Goal: Task Accomplishment & Management: Use online tool/utility

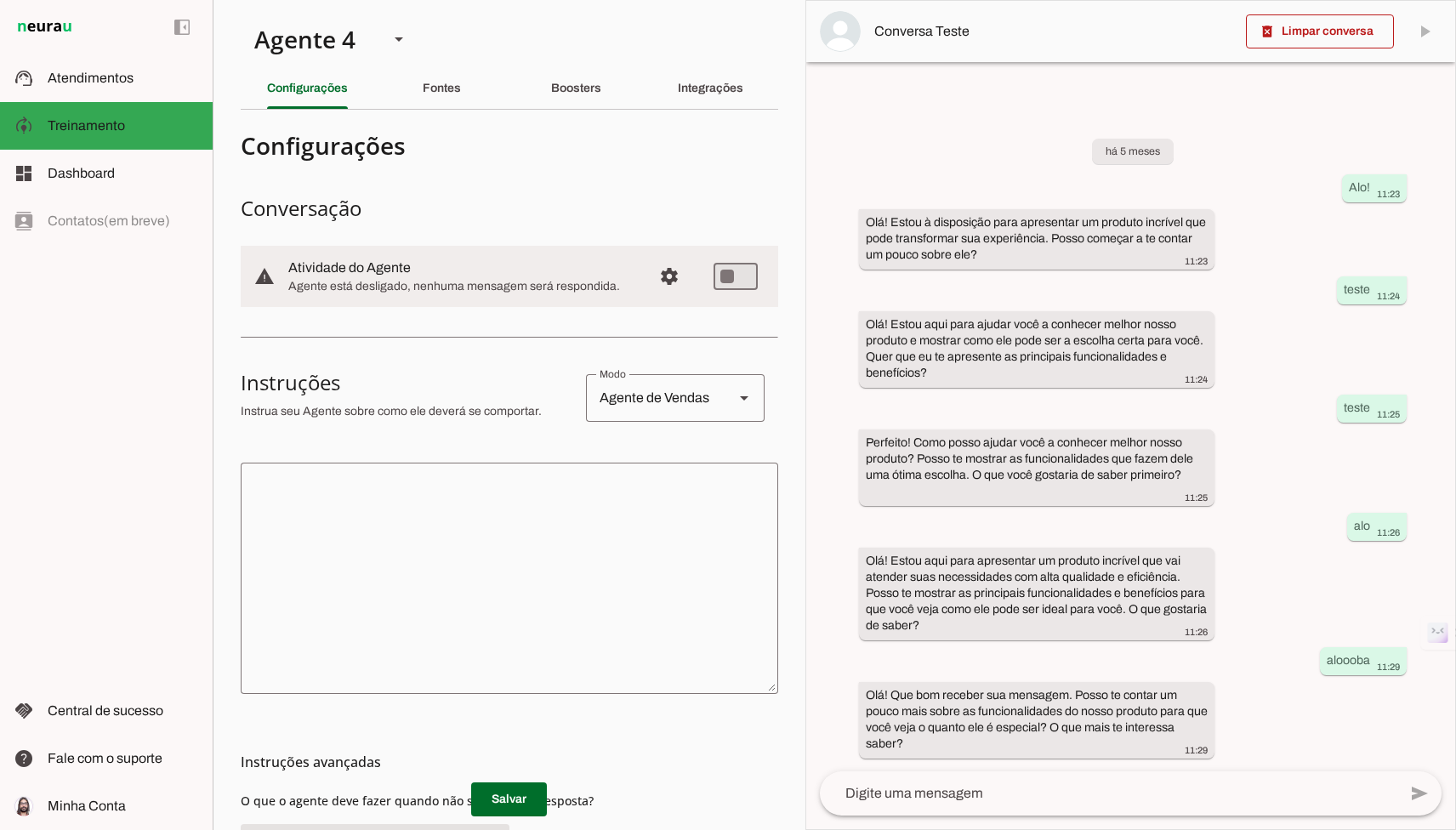
scroll to position [11, 0]
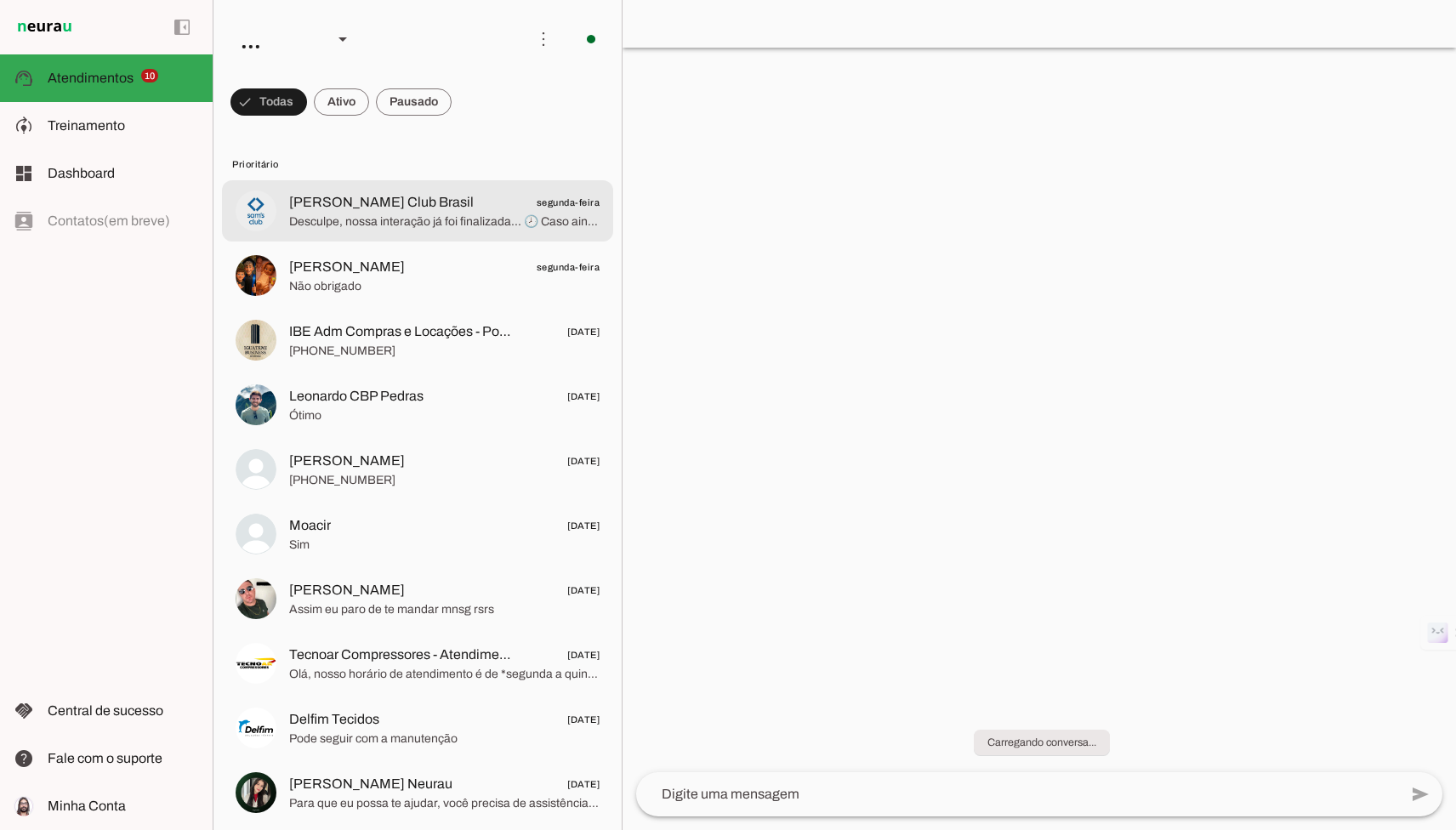
click at [350, 235] on md-item "[PERSON_NAME] Club Brasil segunda-feira Desculpe, nossa interação já foi finali…" at bounding box center [417, 211] width 391 height 62
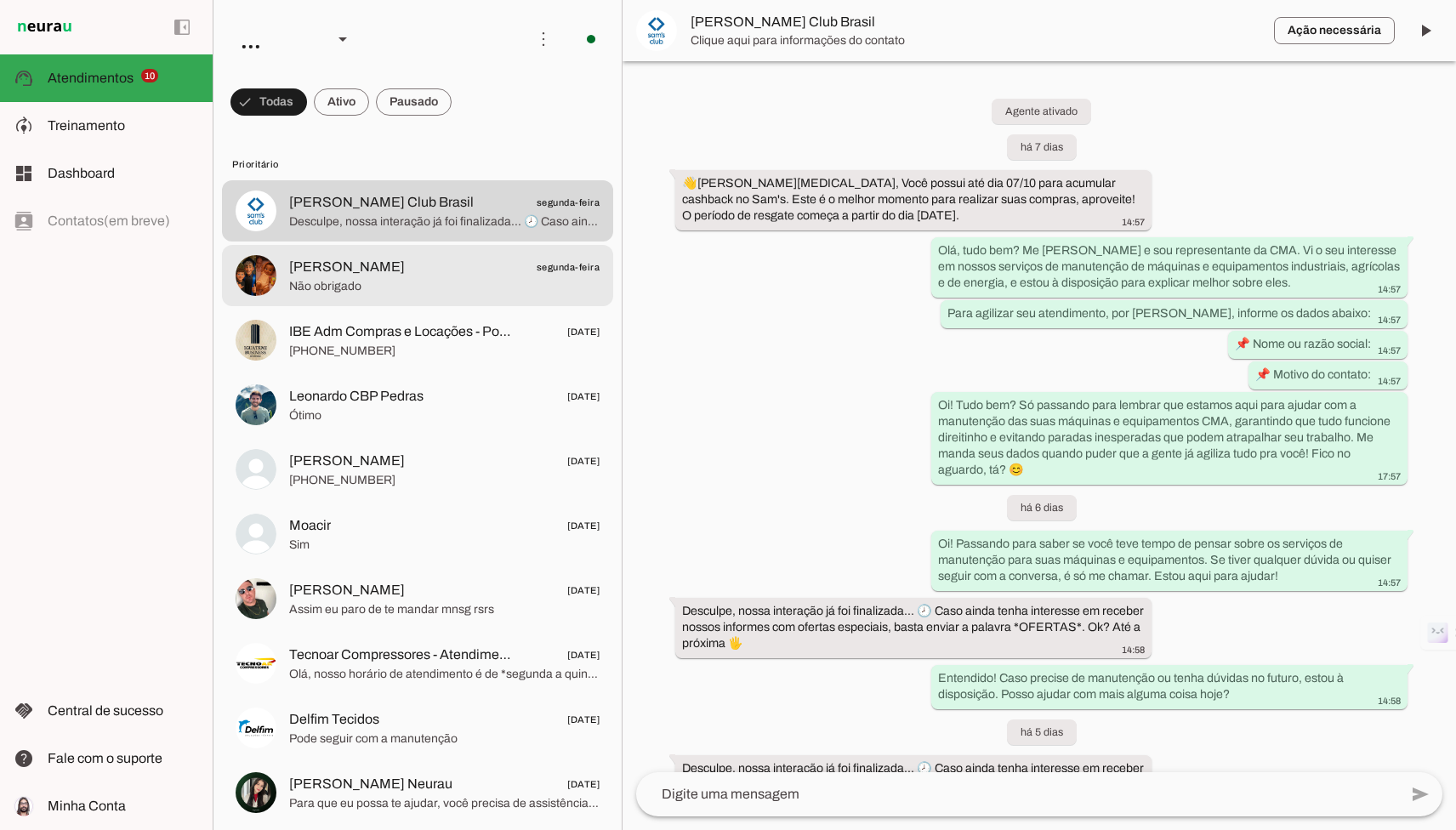
scroll to position [417, 0]
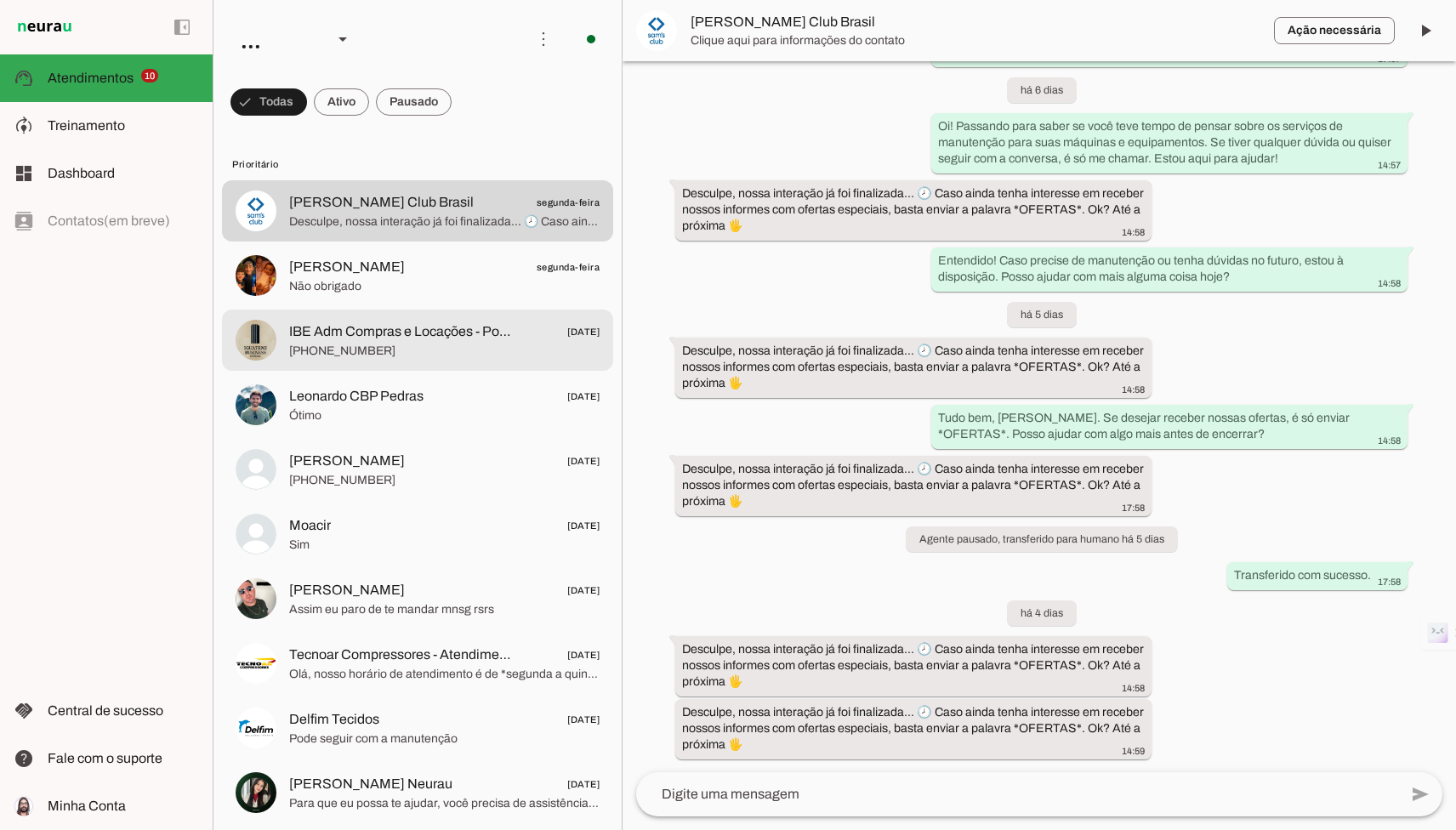
click at [354, 328] on span "IBE Adm Compras e Locações - Poliana" at bounding box center [401, 331] width 223 height 21
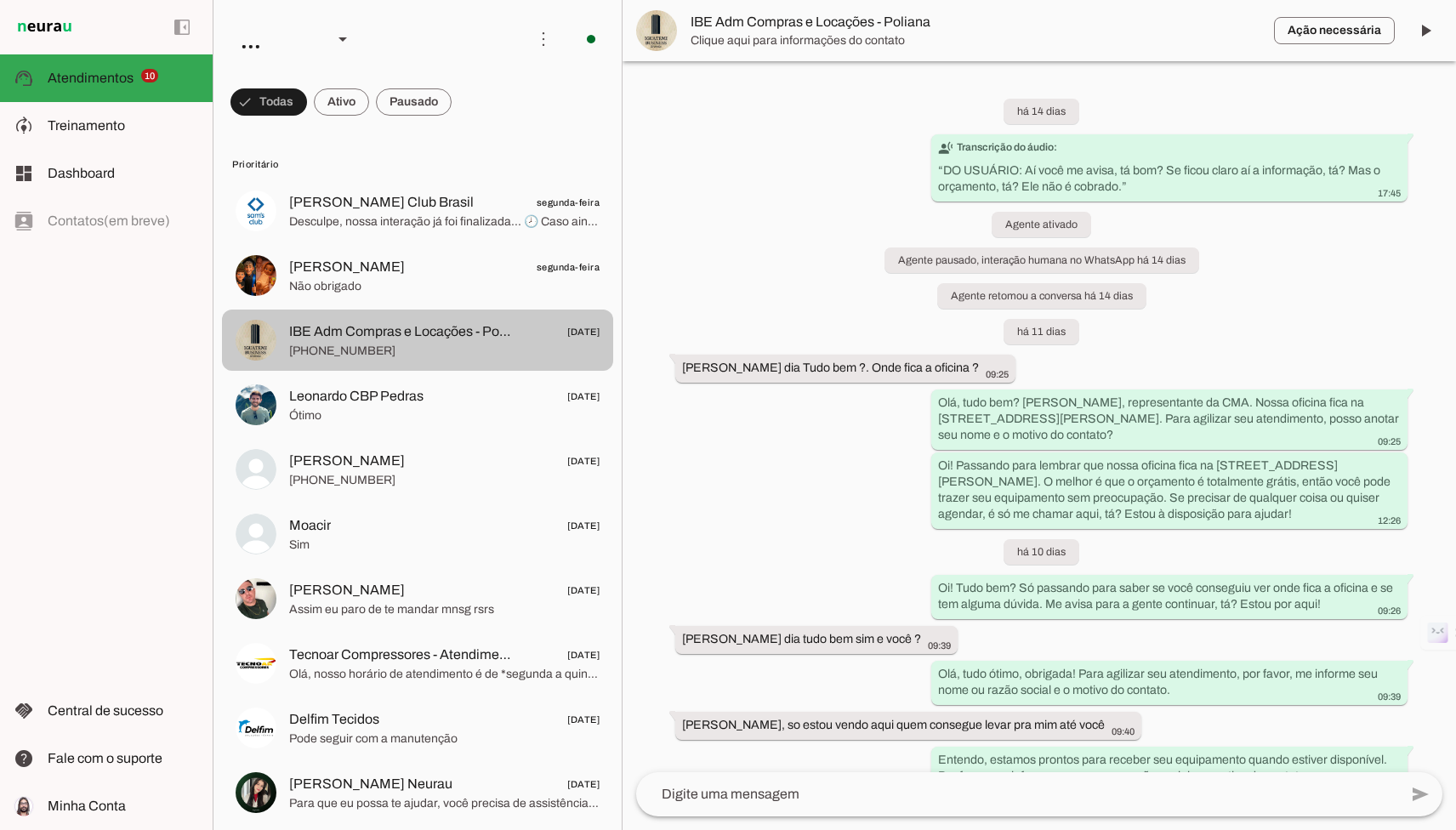
scroll to position [1621, 0]
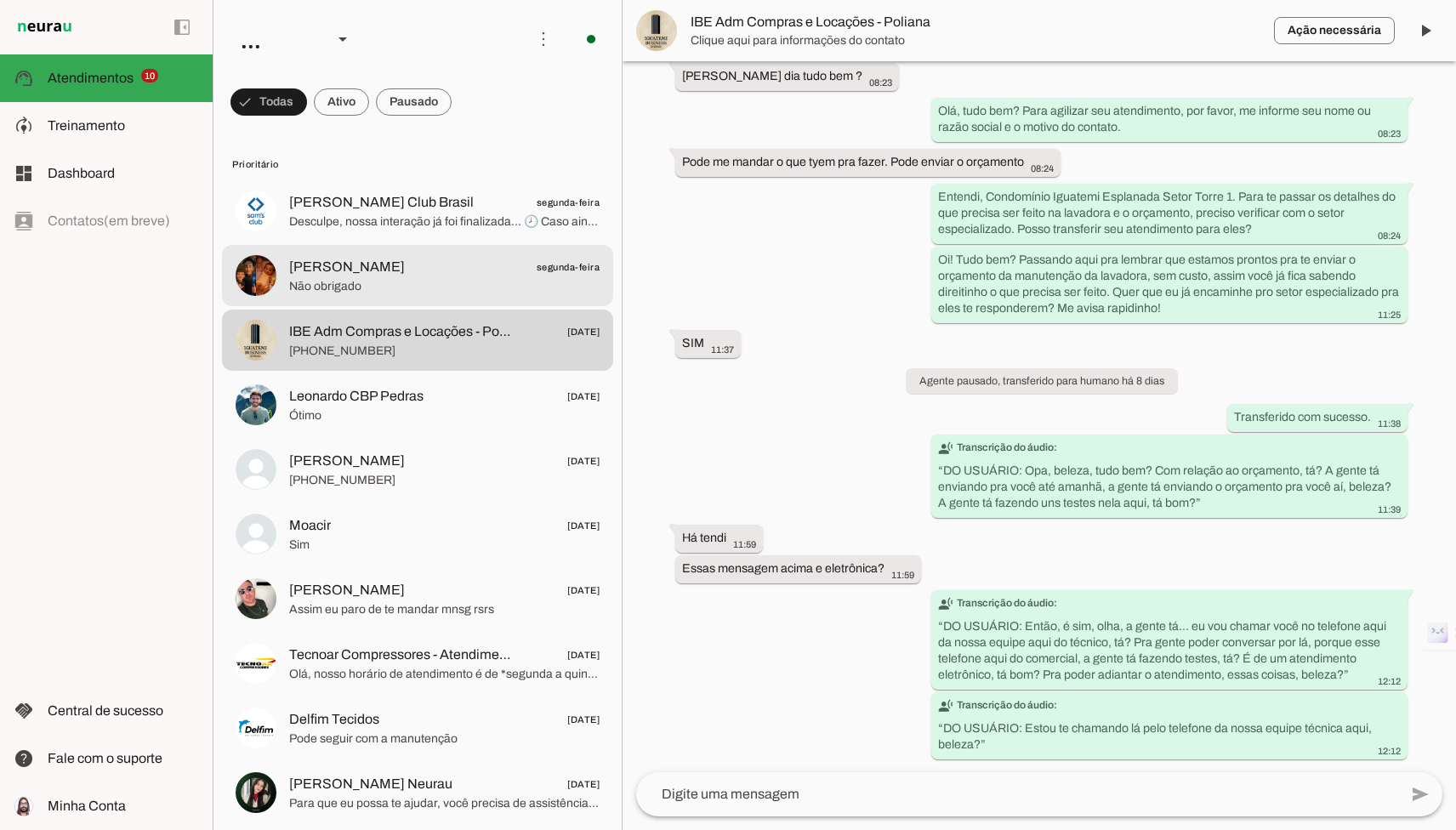
click at [378, 281] on span "Não obrigado" at bounding box center [444, 286] width 310 height 17
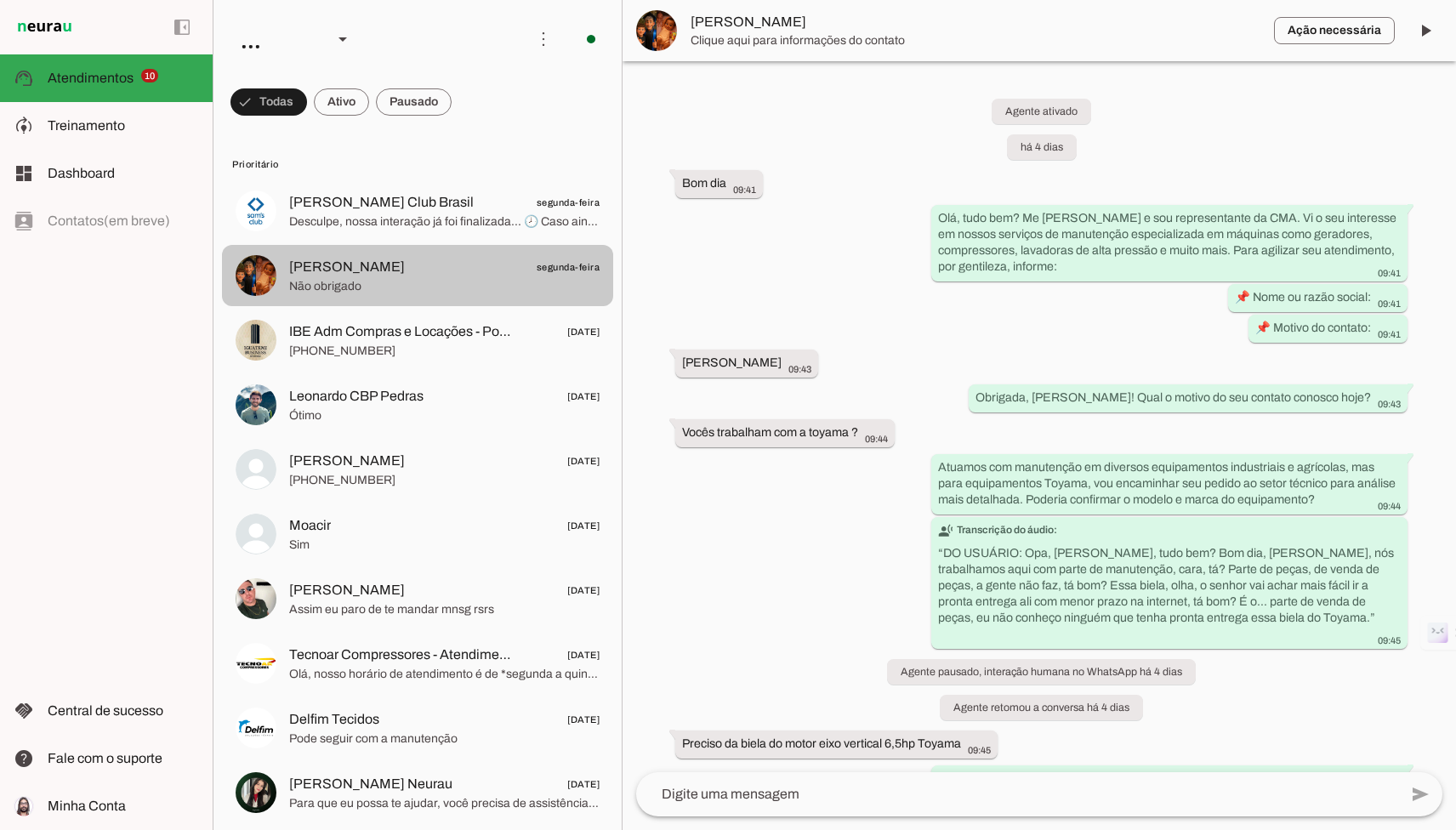
scroll to position [277, 0]
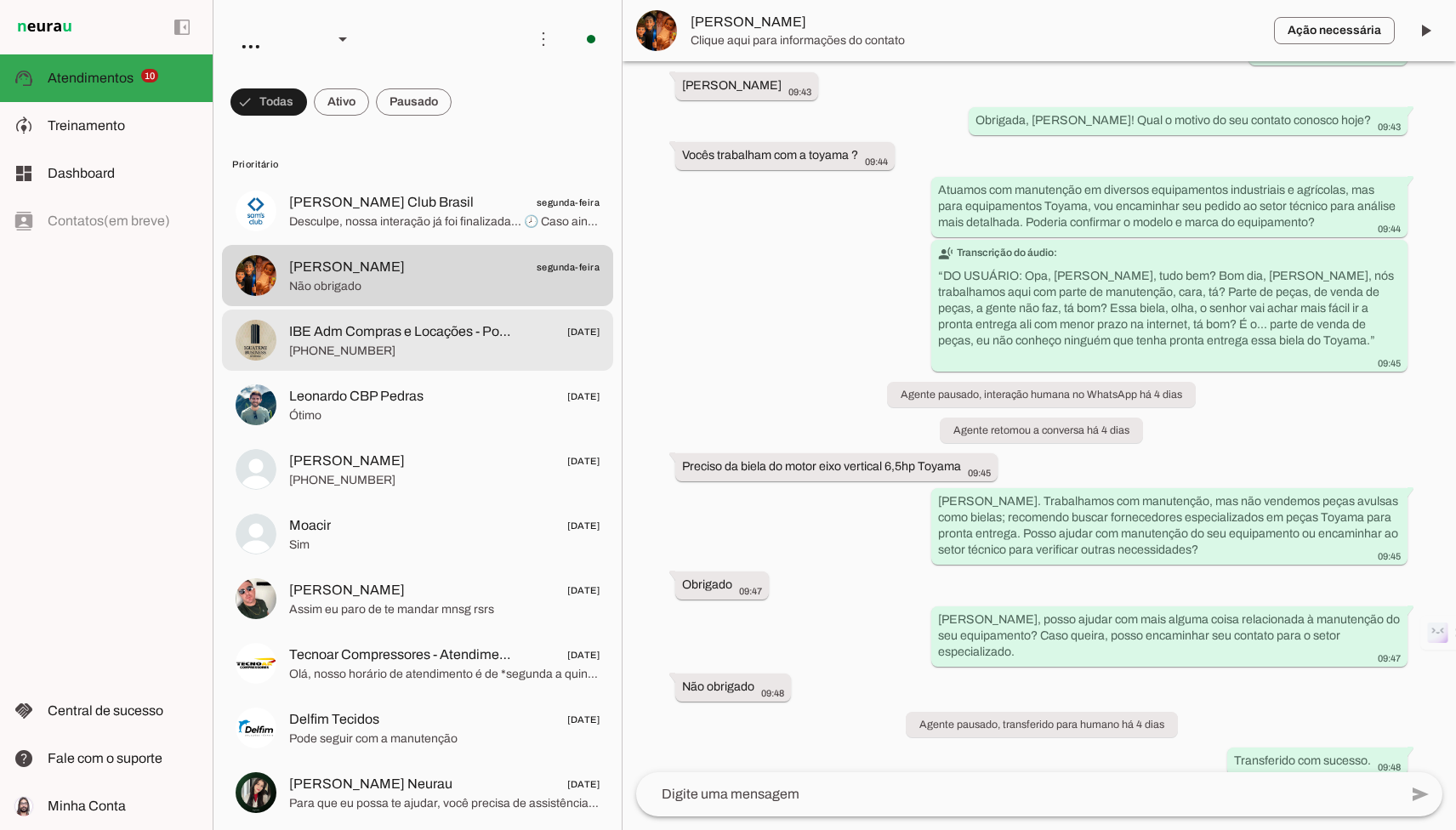
click at [364, 334] on span "IBE Adm Compras e Locações - Poliana" at bounding box center [401, 331] width 223 height 21
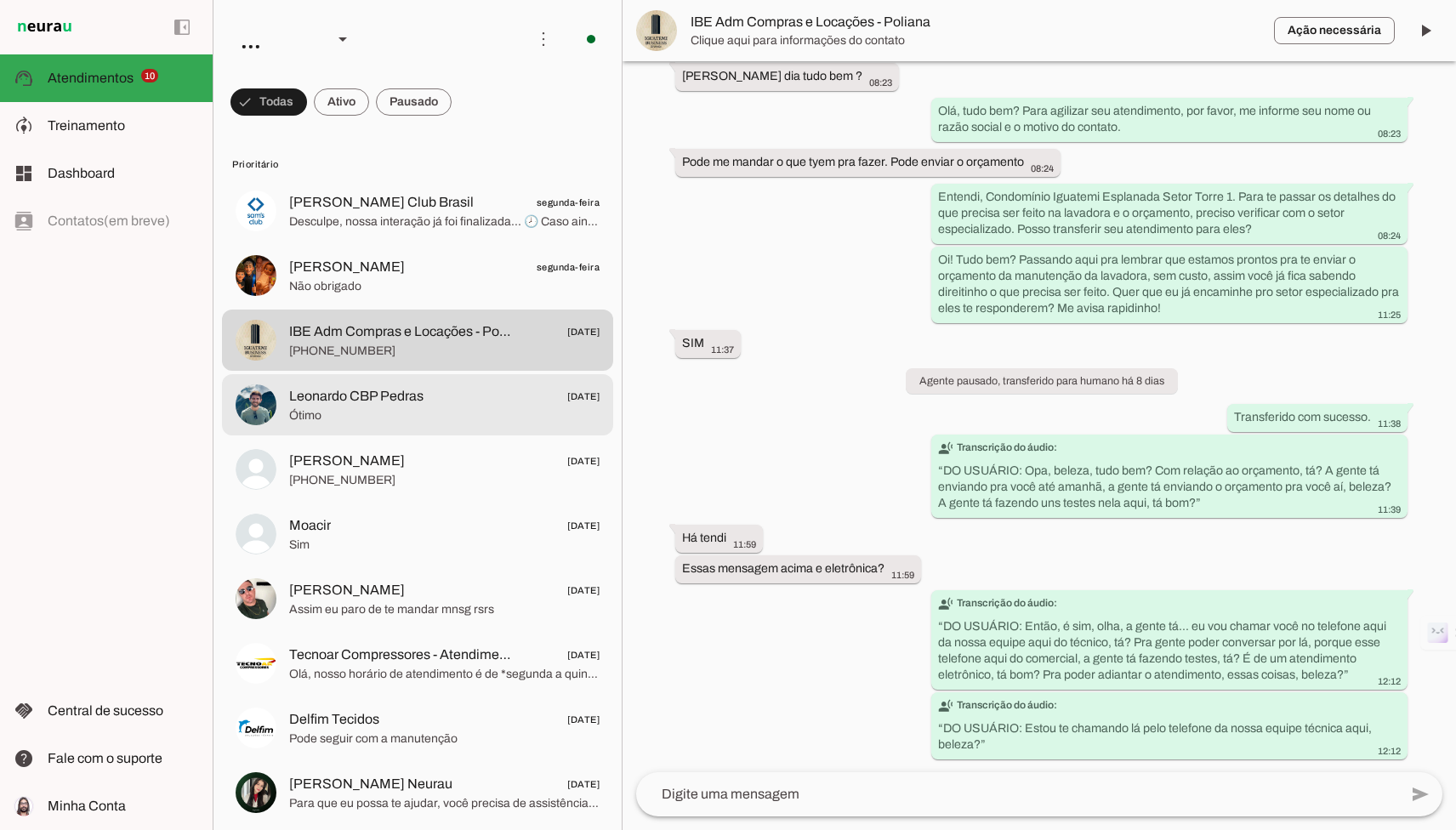
click at [403, 407] on span "Ótimo" at bounding box center [444, 415] width 310 height 17
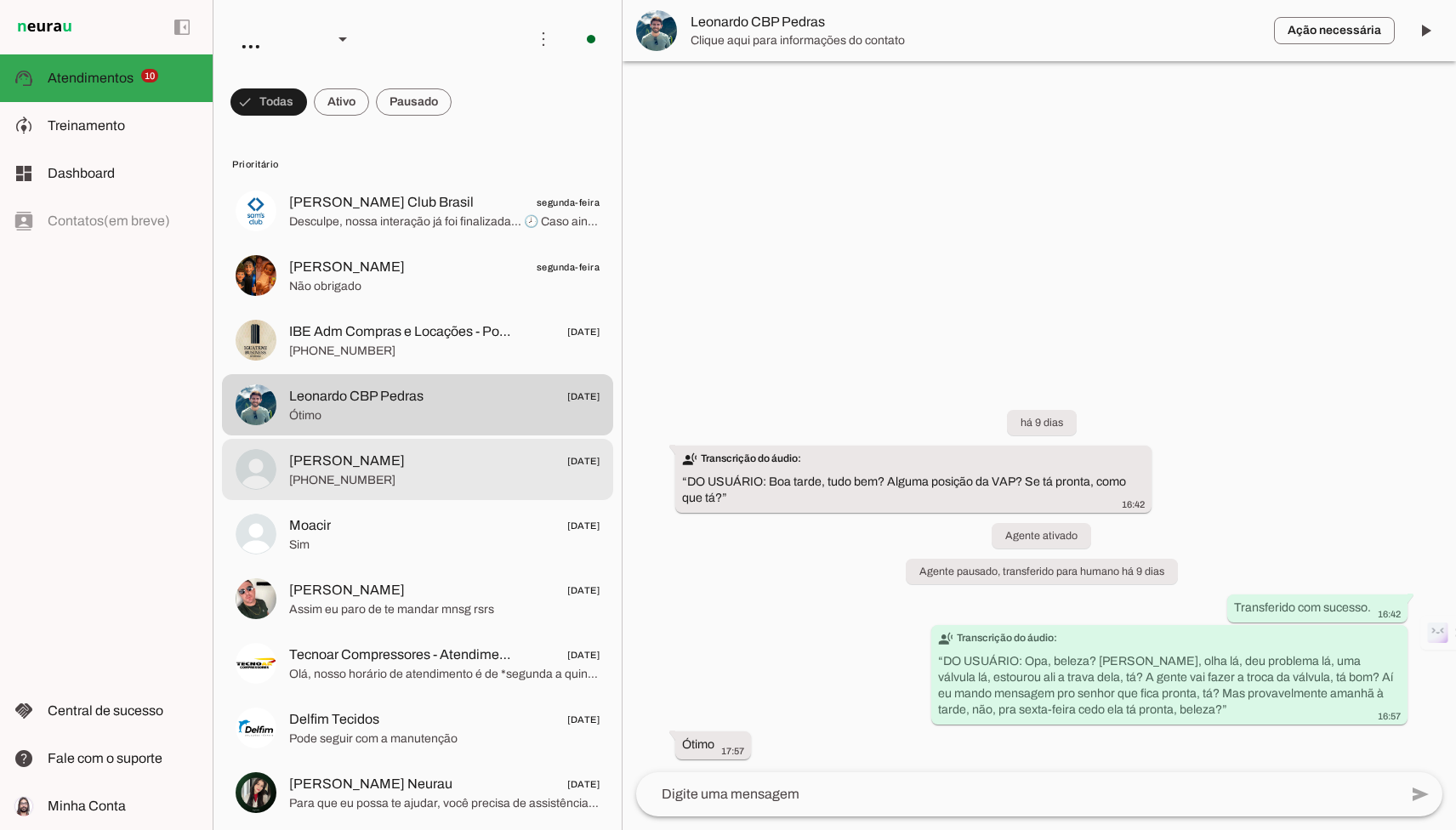
click at [448, 490] on md-item "[PERSON_NAME] [DATE] [PHONE_NUMBER]" at bounding box center [417, 469] width 391 height 62
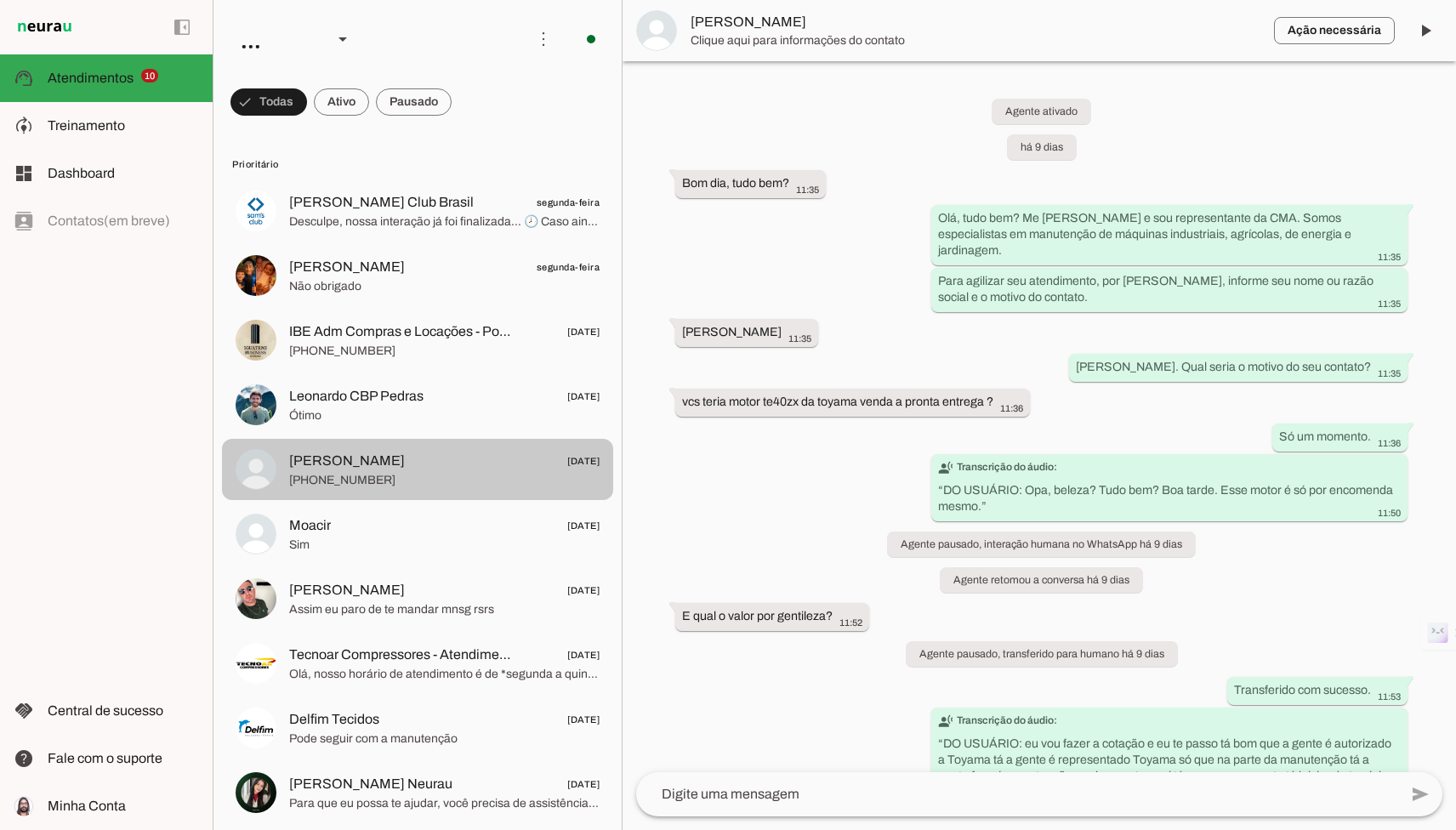
scroll to position [1056, 0]
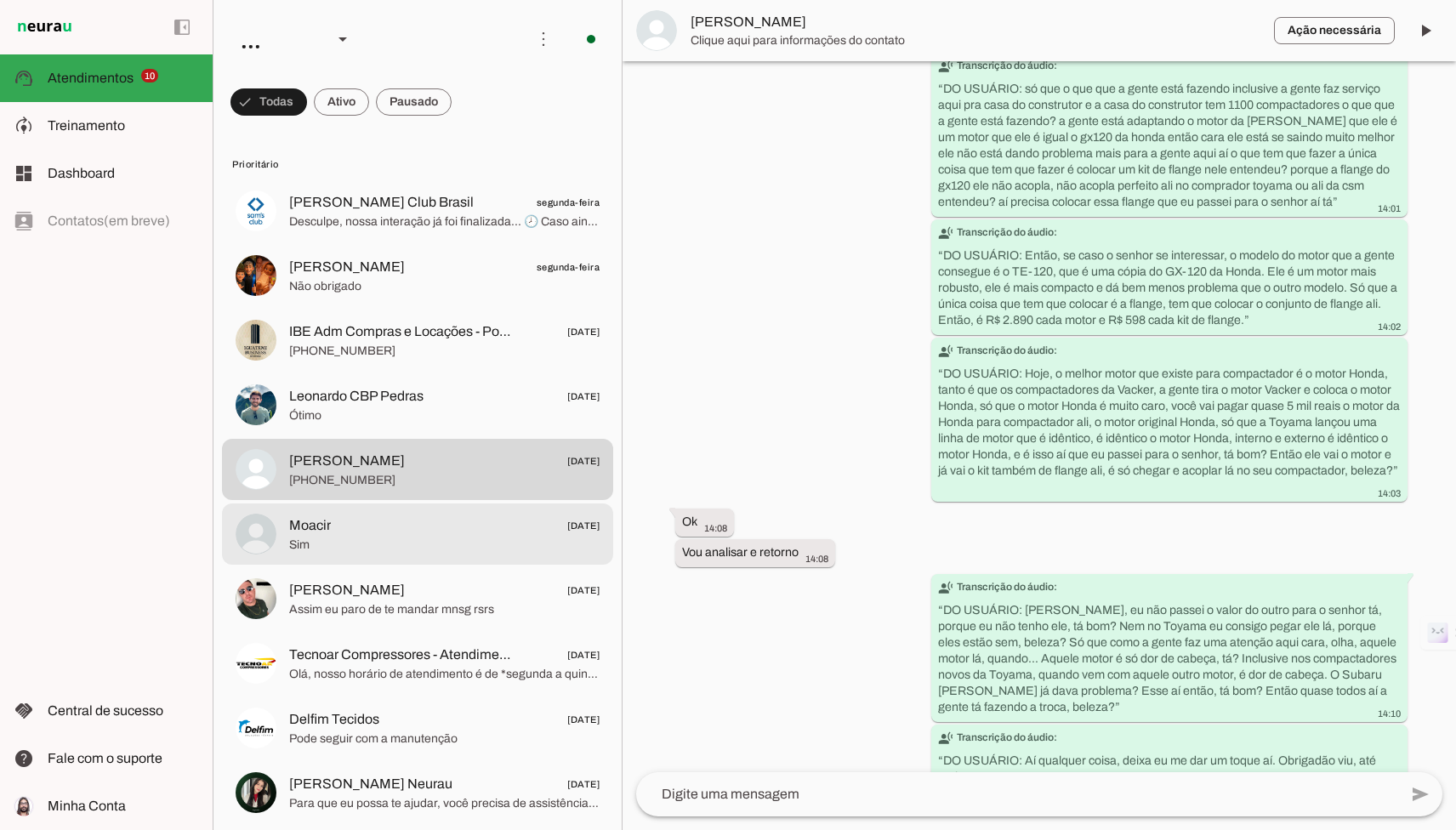
click at [445, 541] on span "Sim" at bounding box center [444, 545] width 310 height 17
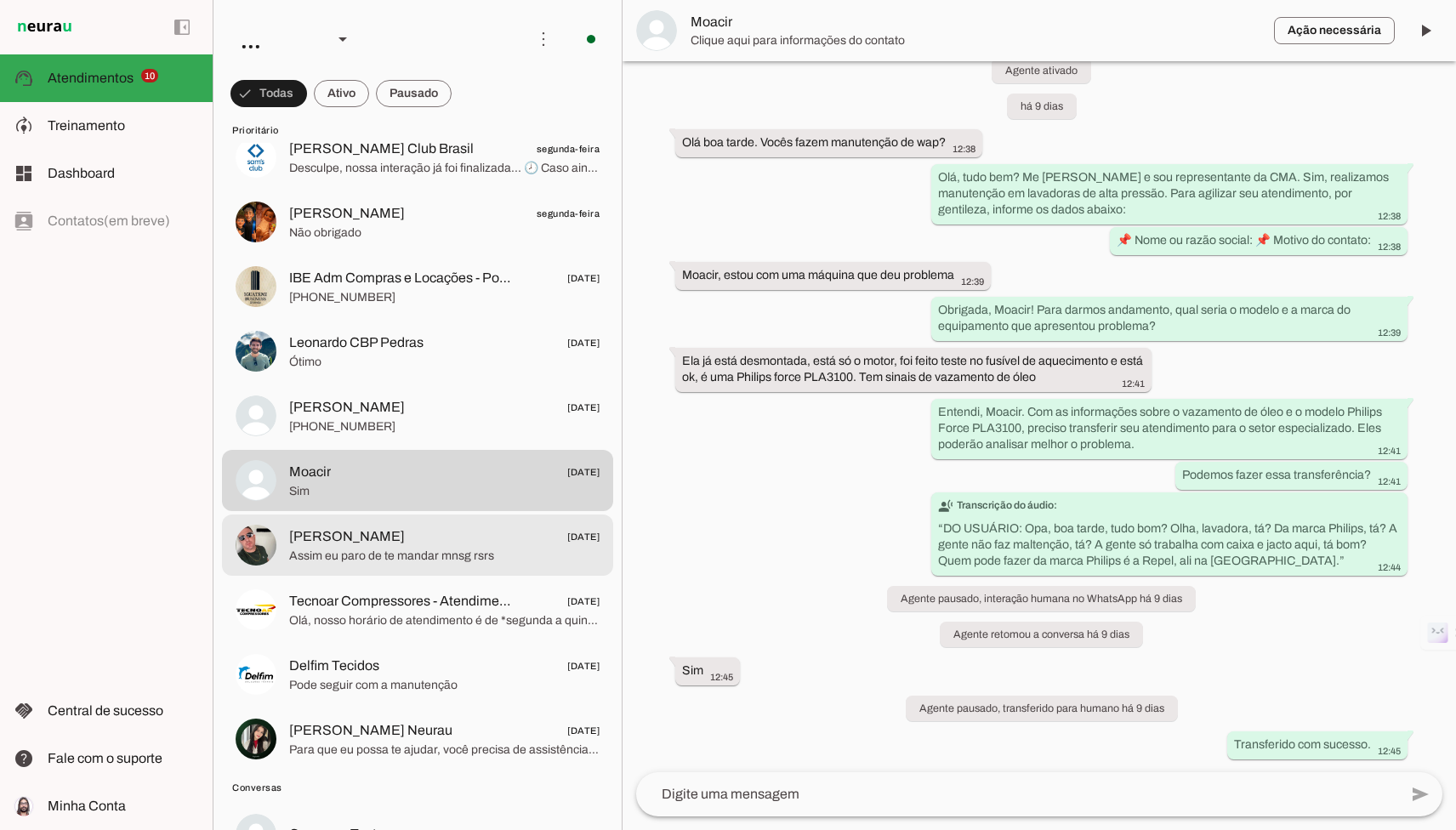
scroll to position [70, 0]
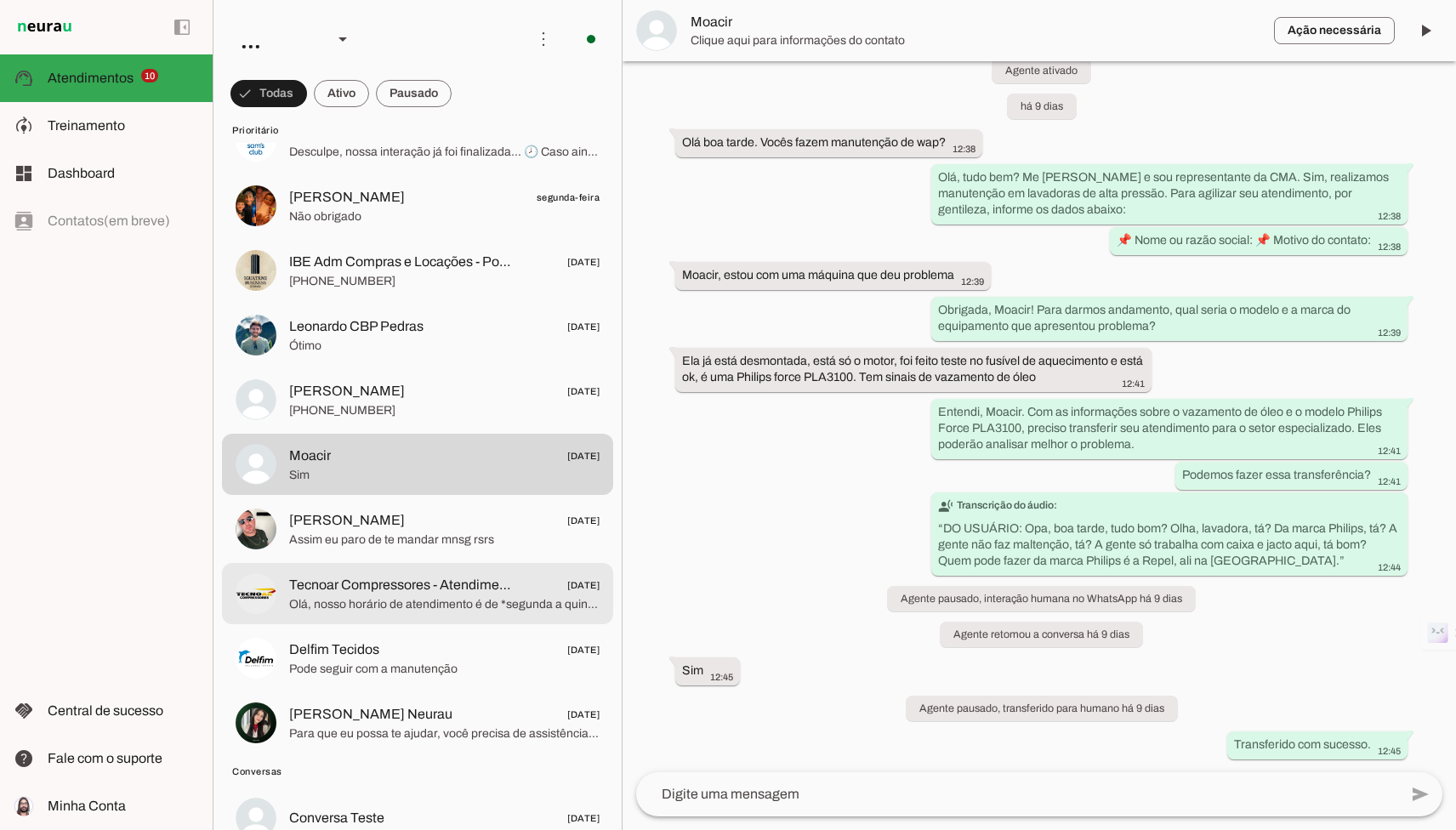
click at [463, 522] on span "[PERSON_NAME] [DATE]" at bounding box center [444, 521] width 310 height 21
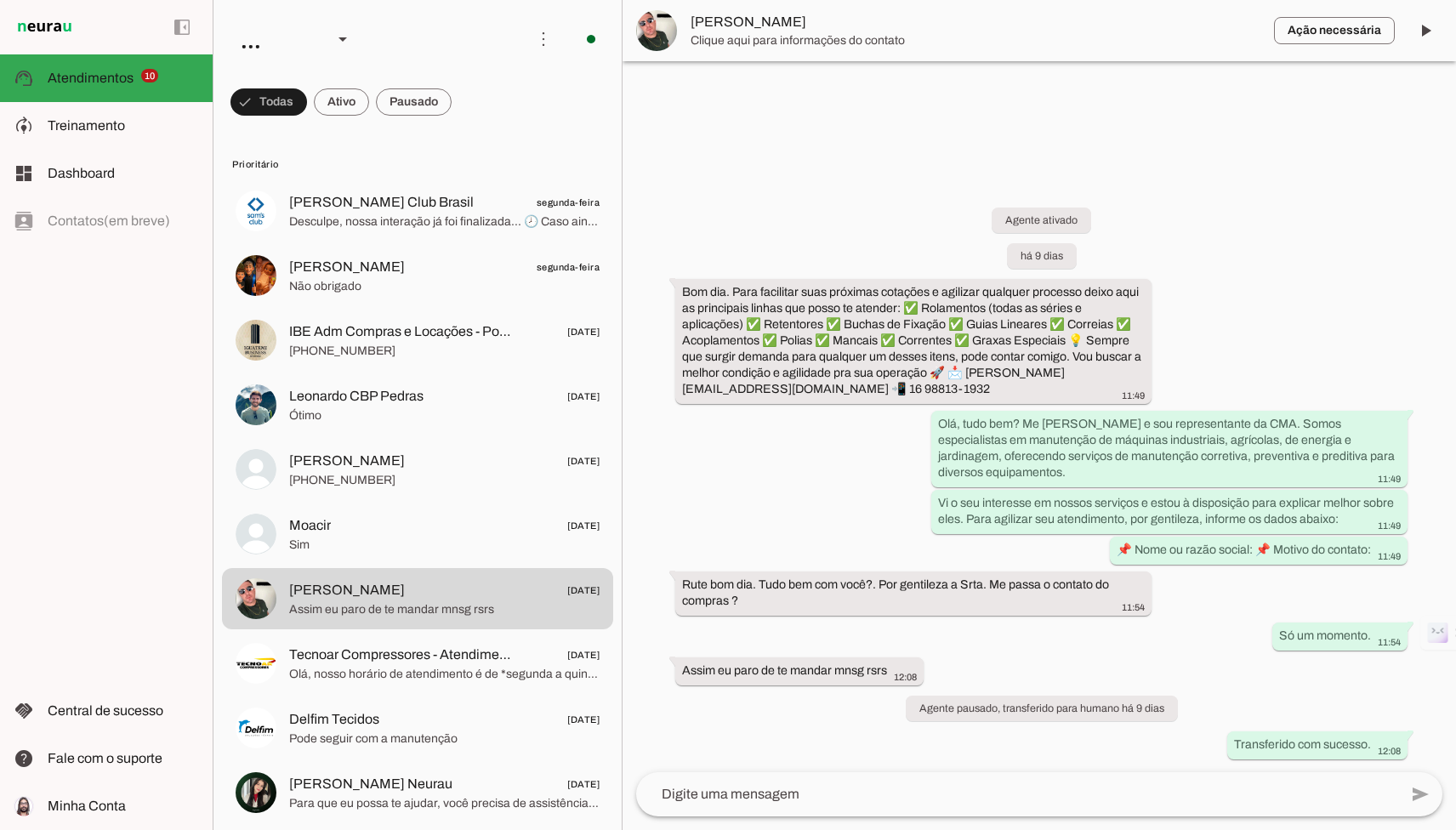
click at [501, 566] on lit-virtualizer "[PERSON_NAME] Club Brasil segunda-feira Desculpe, nossa interação já foi finali…" at bounding box center [417, 504] width 408 height 647
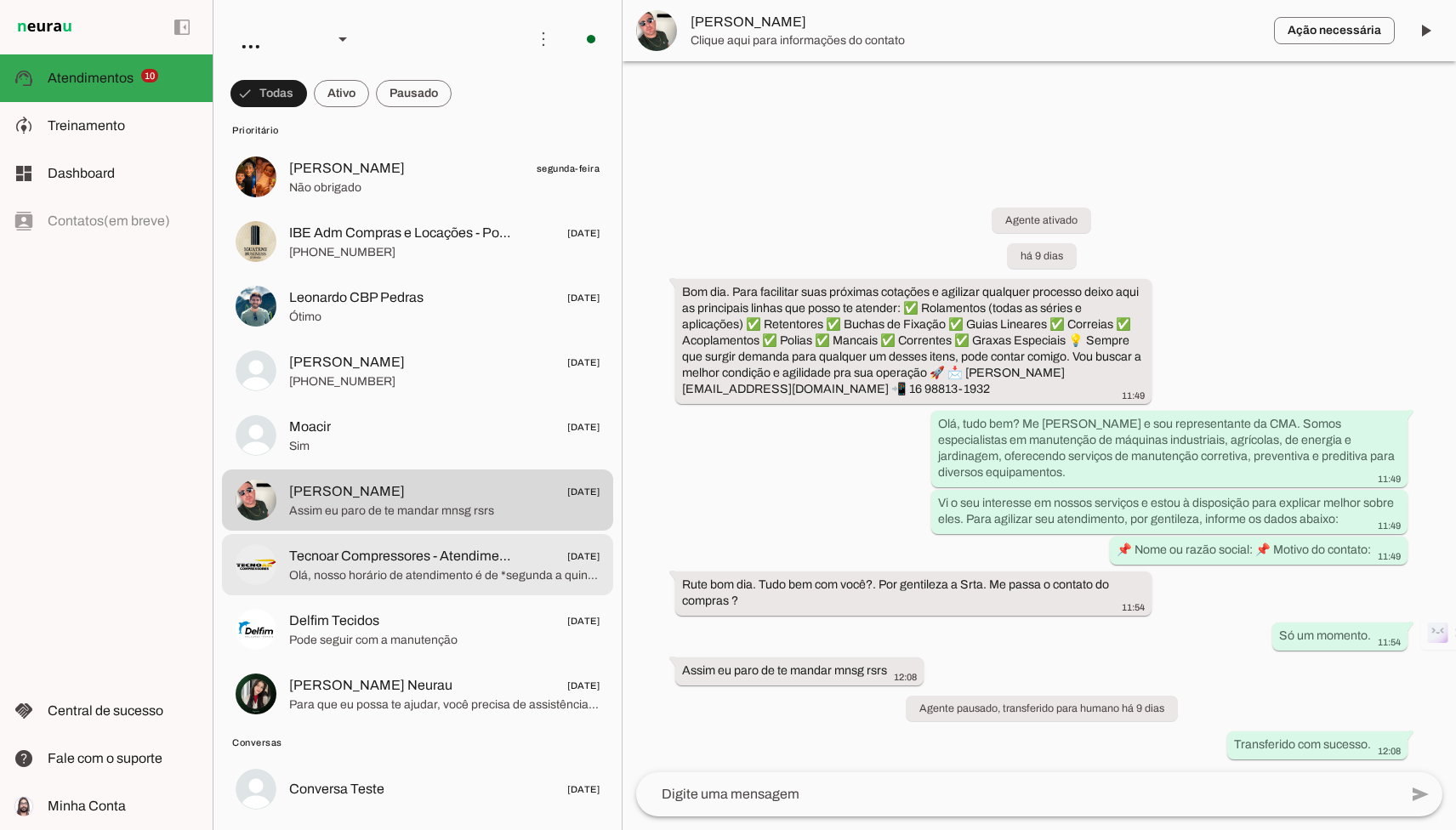
scroll to position [99, 0]
click at [466, 558] on span "Tecnoar Compressores - Atendimento" at bounding box center [401, 555] width 223 height 21
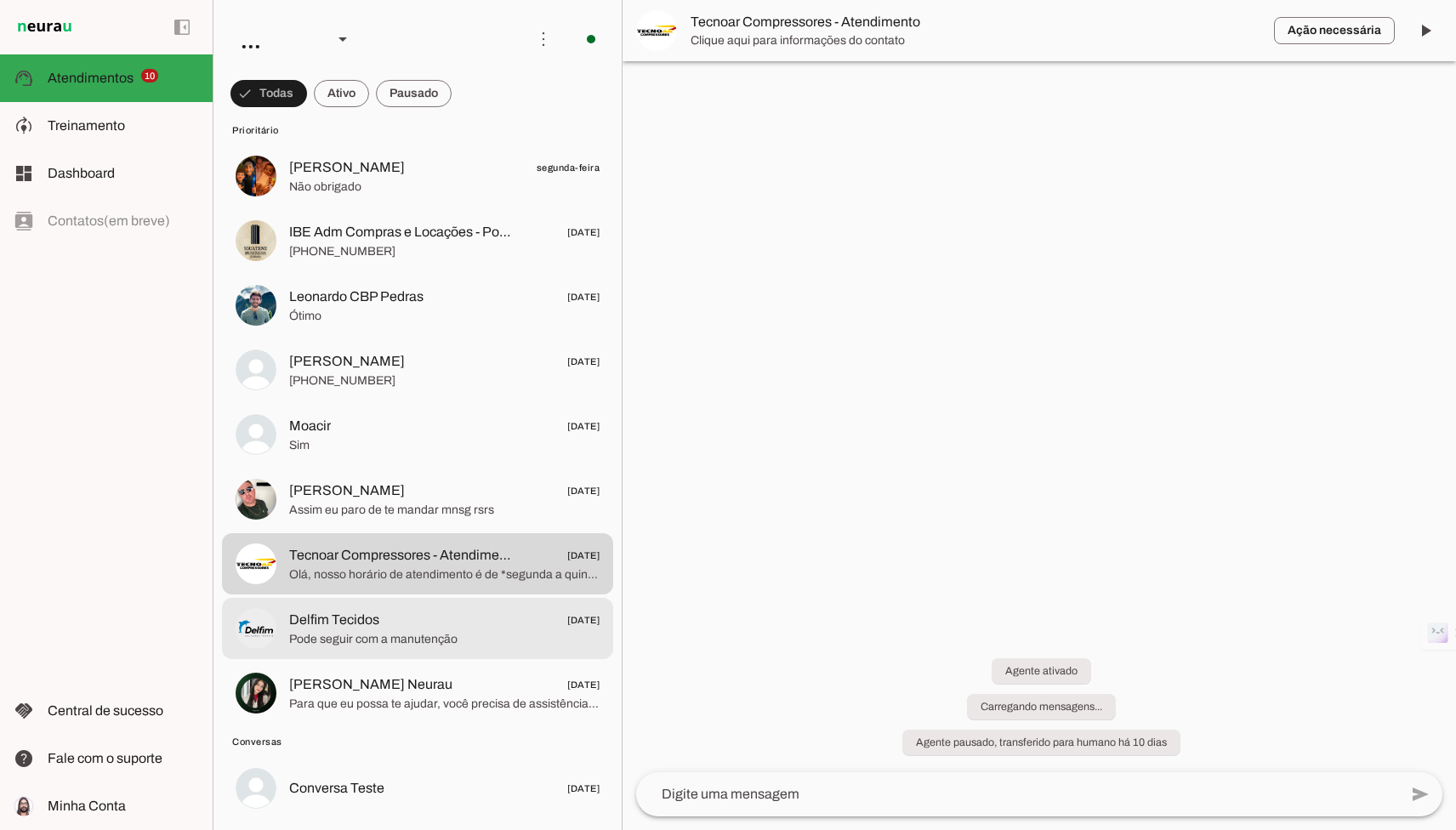
click at [518, 633] on span "Pode seguir com a manutenção" at bounding box center [444, 639] width 310 height 17
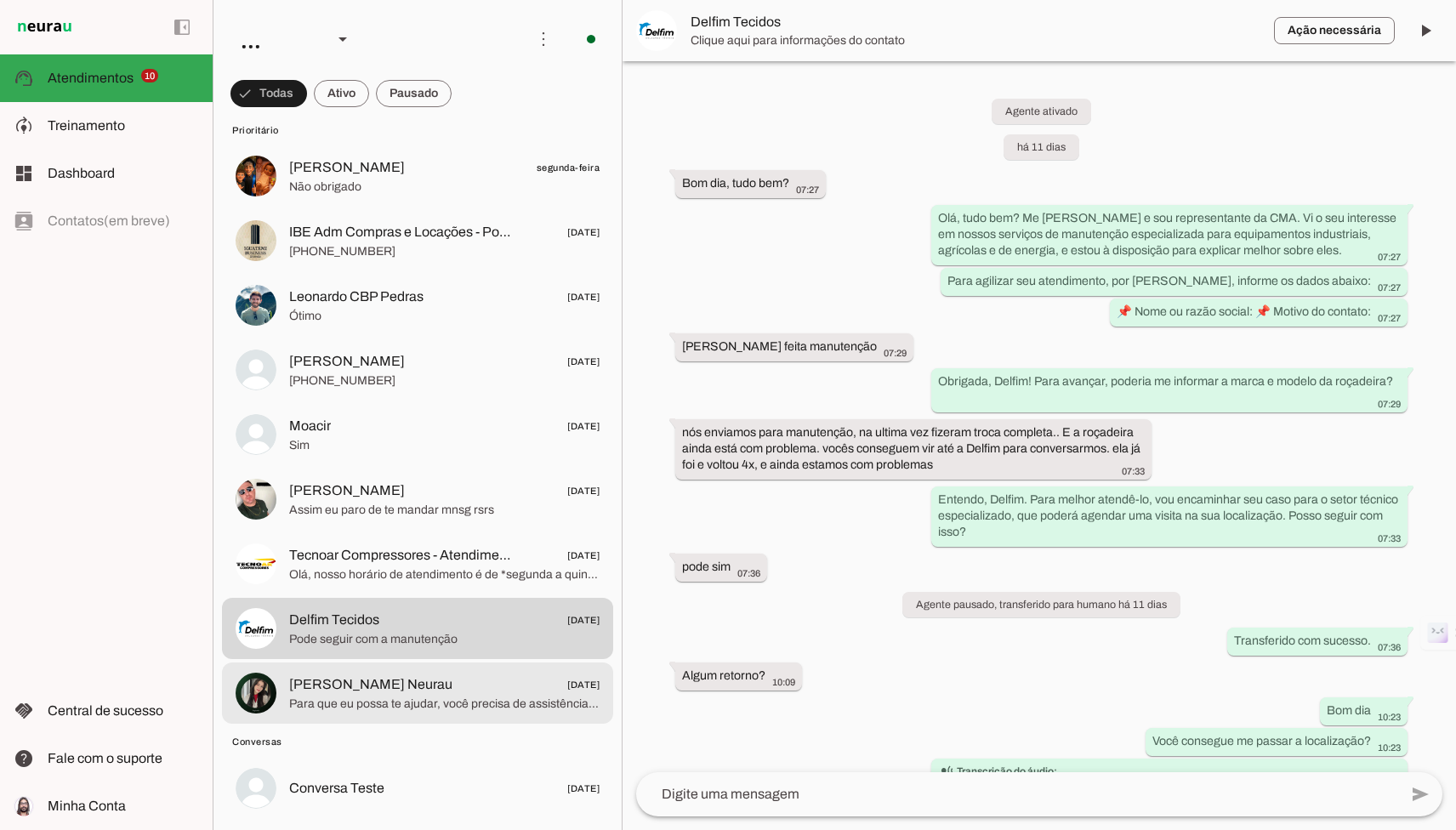
scroll to position [1310, 0]
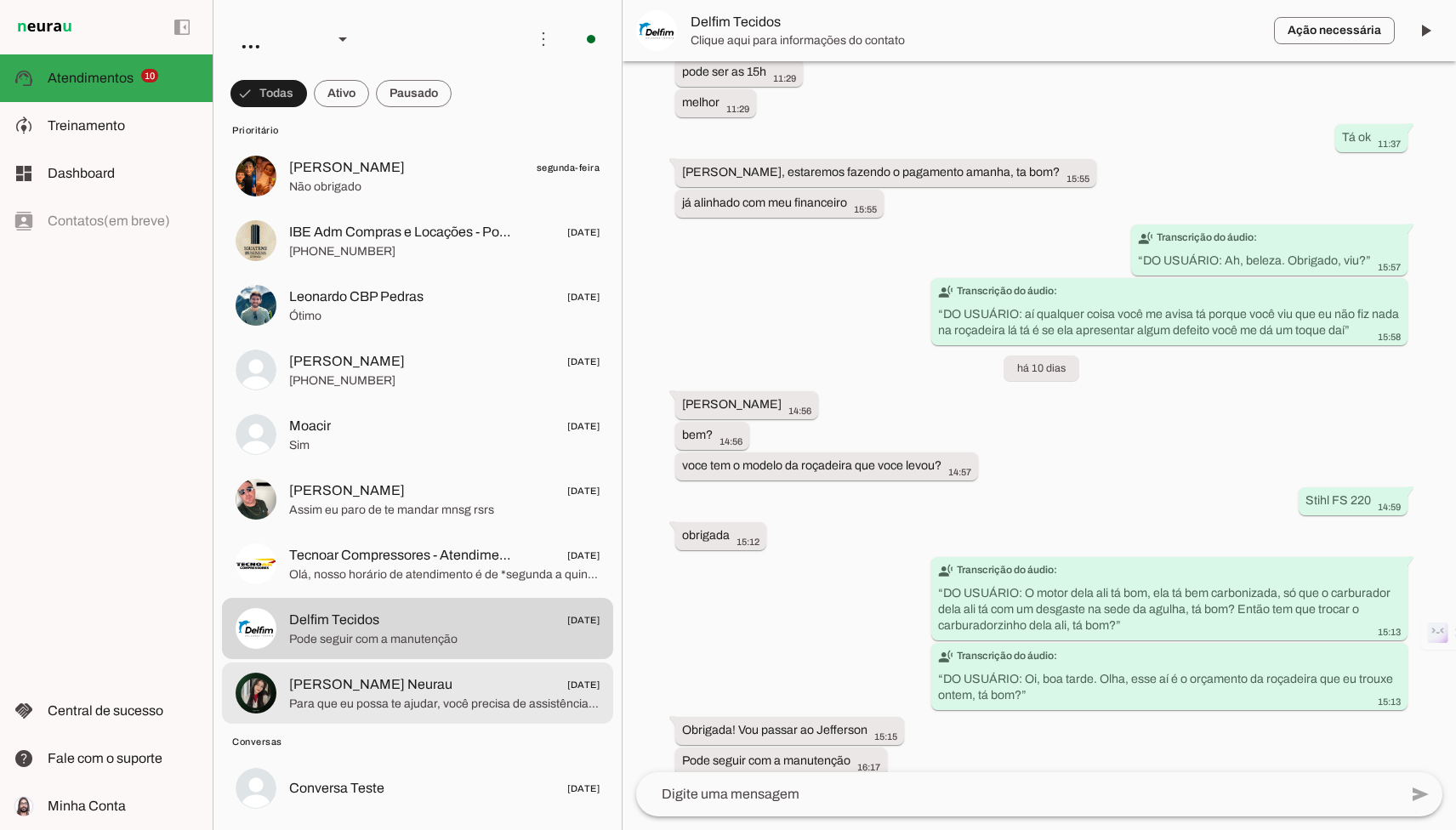
click at [544, 666] on md-item "[PERSON_NAME] Neurau [DATE] Para que eu possa te ajudar, você precisa de assist…" at bounding box center [417, 693] width 391 height 62
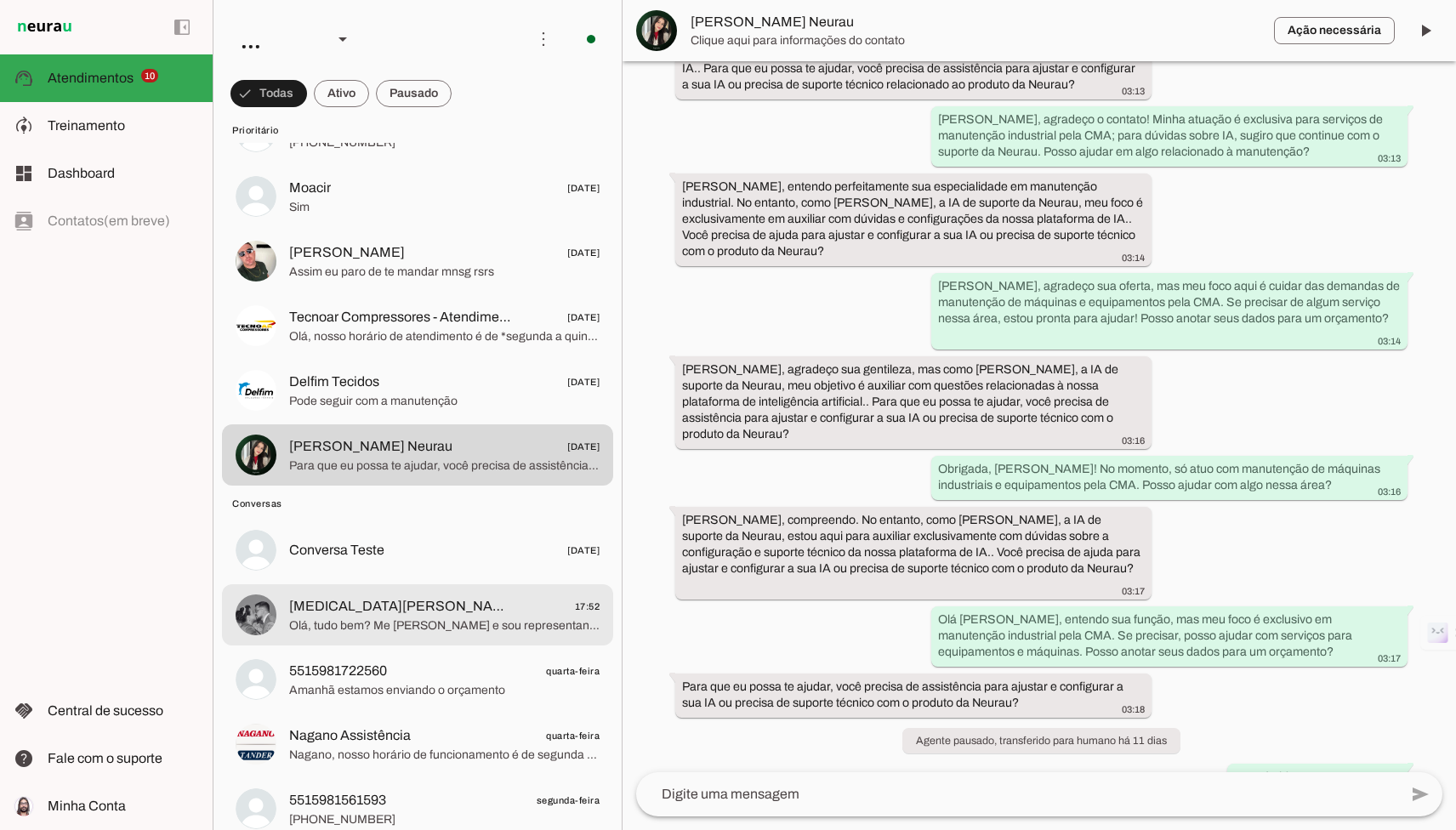
scroll to position [340, 0]
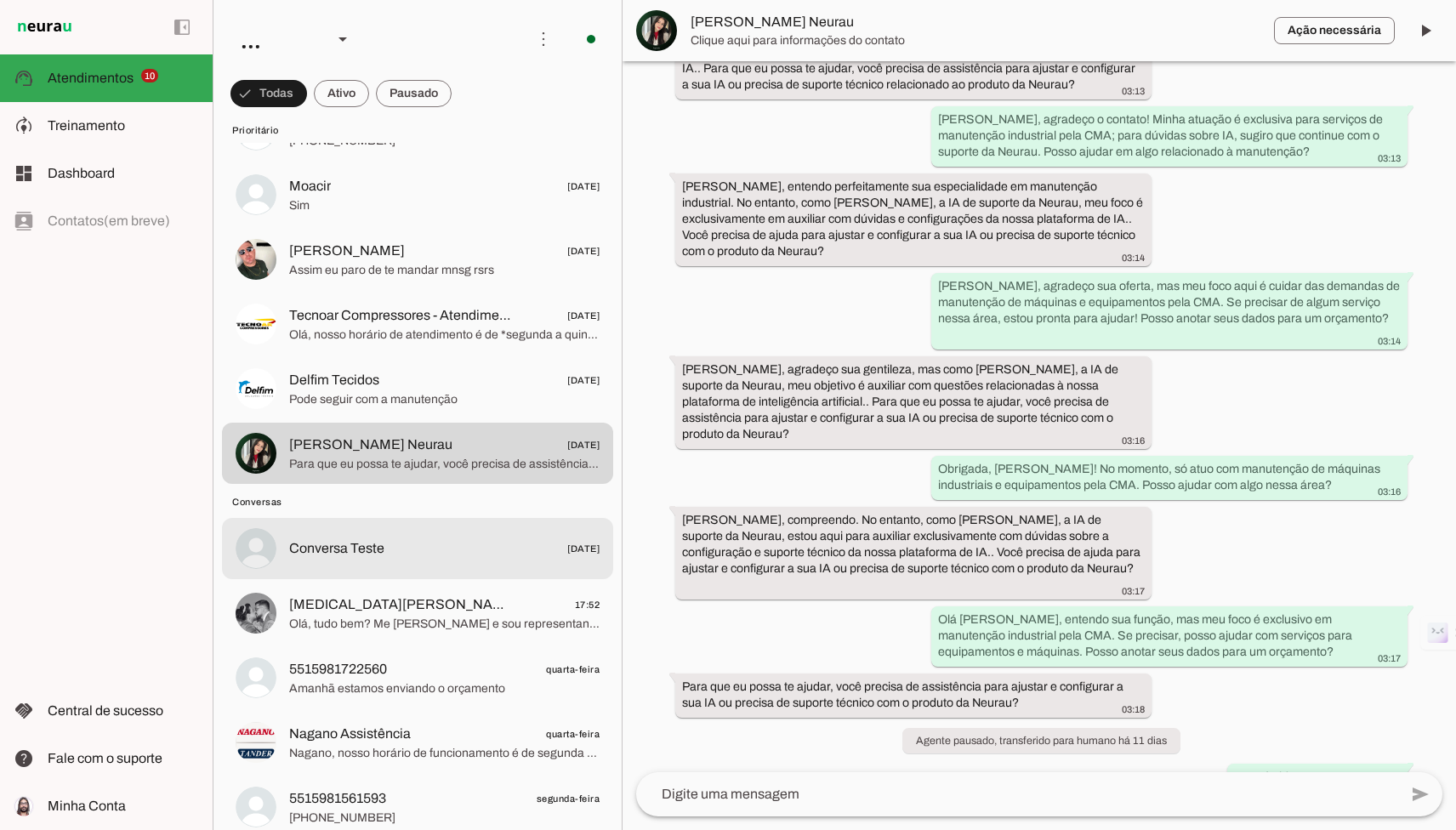
click at [480, 562] on md-item "Conversa Teste [DATE]" at bounding box center [417, 549] width 391 height 62
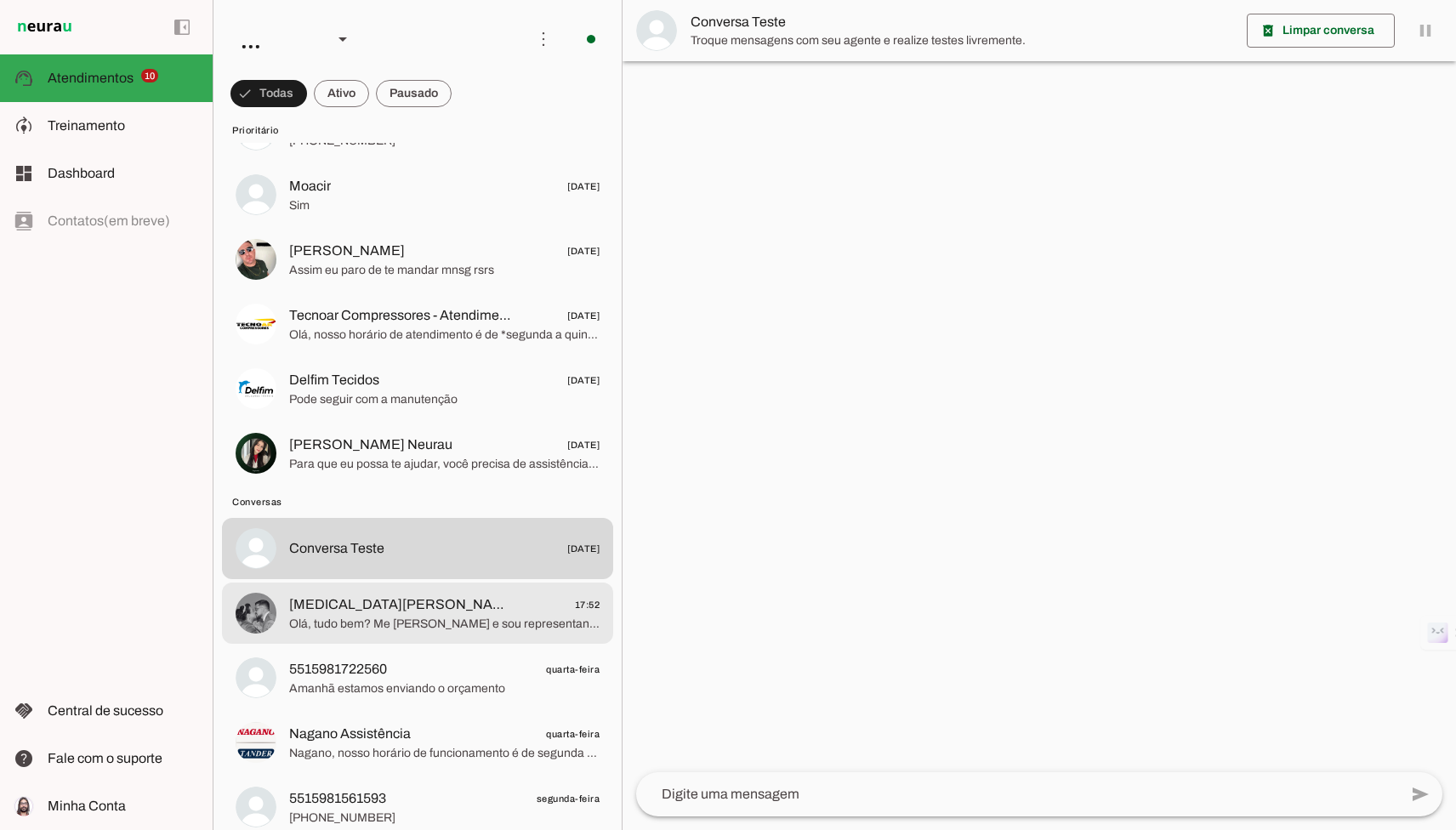
click at [492, 629] on span "Olá, tudo bem? Me [PERSON_NAME] e sou representante da CMA. Vi o seu interesse …" at bounding box center [444, 624] width 310 height 17
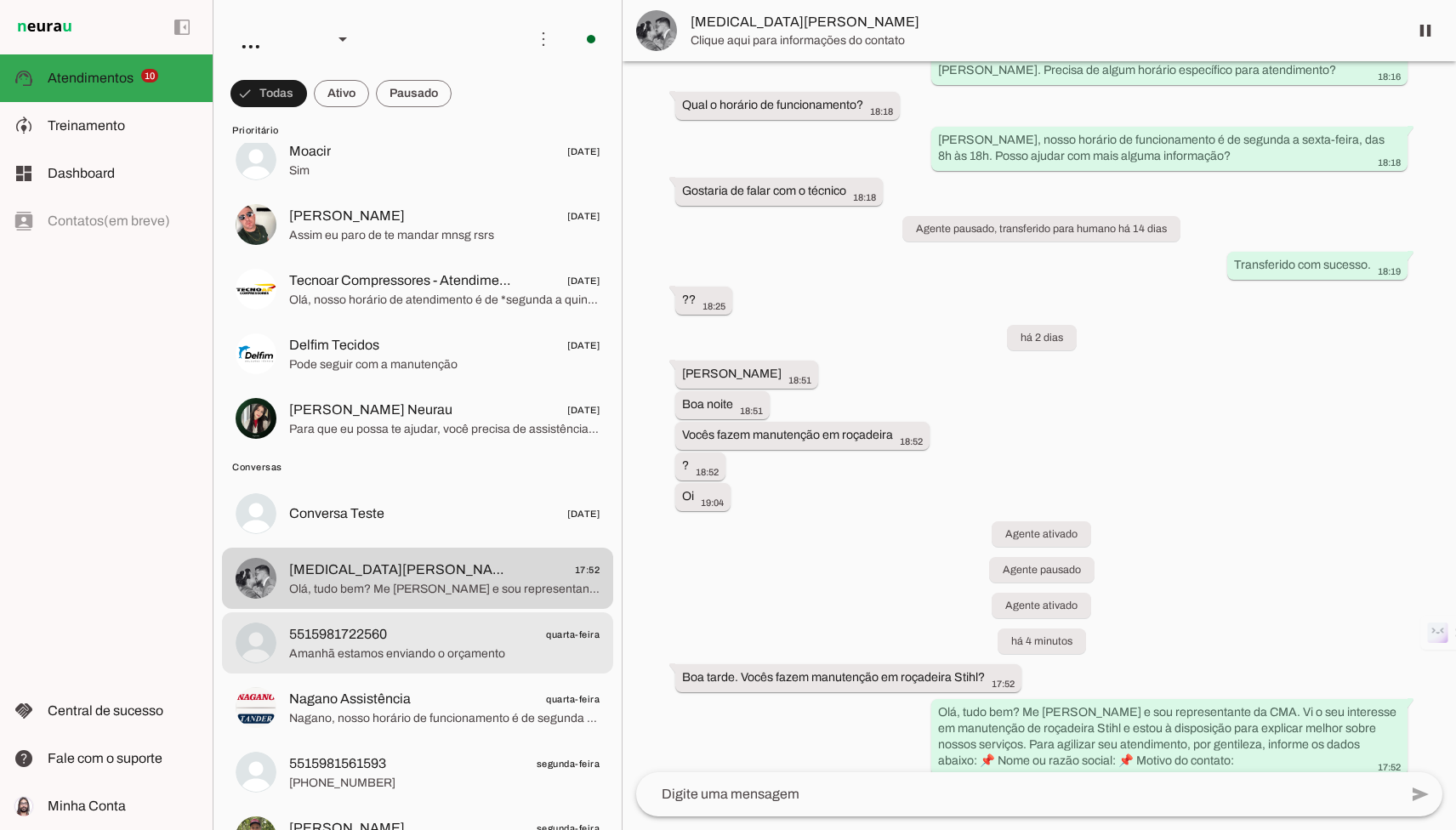
scroll to position [381, 0]
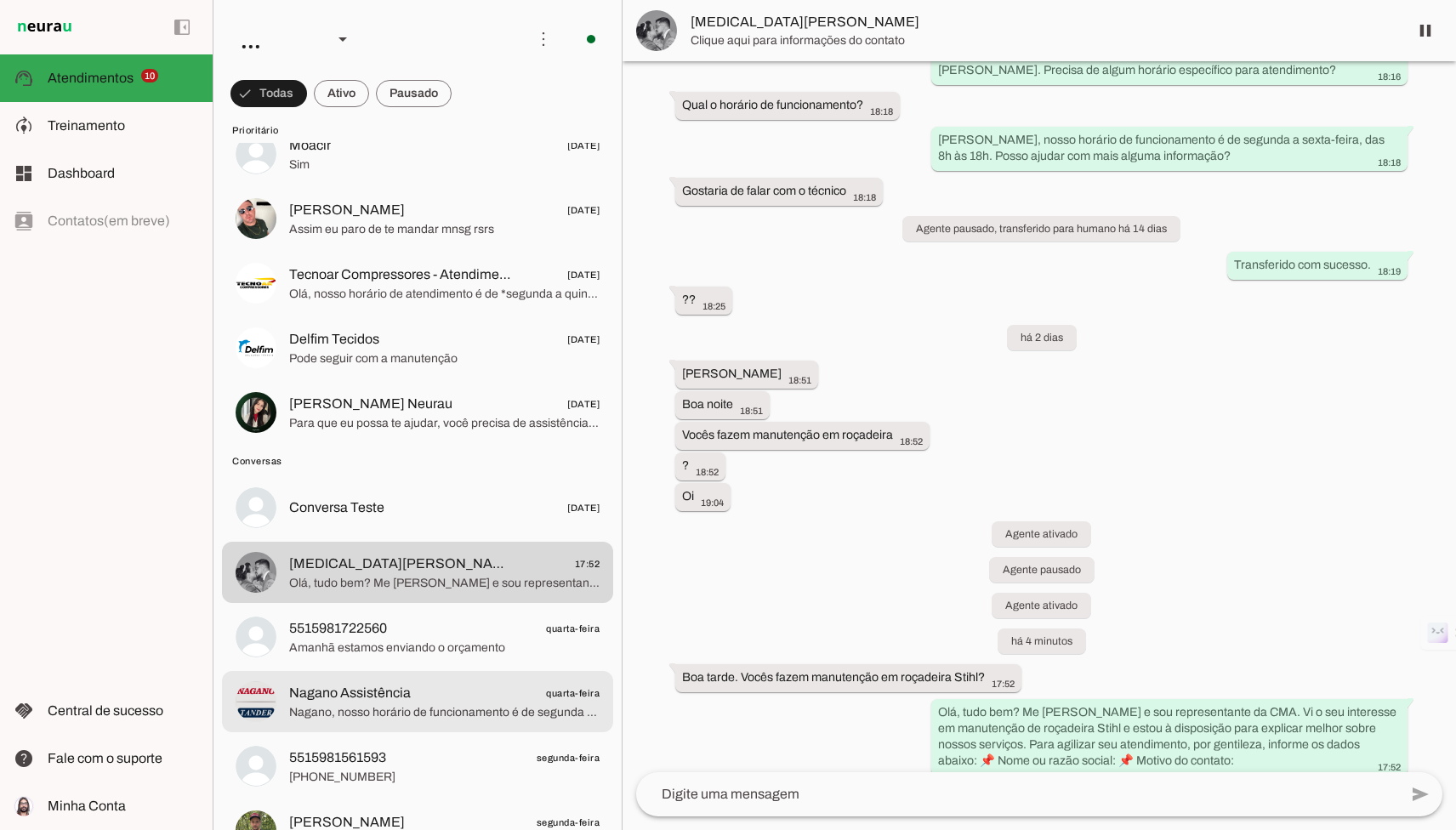
click at [483, 682] on div at bounding box center [444, 702] width 310 height 42
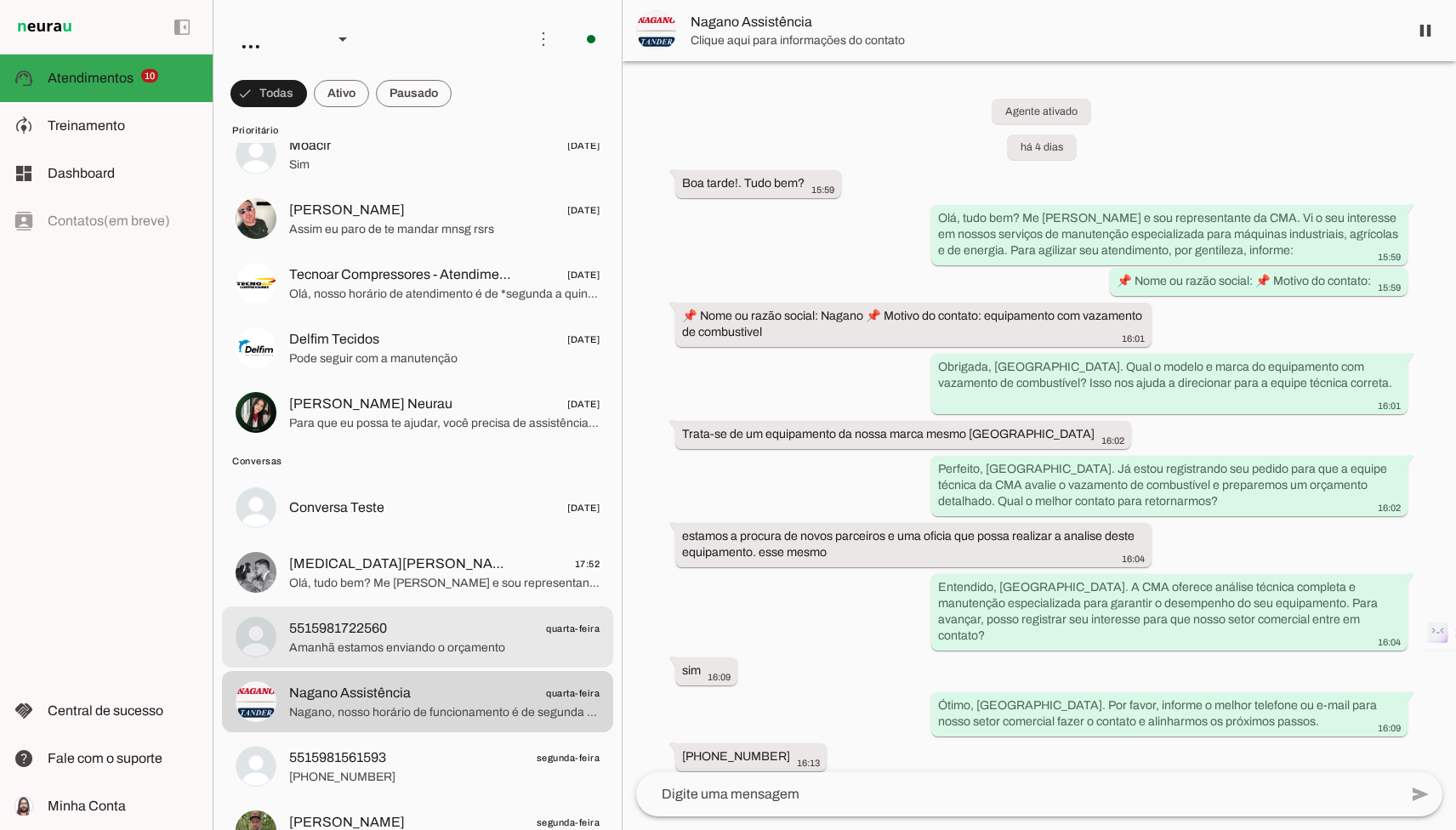
scroll to position [459, 0]
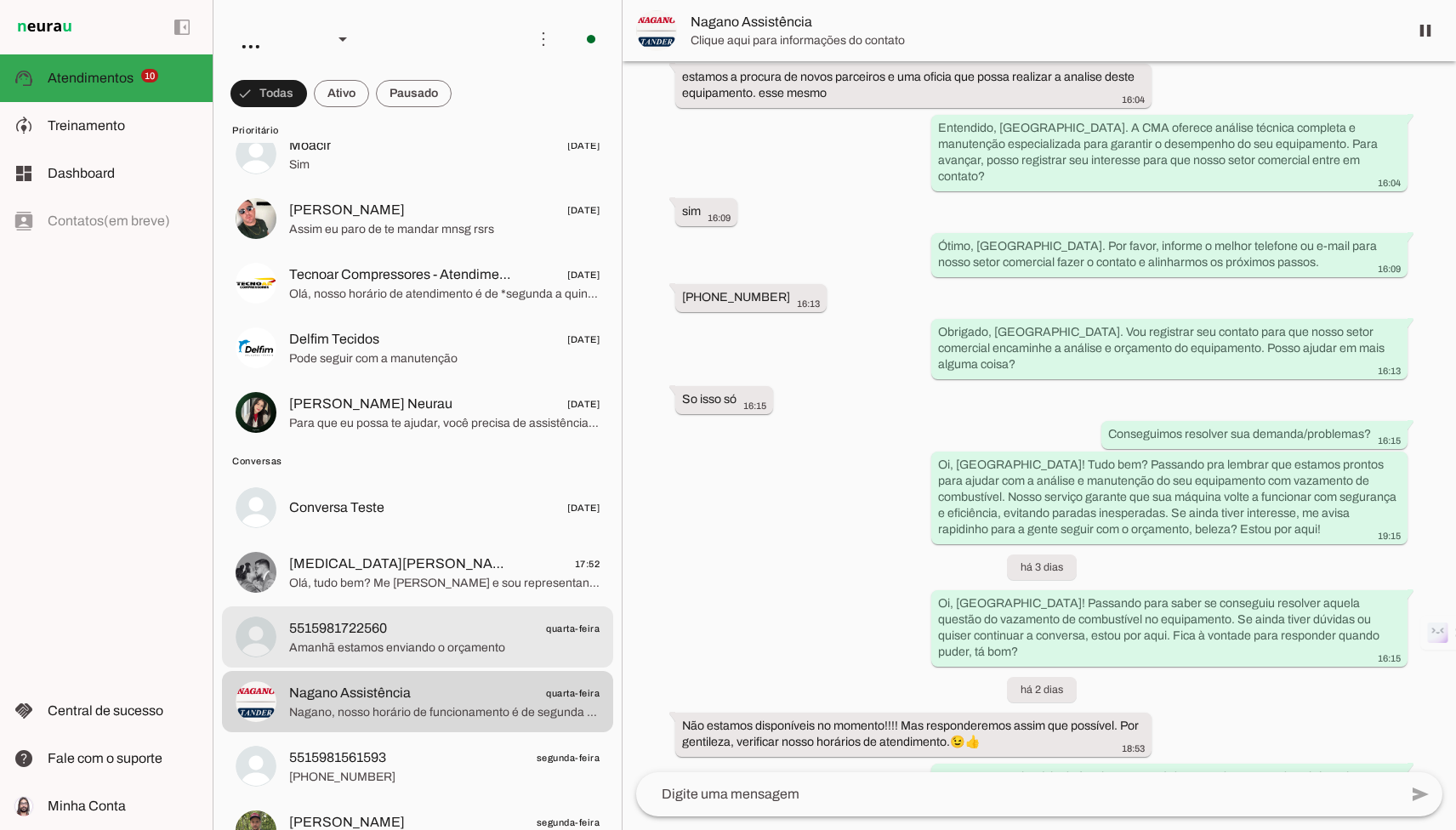
click at [487, 649] on span "Amanhã estamos enviando o orçamento" at bounding box center [444, 648] width 310 height 17
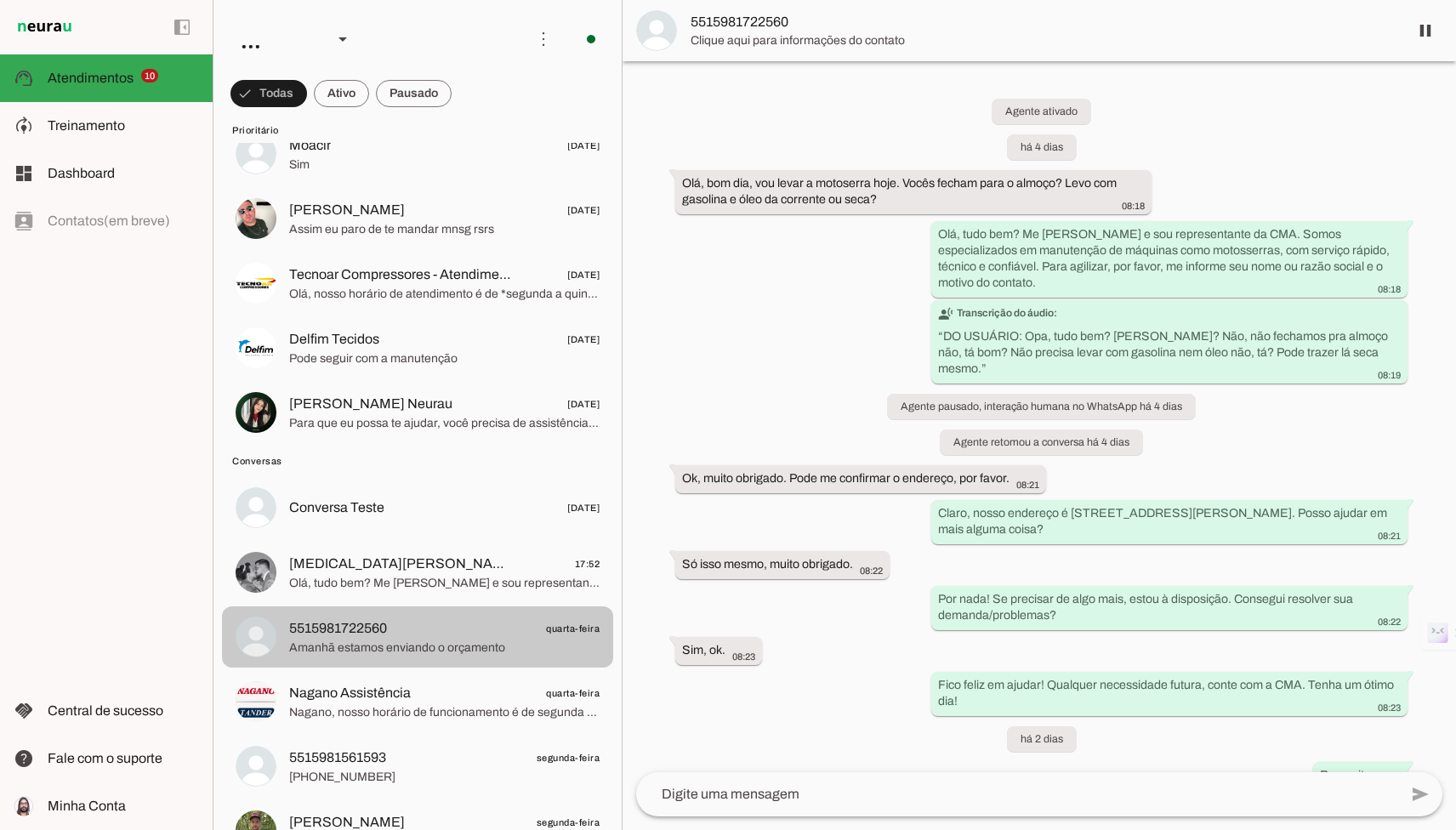
scroll to position [231, 0]
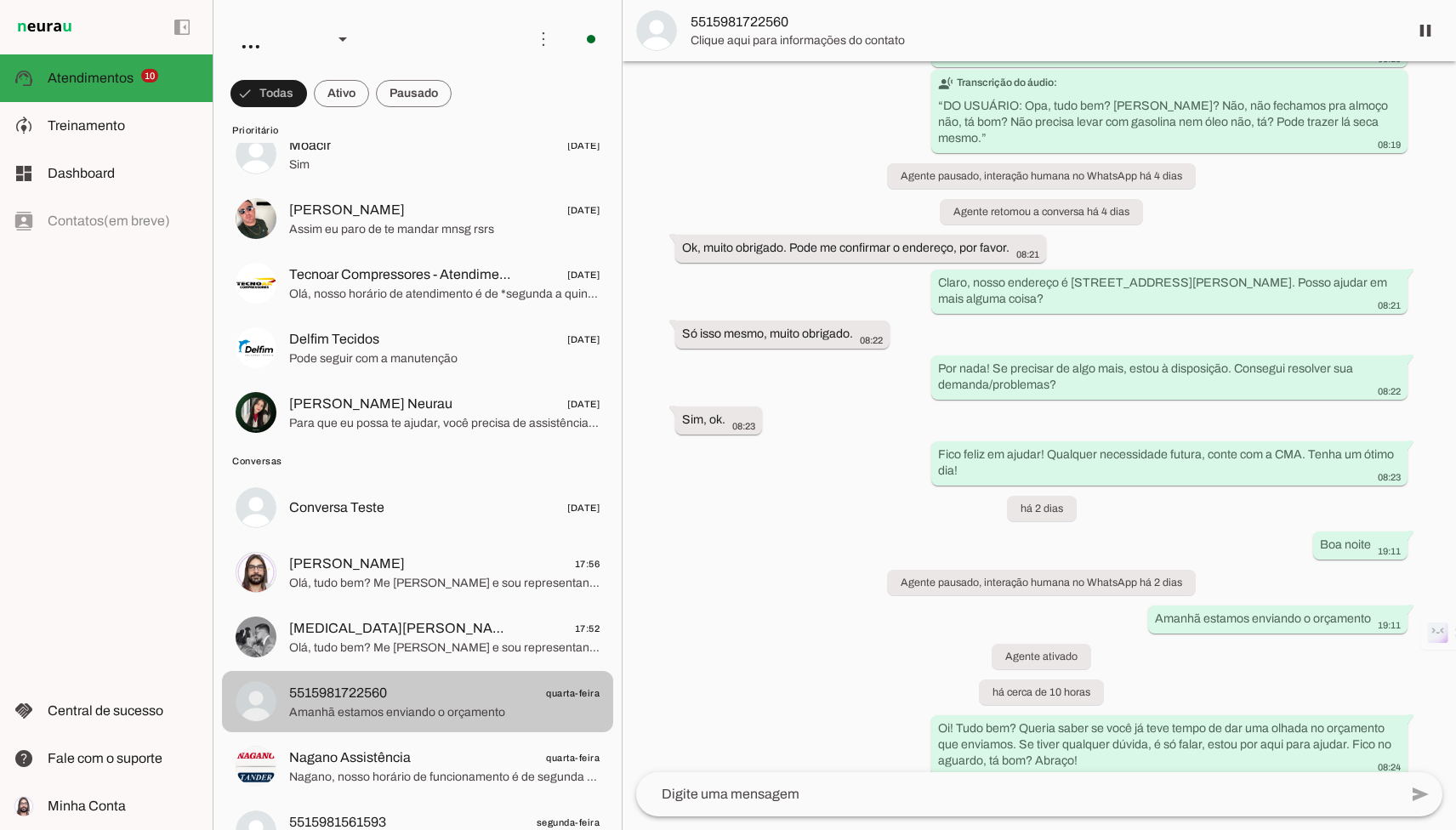
click at [513, 682] on div at bounding box center [444, 702] width 310 height 42
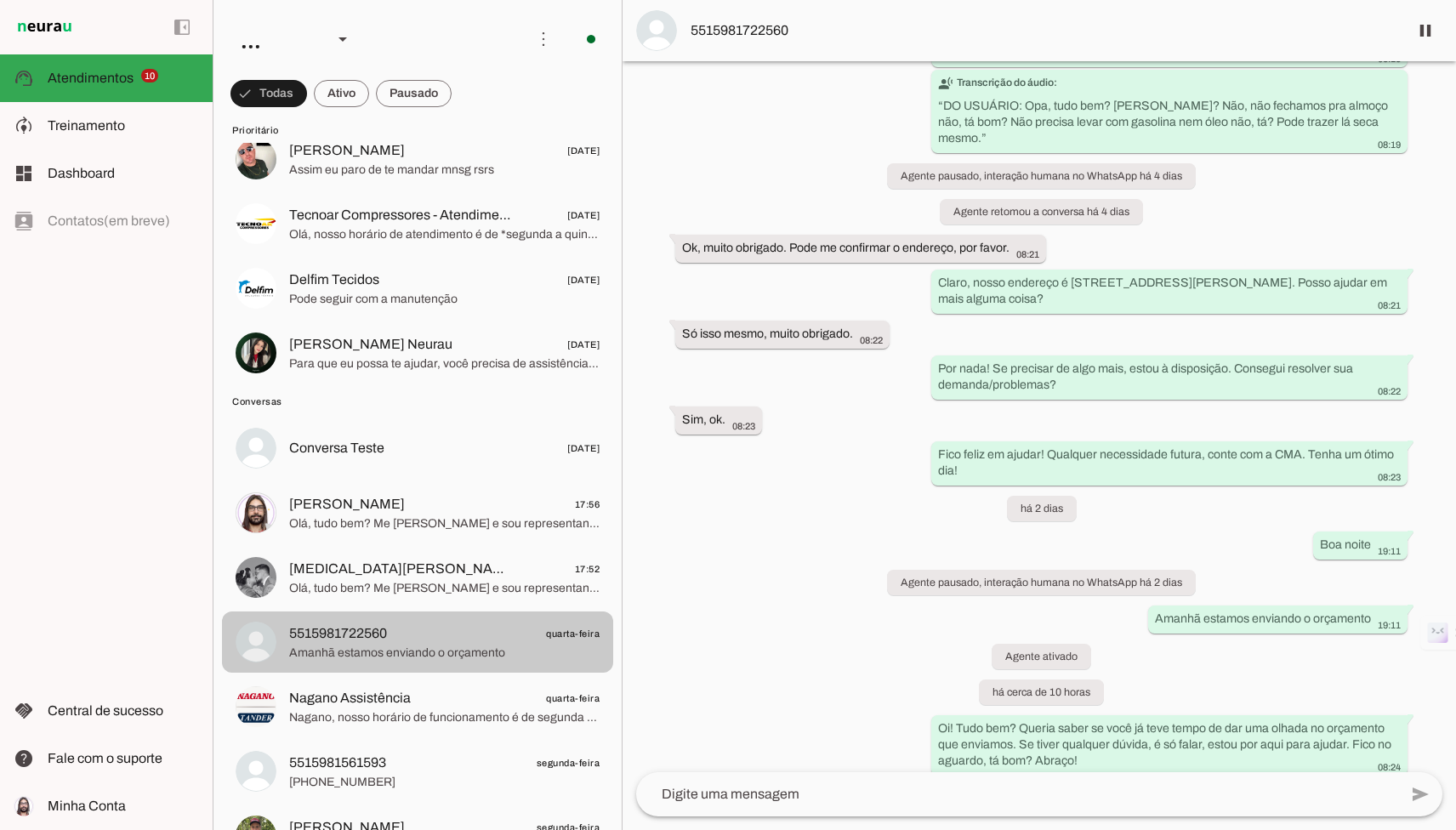
scroll to position [0, 0]
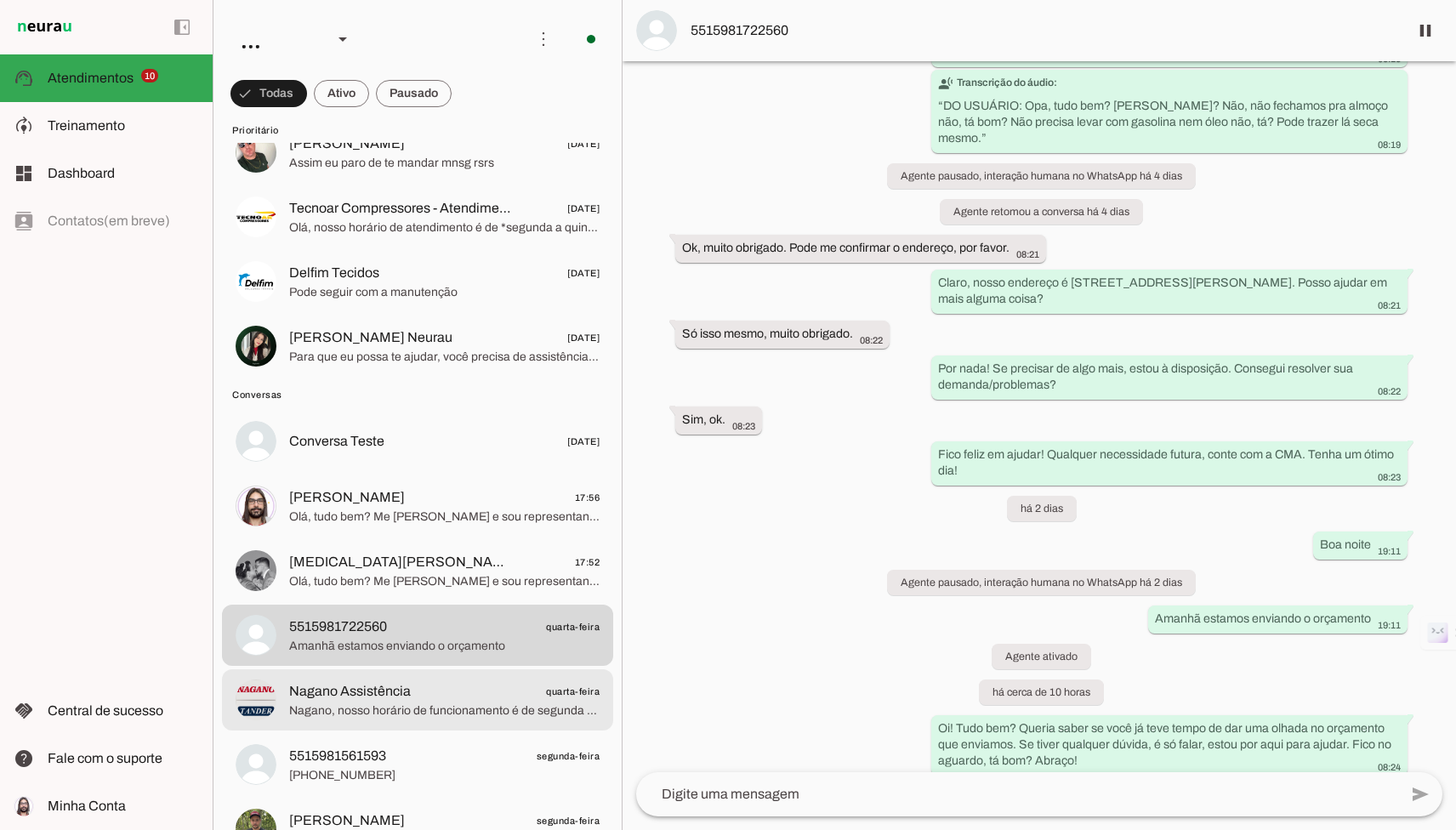
click at [468, 716] on span "Nagano, nosso horário de funcionamento é de segunda a sexta, das 8h às 18h. Ret…" at bounding box center [444, 710] width 310 height 17
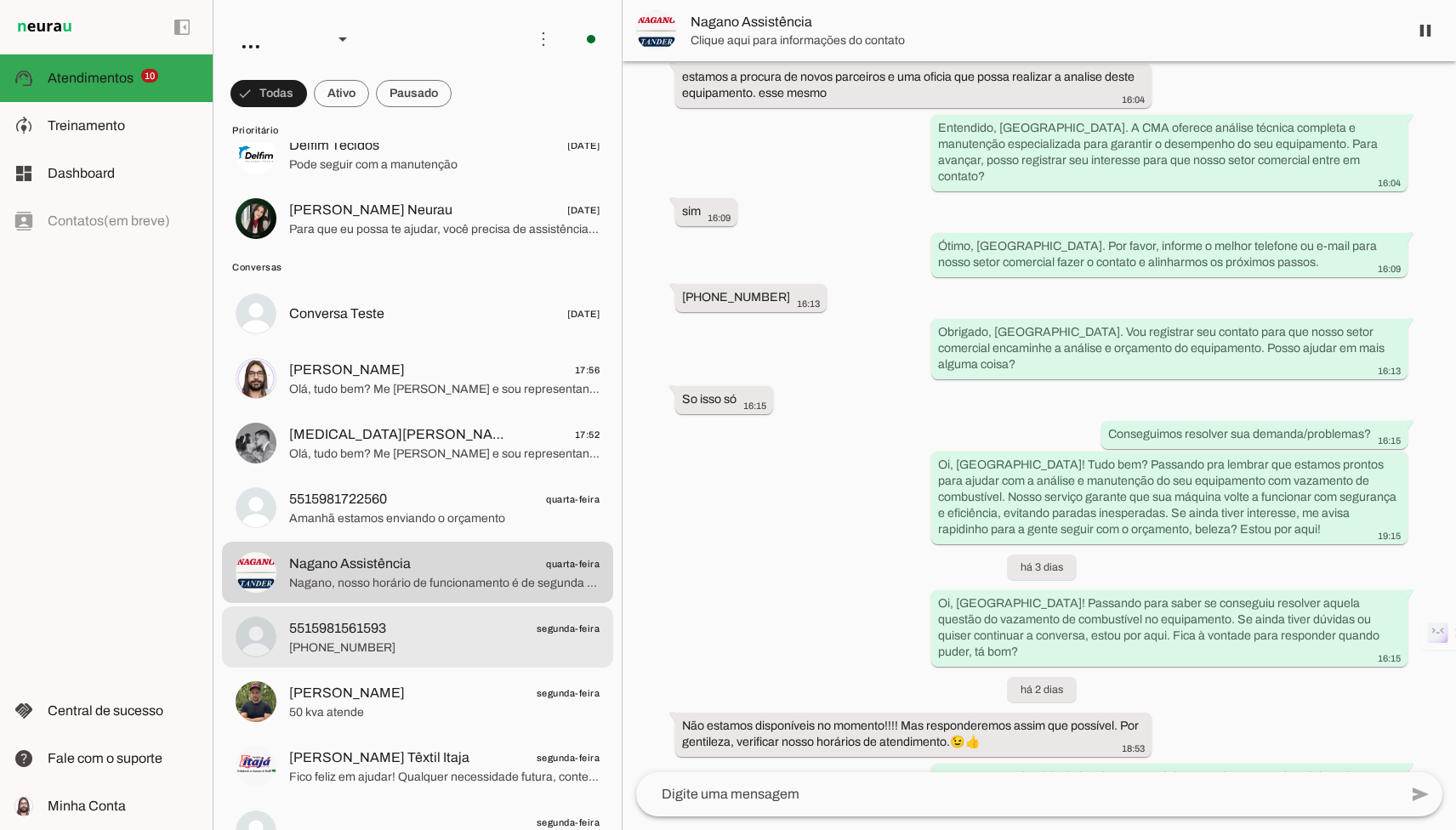
click at [470, 632] on span "5515981561593 segunda-feira" at bounding box center [444, 629] width 310 height 21
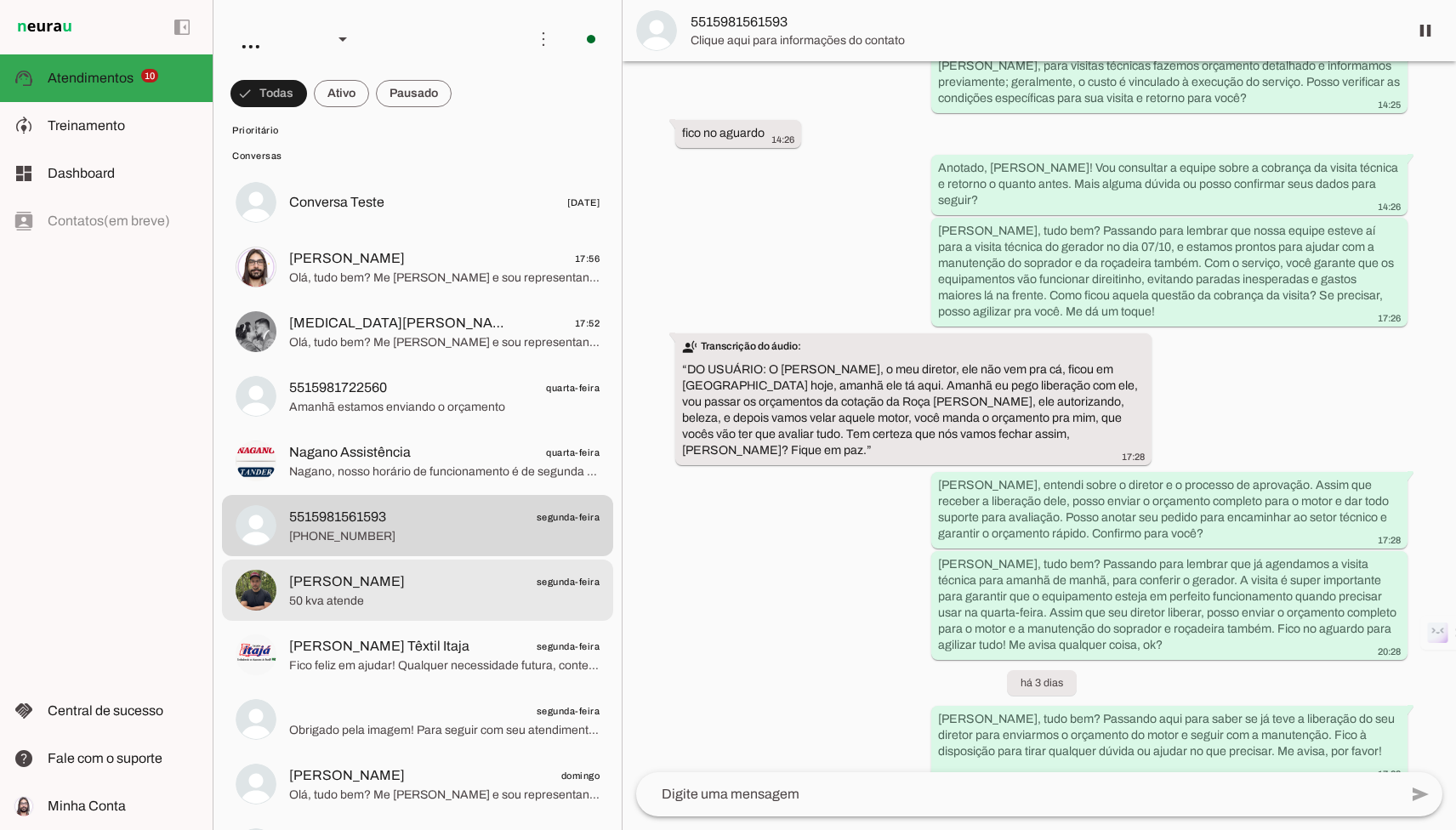
click at [483, 616] on md-item "[PERSON_NAME] segunda-feira 50 kva atende" at bounding box center [417, 590] width 391 height 62
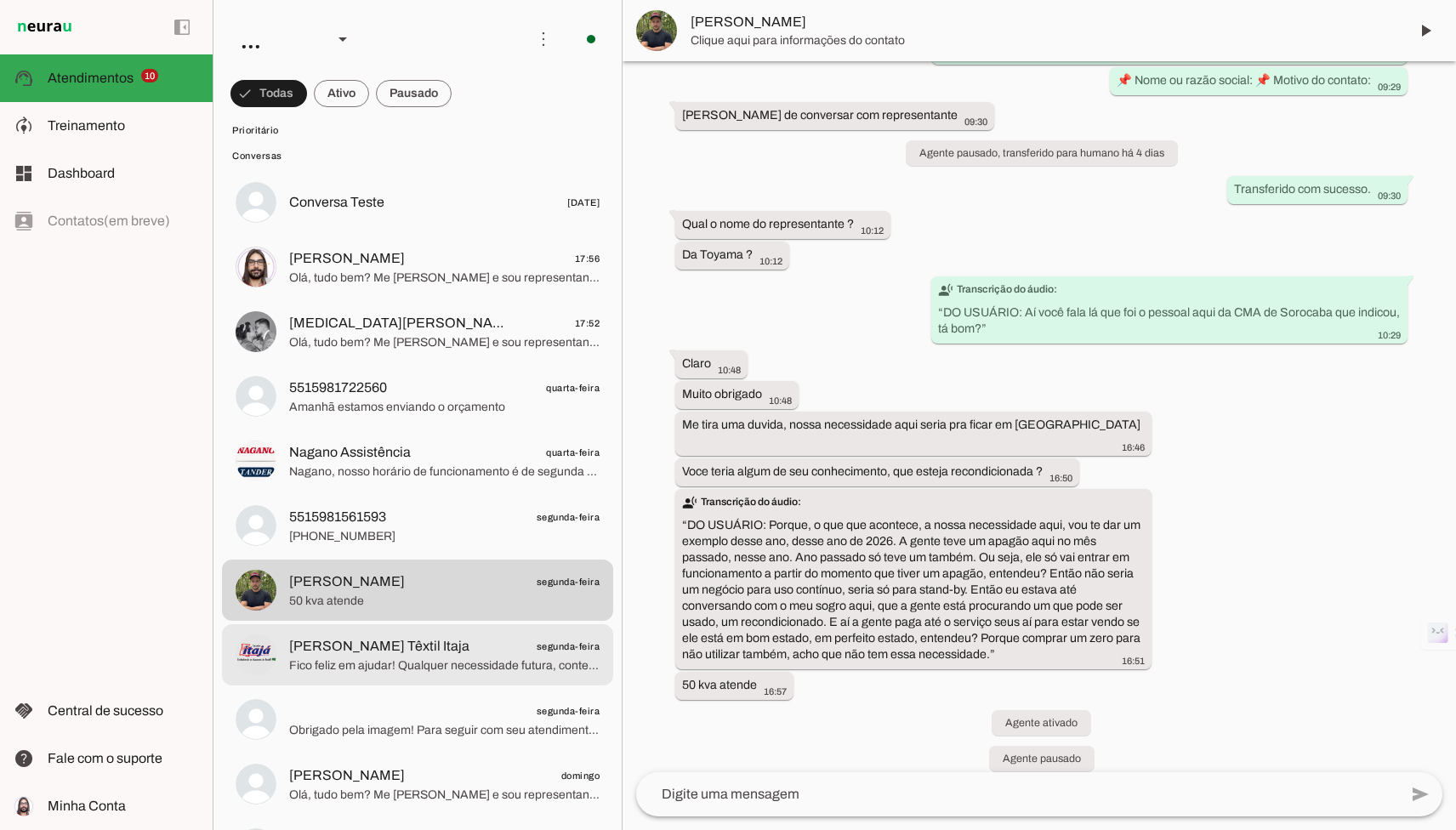
click at [539, 634] on div at bounding box center [444, 655] width 310 height 42
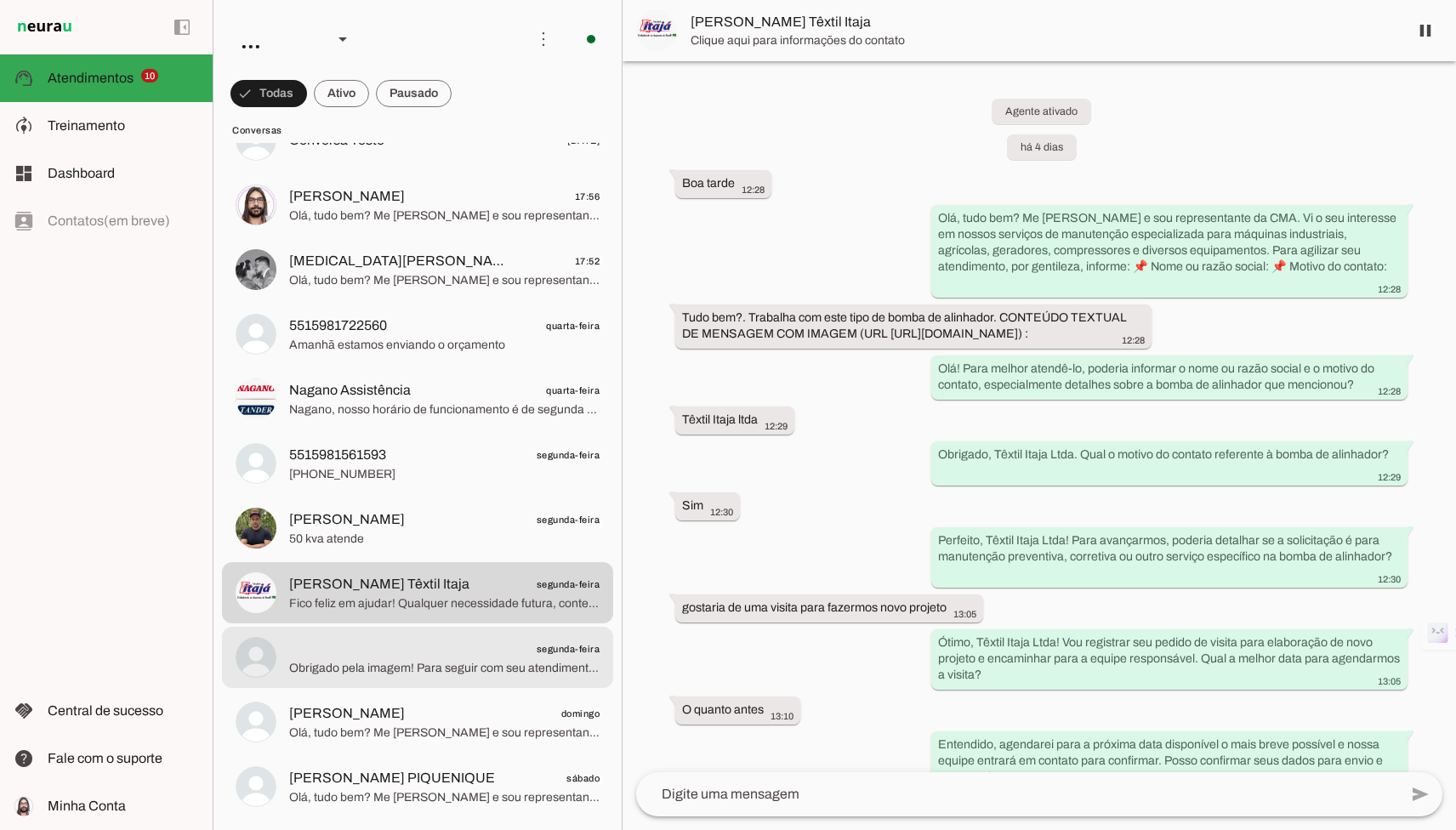
click at [533, 650] on span "segunda-feira" at bounding box center [444, 650] width 310 height 21
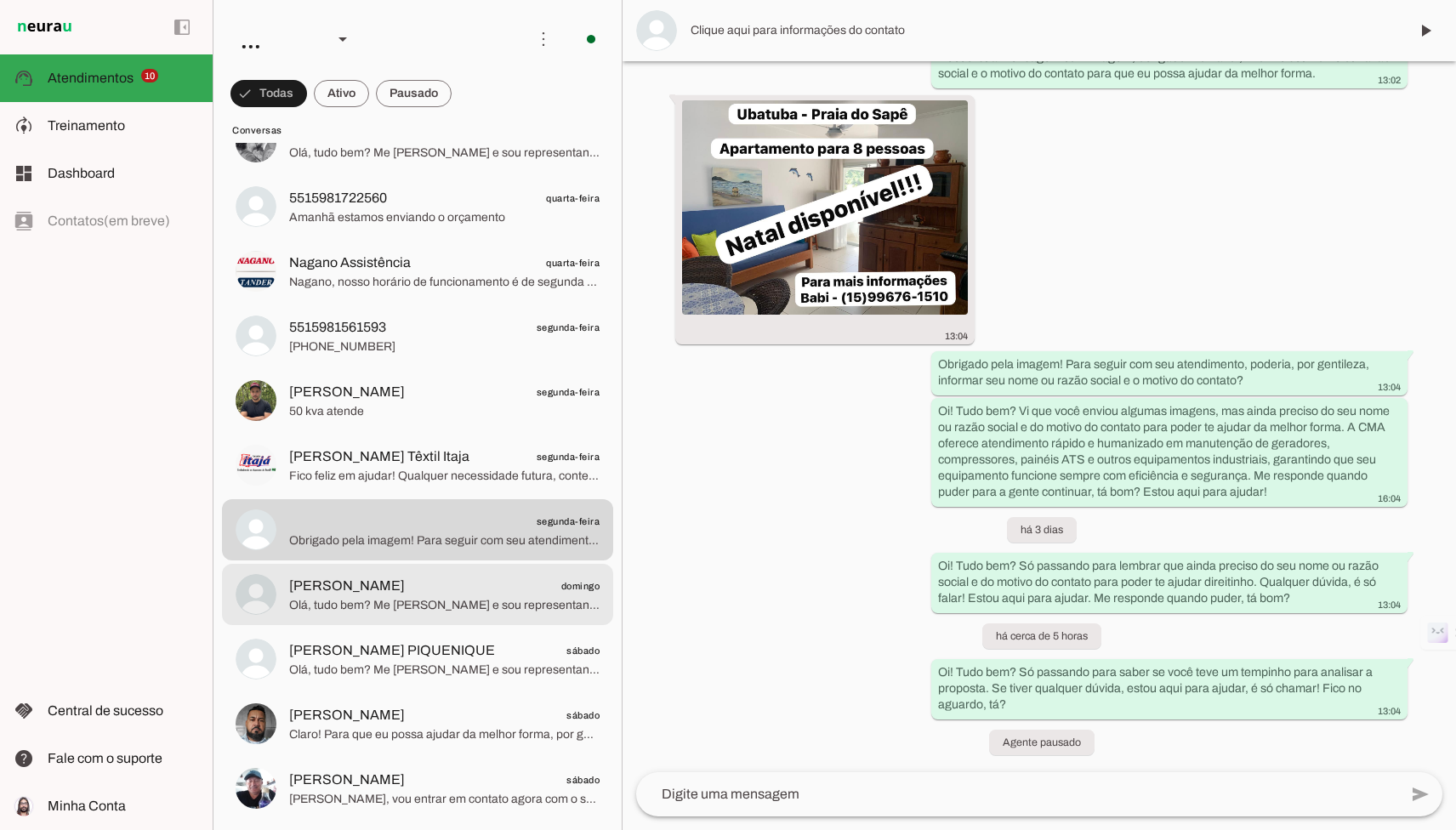
click at [472, 599] on span "Olá, tudo bem? Me [PERSON_NAME] e sou representante da CMA. Nós somos especiali…" at bounding box center [444, 605] width 310 height 17
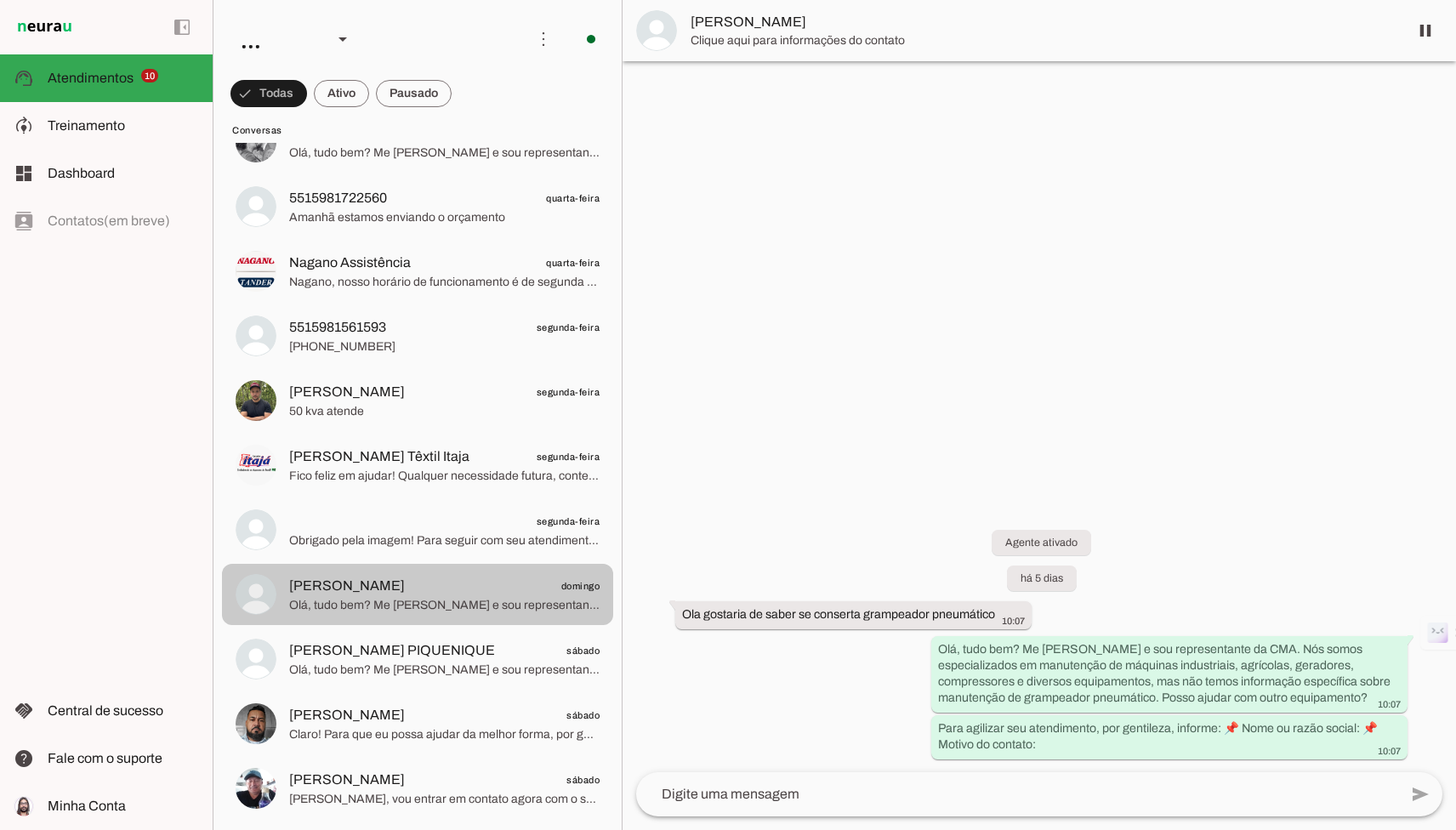
click at [502, 634] on md-item "[PERSON_NAME] PIQUENIQUE sábado Olá, tudo bem? Me [PERSON_NAME] e sou represent…" at bounding box center [417, 659] width 391 height 62
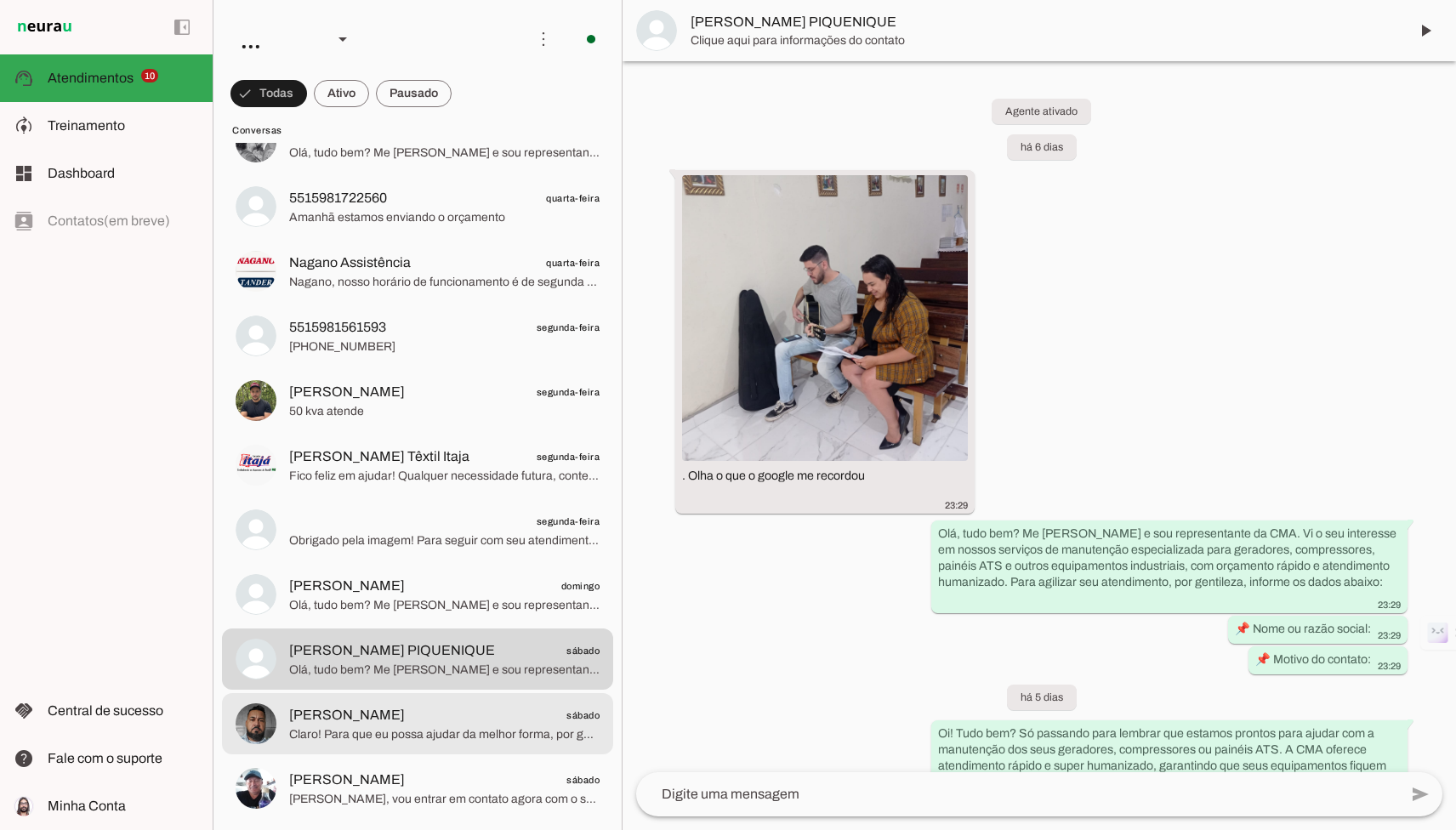
click at [515, 716] on span "[PERSON_NAME] sábado" at bounding box center [444, 716] width 310 height 21
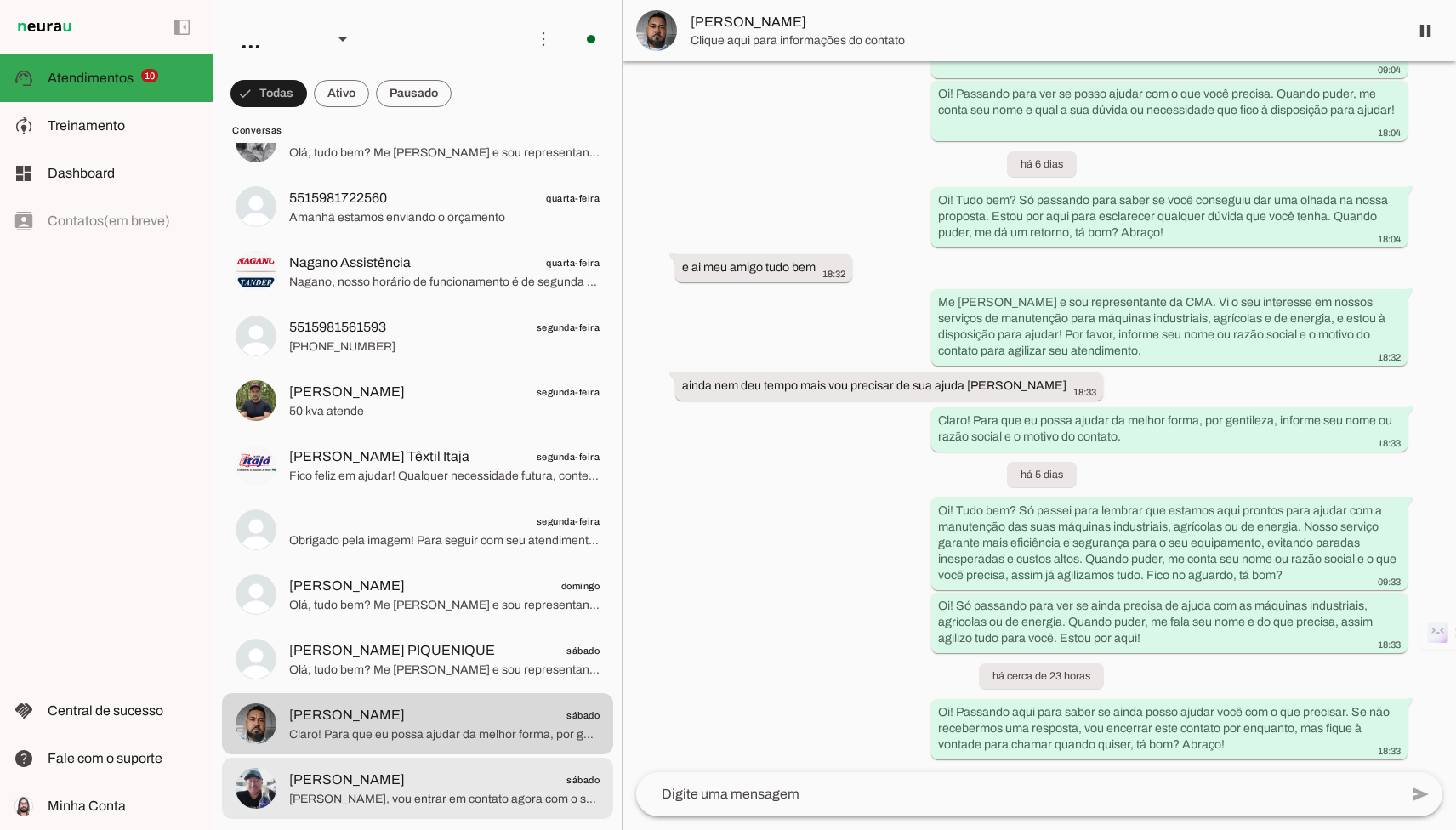
click at [398, 809] on md-item "[PERSON_NAME] sábado [PERSON_NAME], vou entrar em contato agora com o setor téc…" at bounding box center [417, 788] width 391 height 62
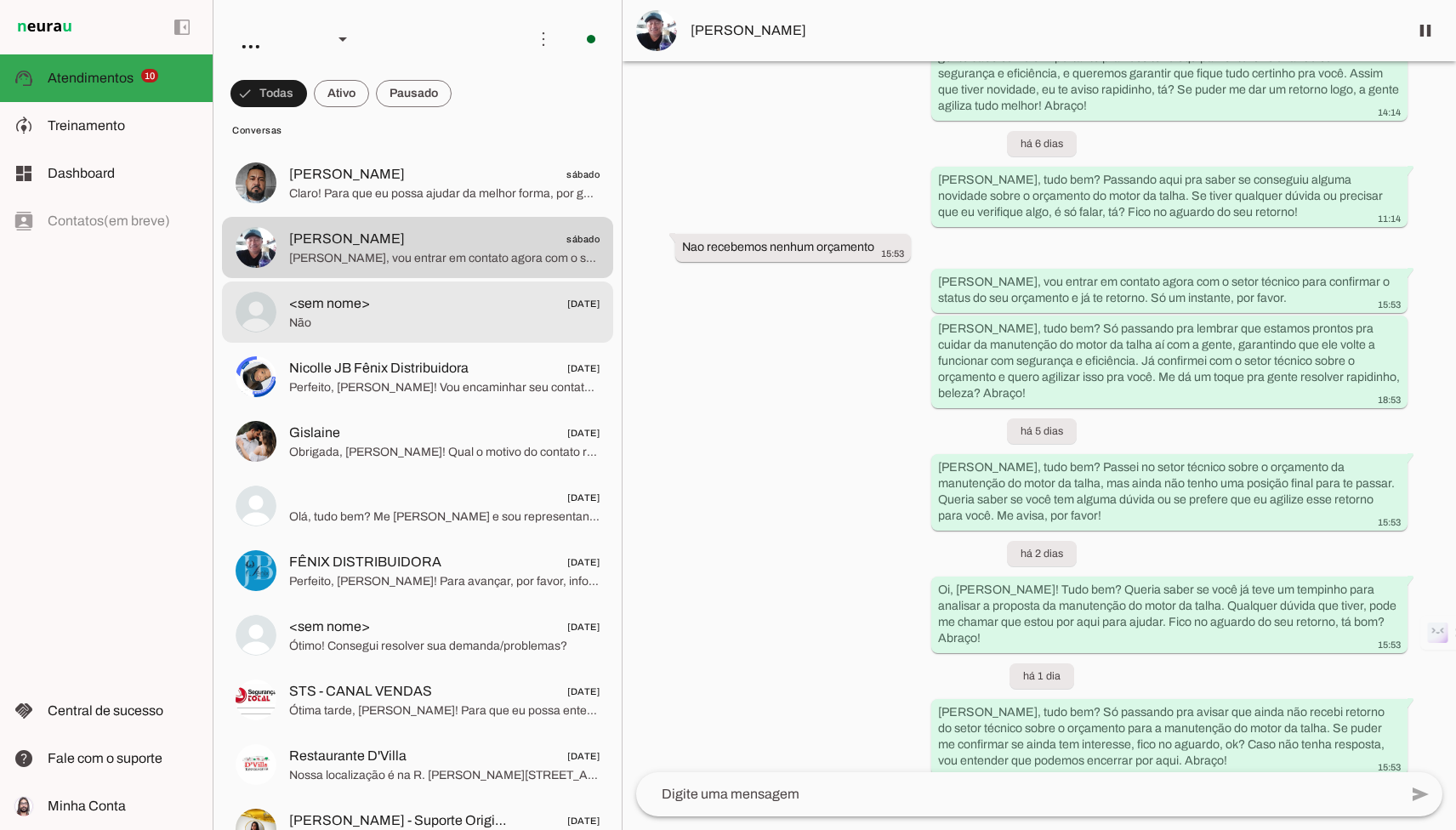
click at [505, 320] on span "Não" at bounding box center [444, 323] width 310 height 17
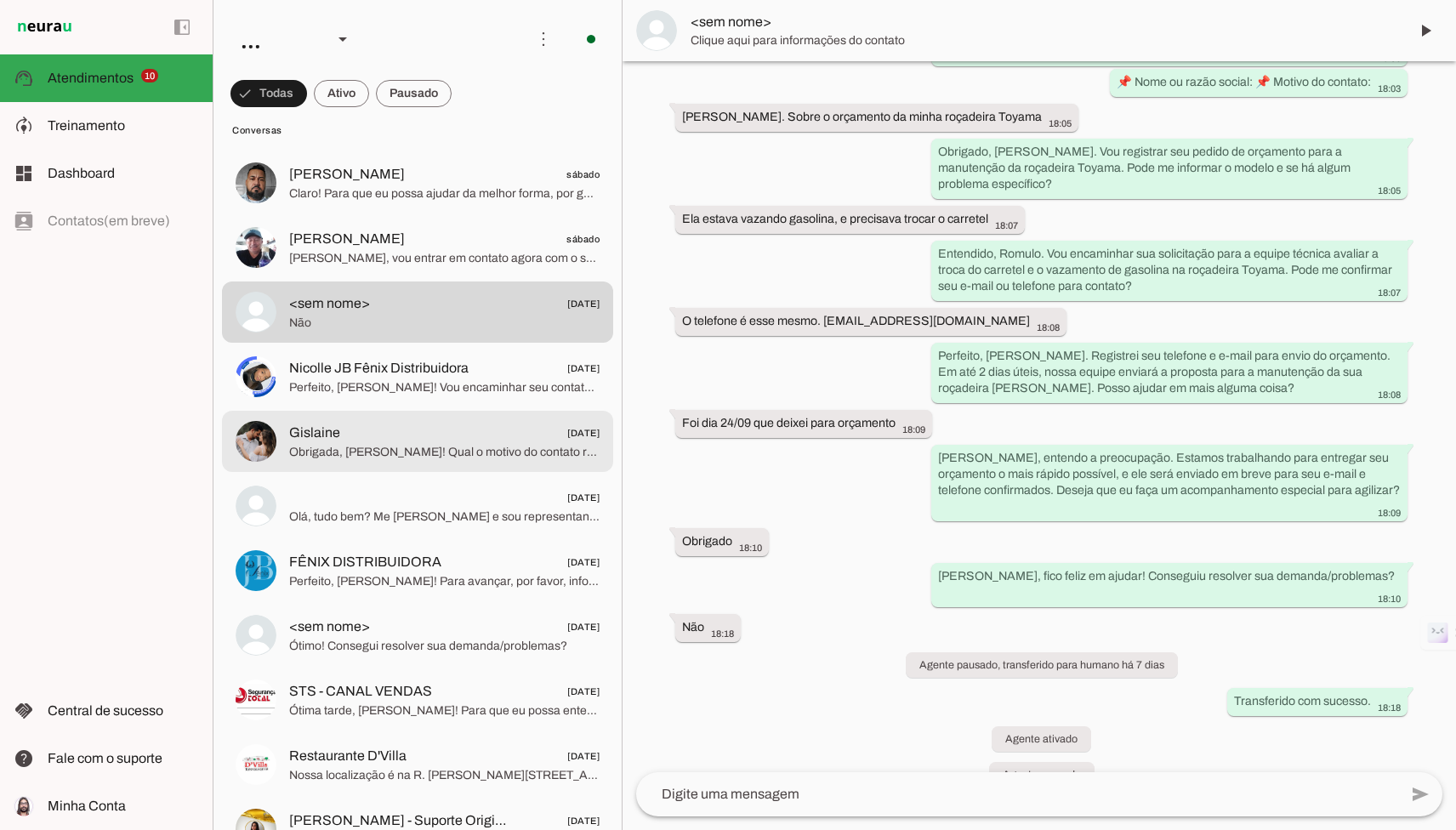
click at [528, 436] on span "Gislaine [DATE]" at bounding box center [444, 433] width 310 height 21
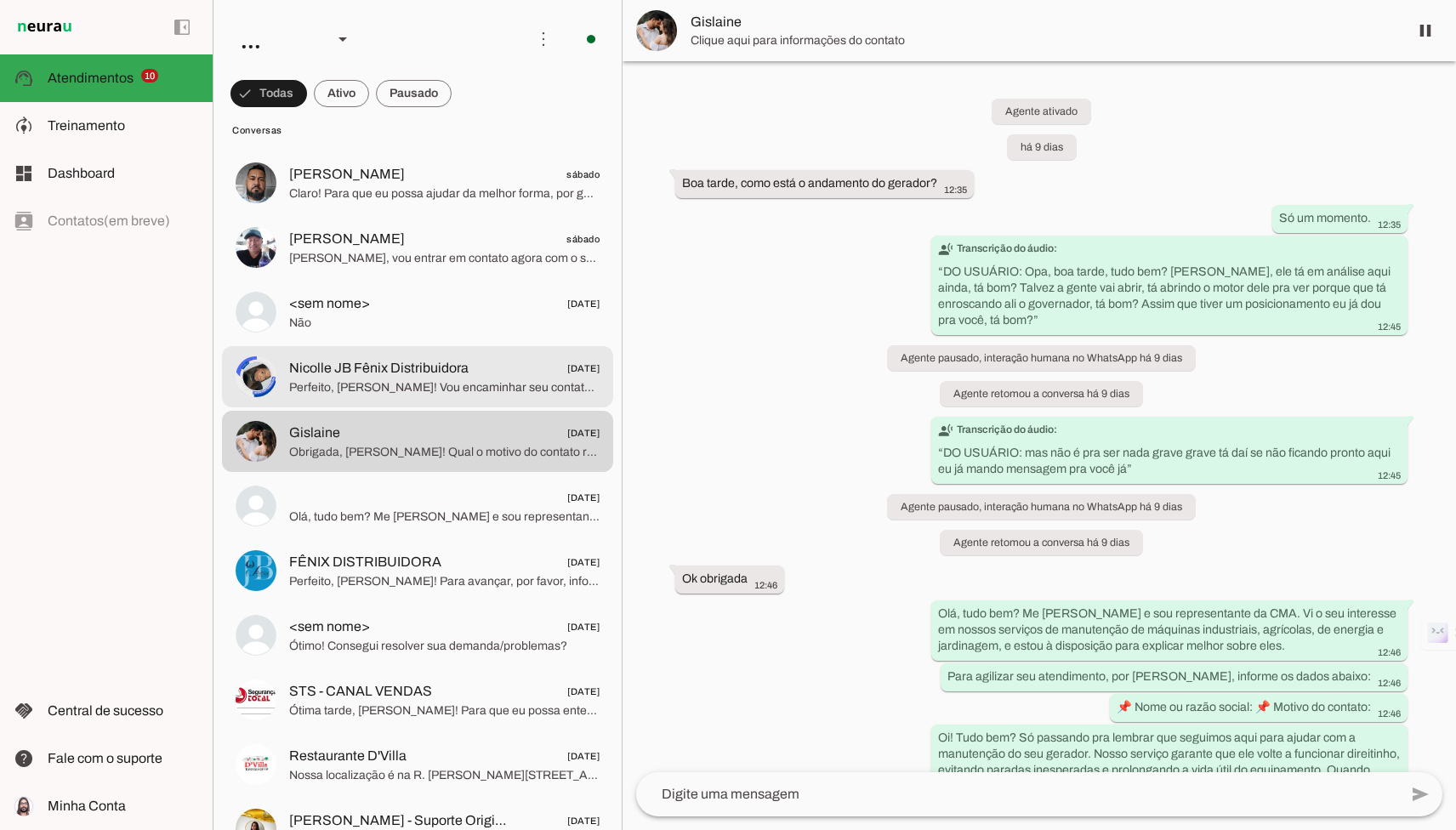
click at [528, 389] on span "Perfeito, [PERSON_NAME]! Vou encaminhar seu contato para o setor comercial para…" at bounding box center [444, 388] width 310 height 17
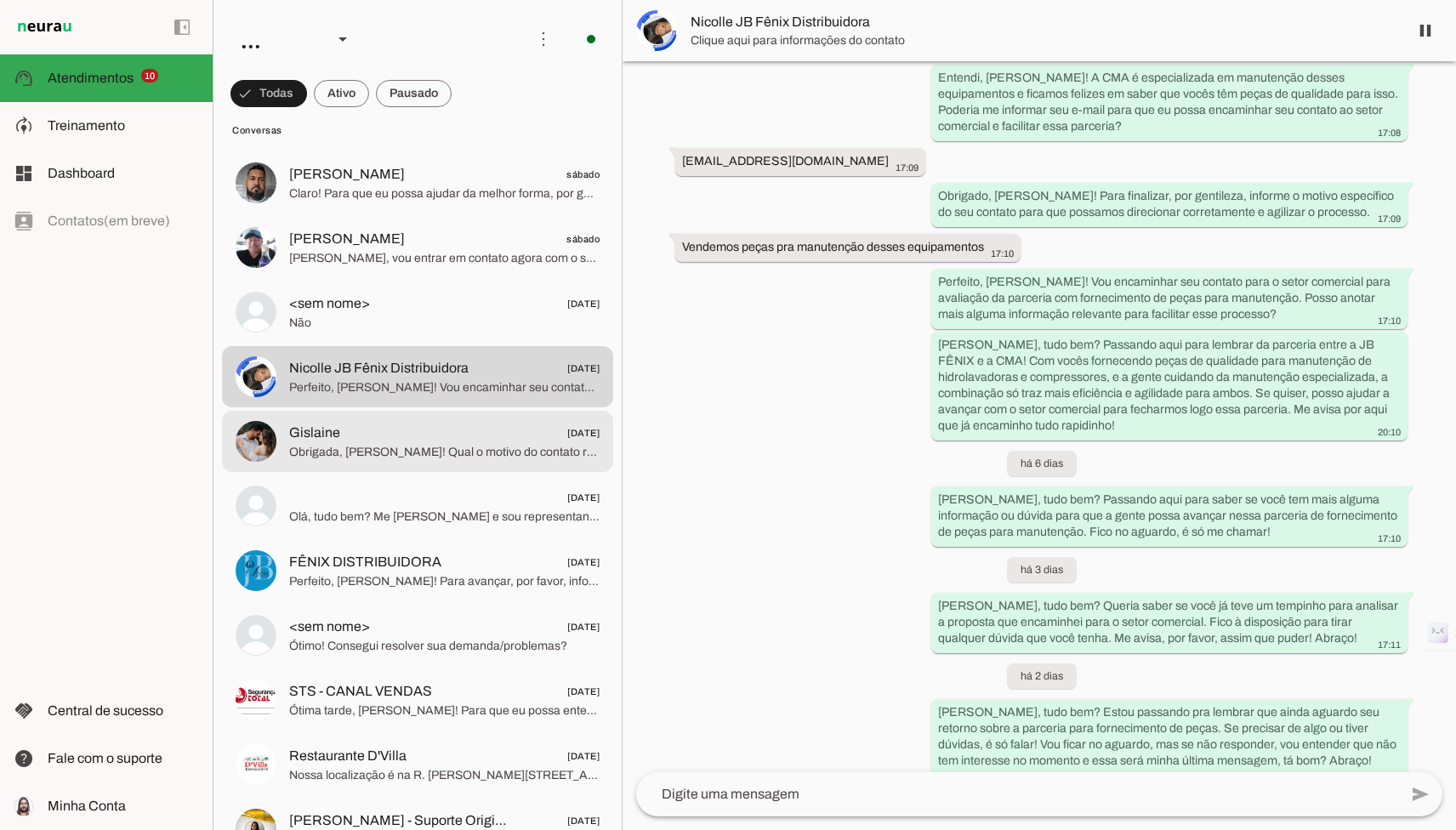
click at [504, 439] on span "Gislaine [DATE]" at bounding box center [444, 433] width 310 height 21
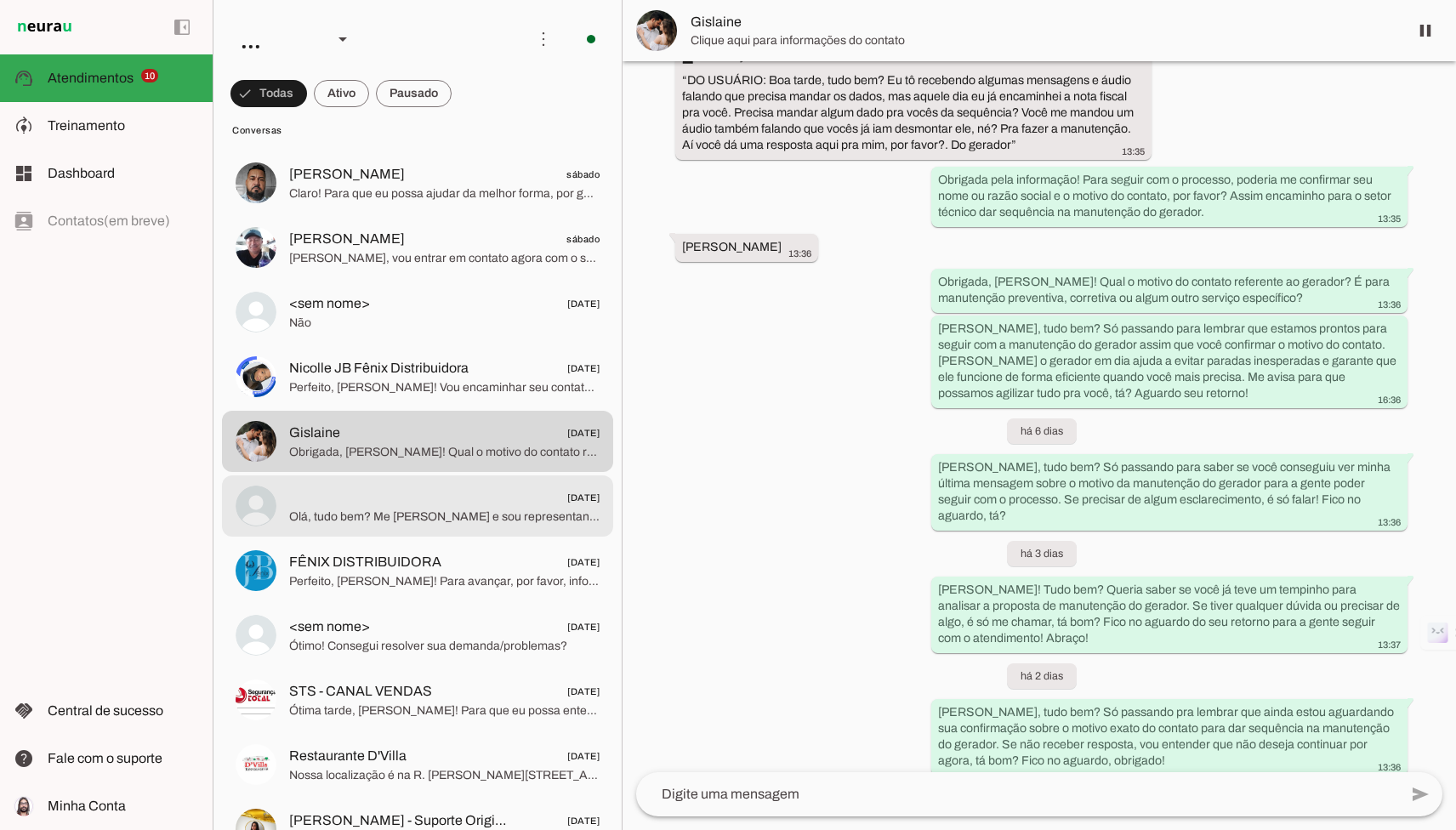
click at [487, 488] on span "[DATE]" at bounding box center [444, 498] width 310 height 21
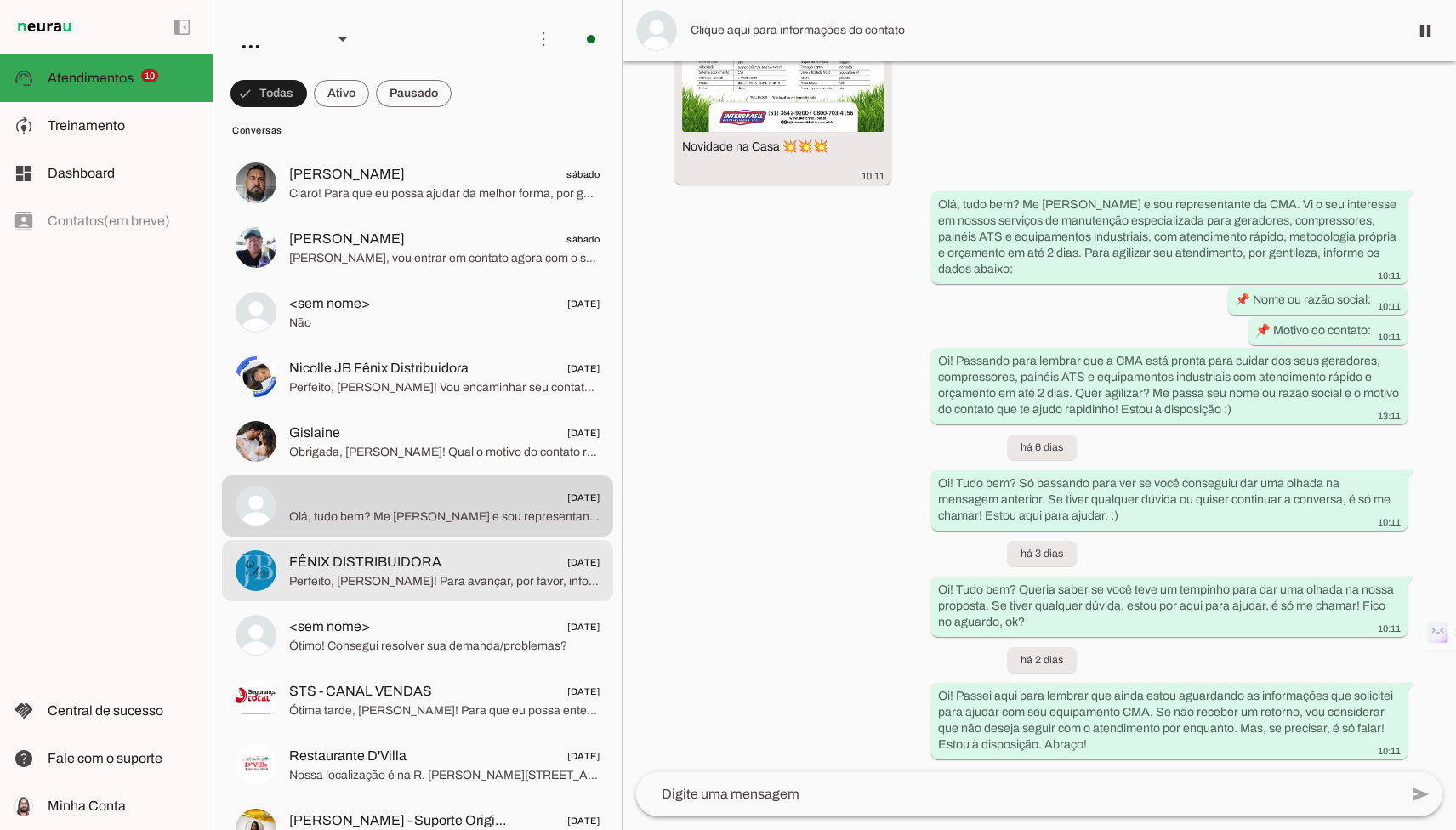
click at [453, 577] on span "Perfeito, [PERSON_NAME]! Para avançar, por favor, informe o modelo e marca do e…" at bounding box center [444, 582] width 310 height 17
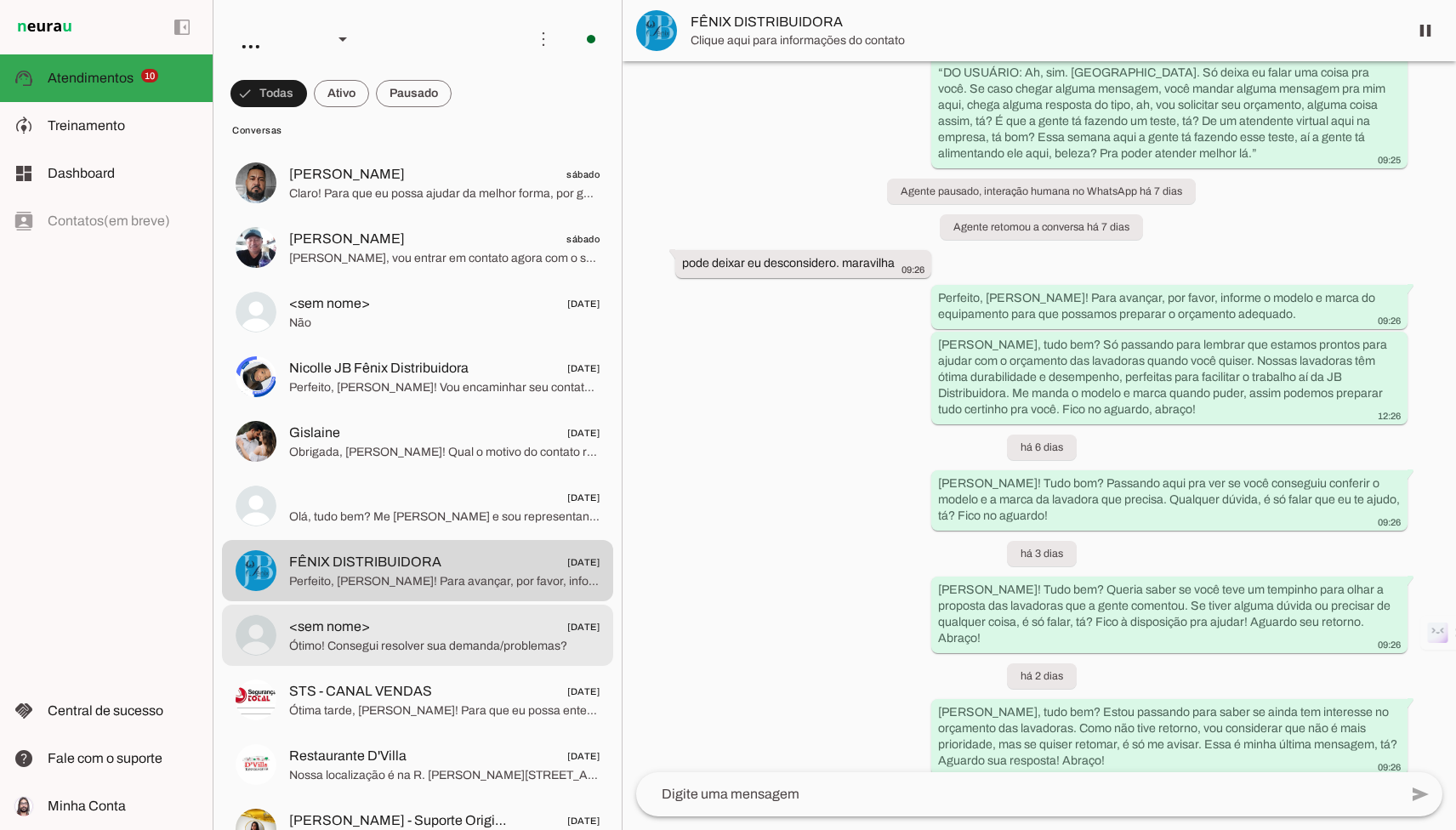
click at [437, 623] on span "<sem nome> [DATE]" at bounding box center [444, 627] width 310 height 21
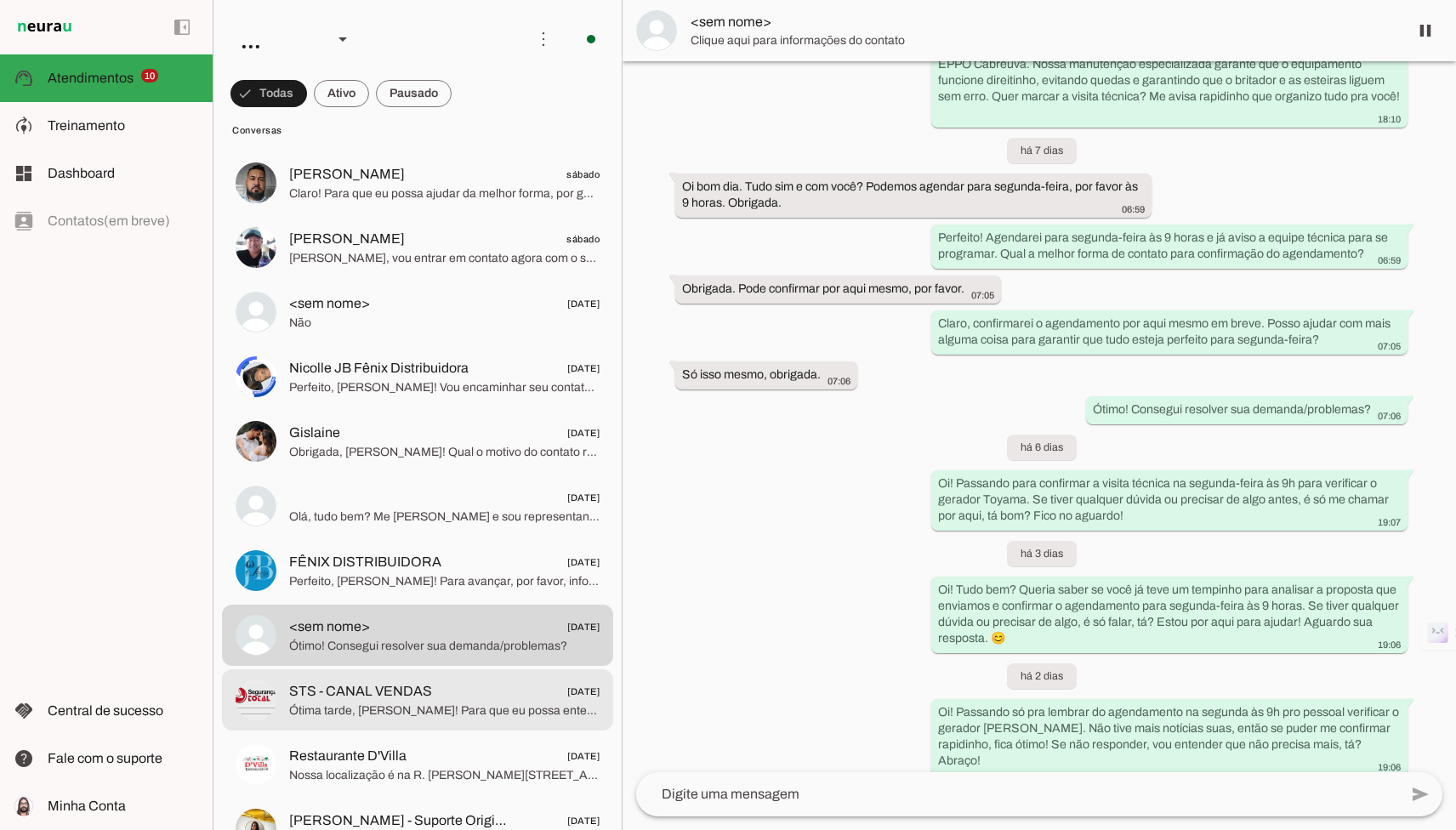
click at [436, 678] on md-item "STS - CANAL VENDAS [DATE] Ótima tarde, [PERSON_NAME]! Para que eu possa entende…" at bounding box center [417, 700] width 391 height 62
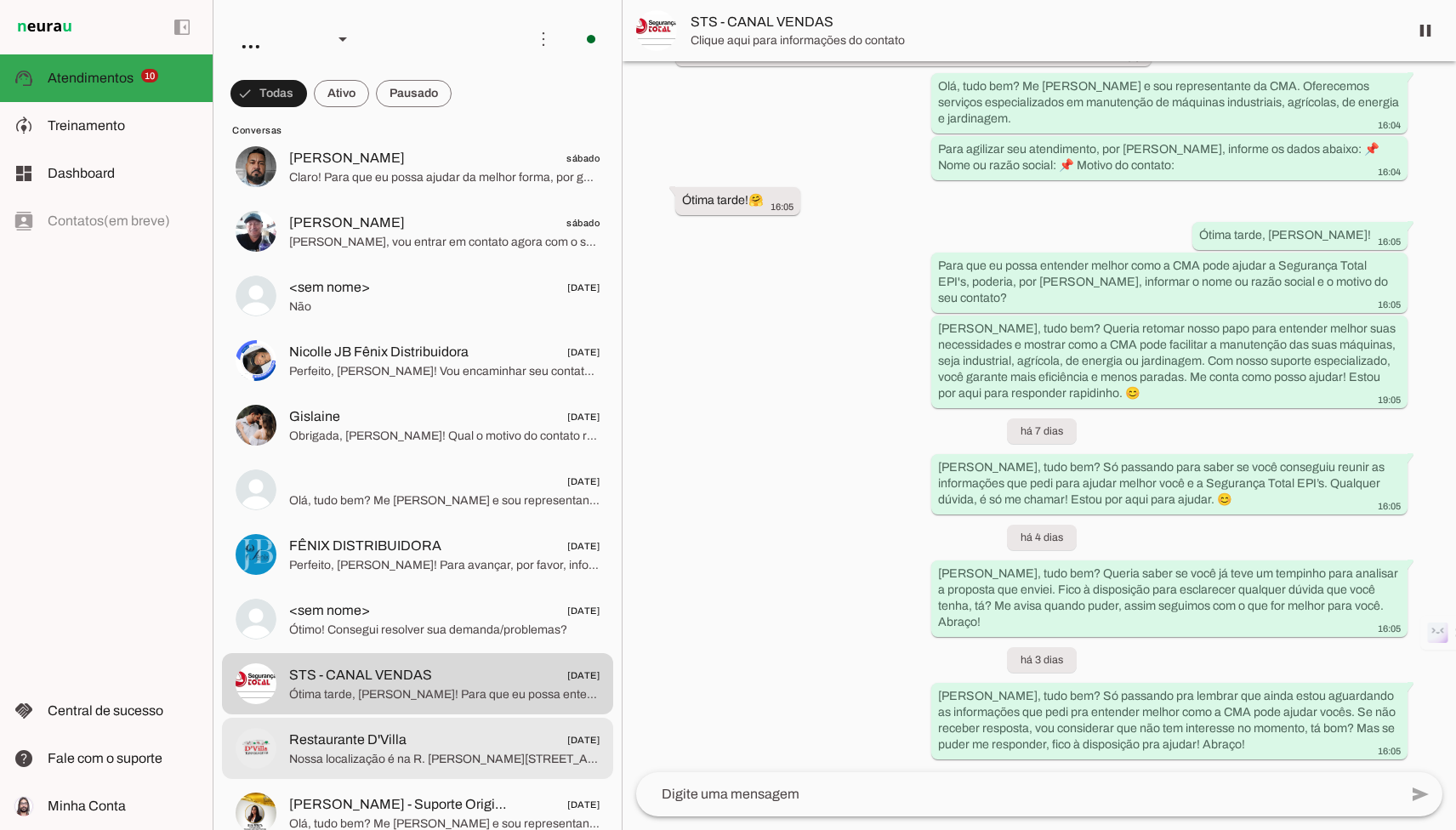
click at [523, 741] on span "Restaurante D'Villa [DATE]" at bounding box center [444, 741] width 310 height 21
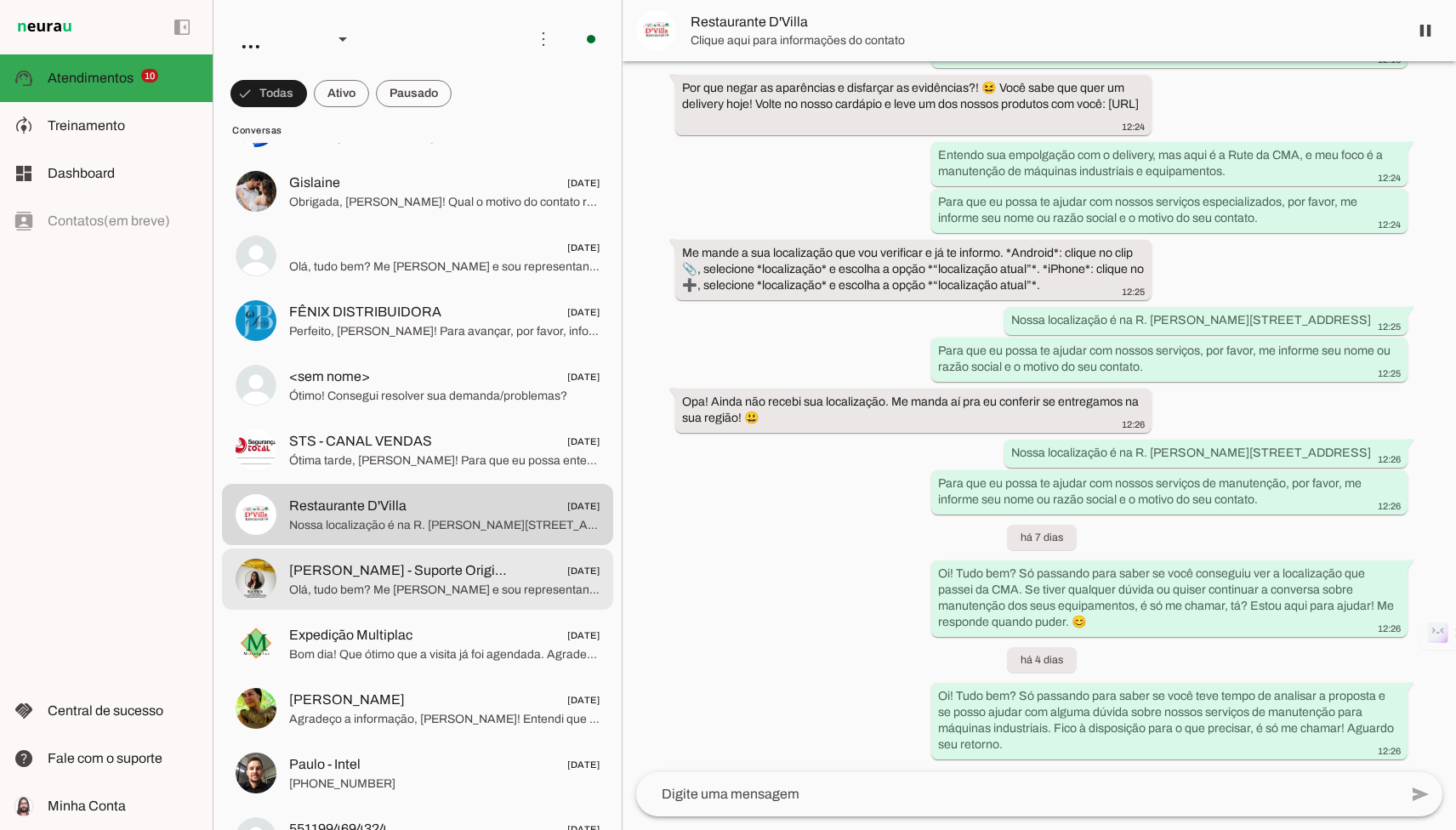
click at [567, 572] on span "[DATE]" at bounding box center [583, 571] width 32 height 21
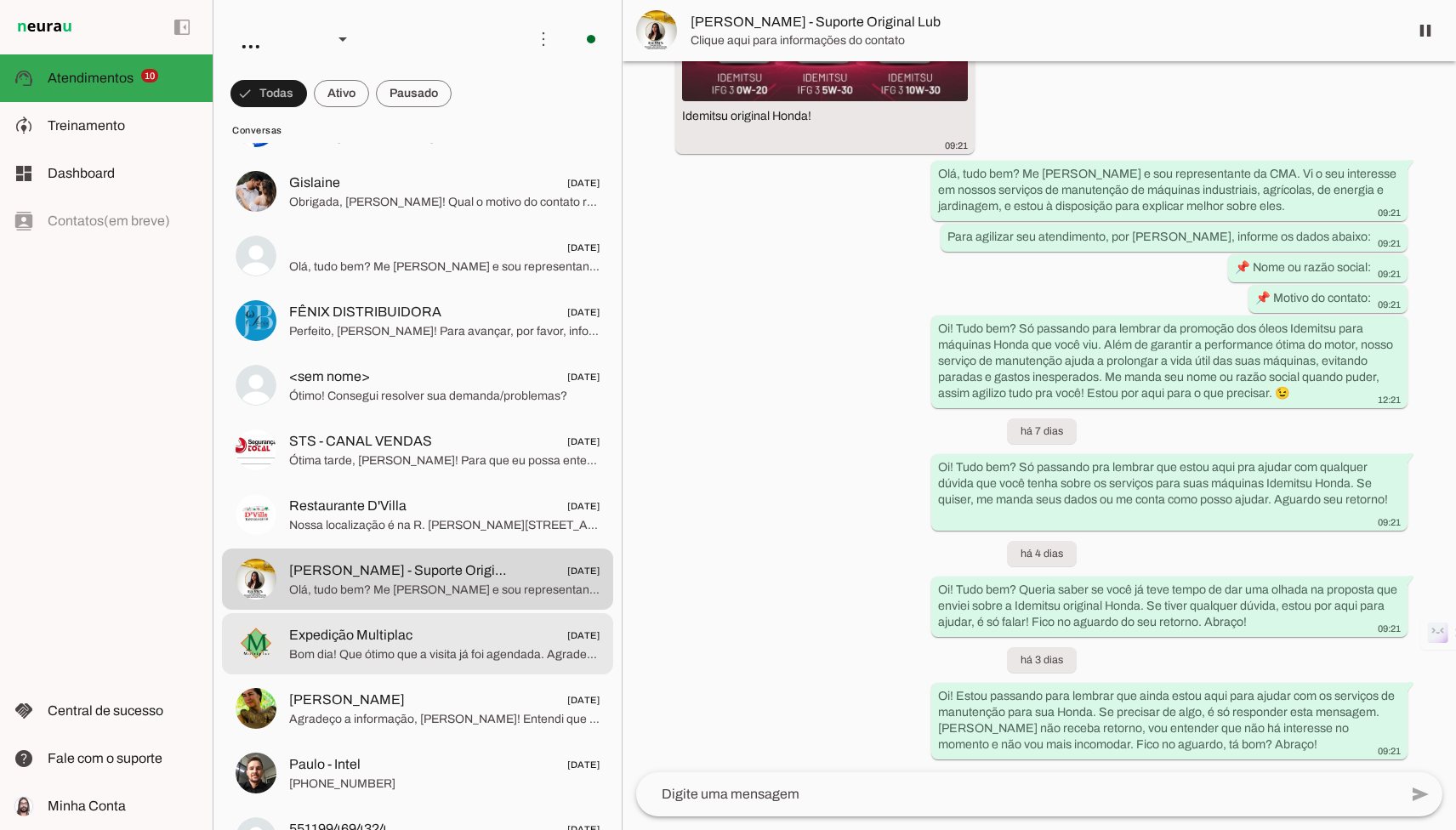
click at [551, 680] on md-item "[PERSON_NAME] [DATE] Agradeço a informação, [PERSON_NAME]! Entendi que o Trator…" at bounding box center [417, 708] width 391 height 62
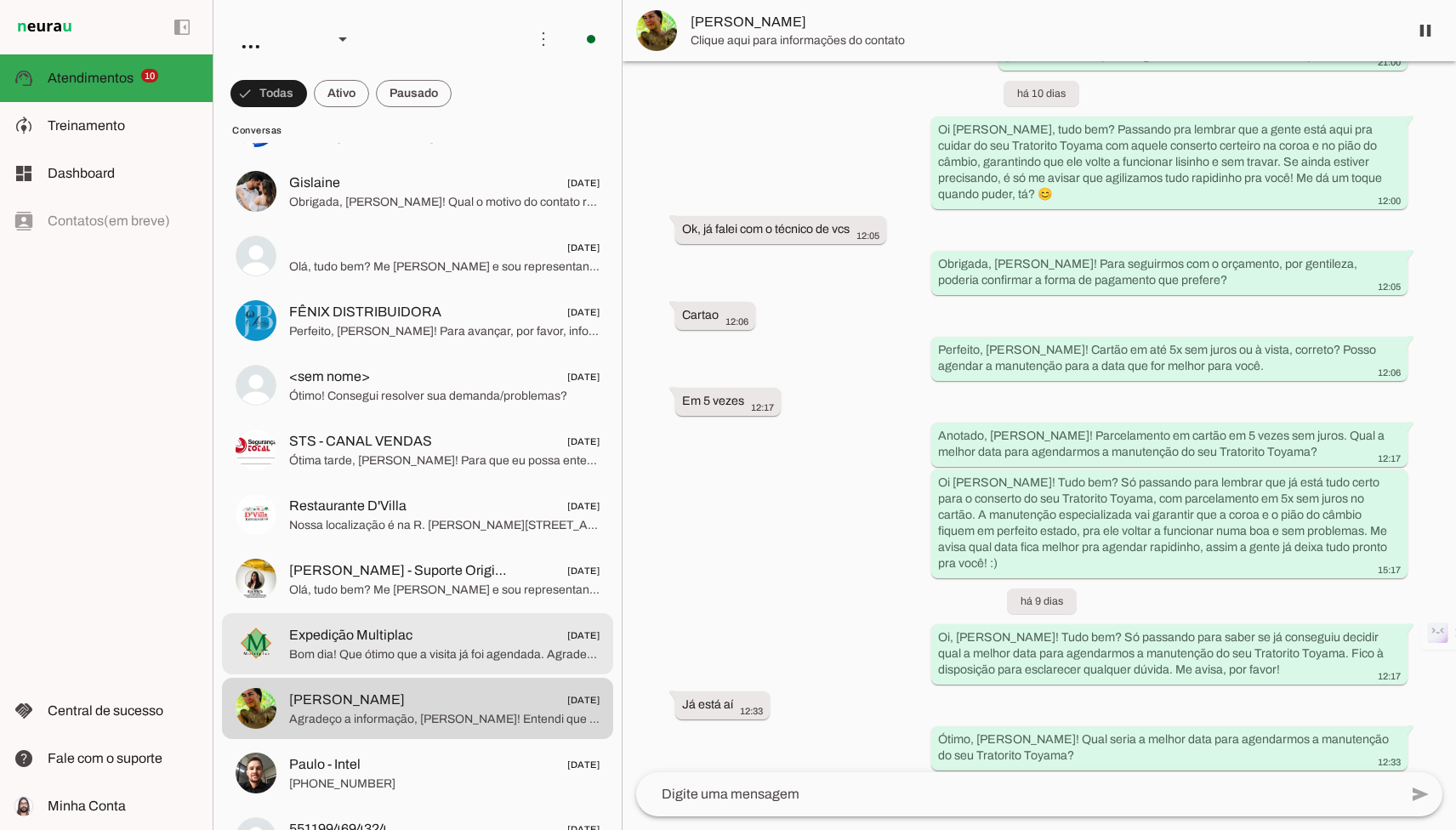
click at [567, 640] on span "[DATE]" at bounding box center [583, 636] width 32 height 21
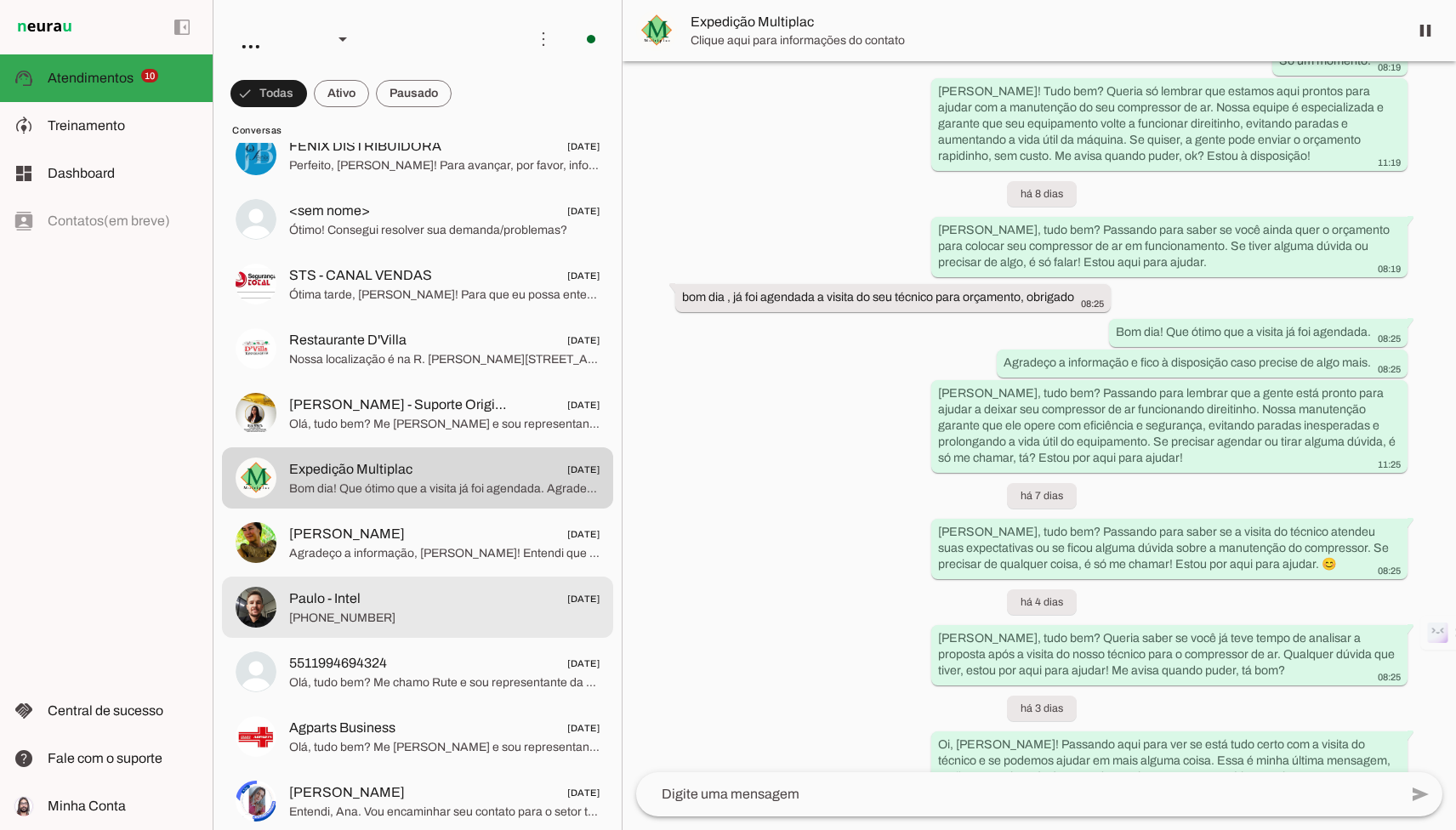
click at [531, 610] on span "[PHONE_NUMBER]" at bounding box center [444, 618] width 310 height 17
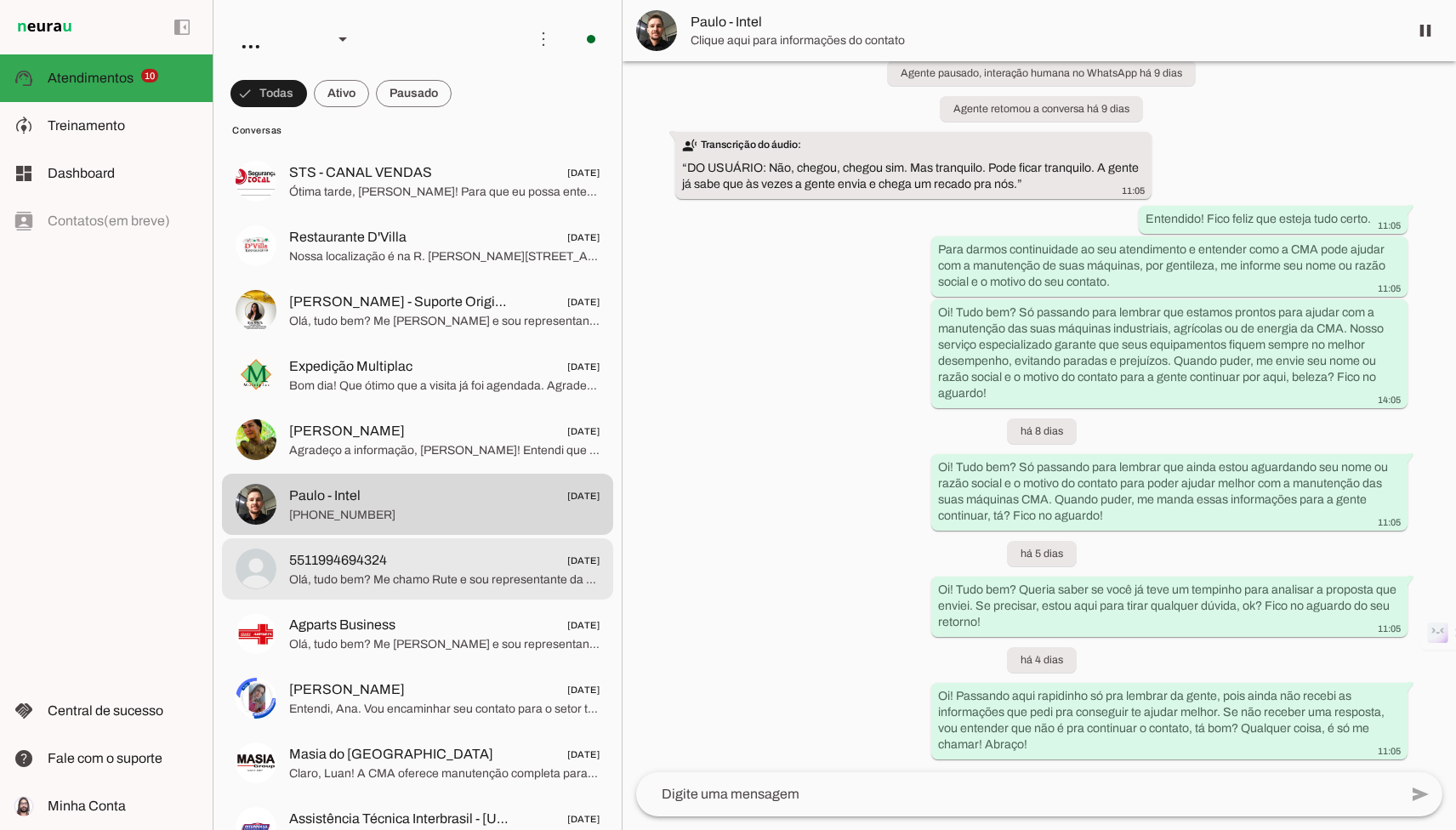
click at [521, 578] on span "Olá, tudo bem? Me chamo Rute e sou representante da CMA – Companhia de Manutenç…" at bounding box center [444, 580] width 310 height 17
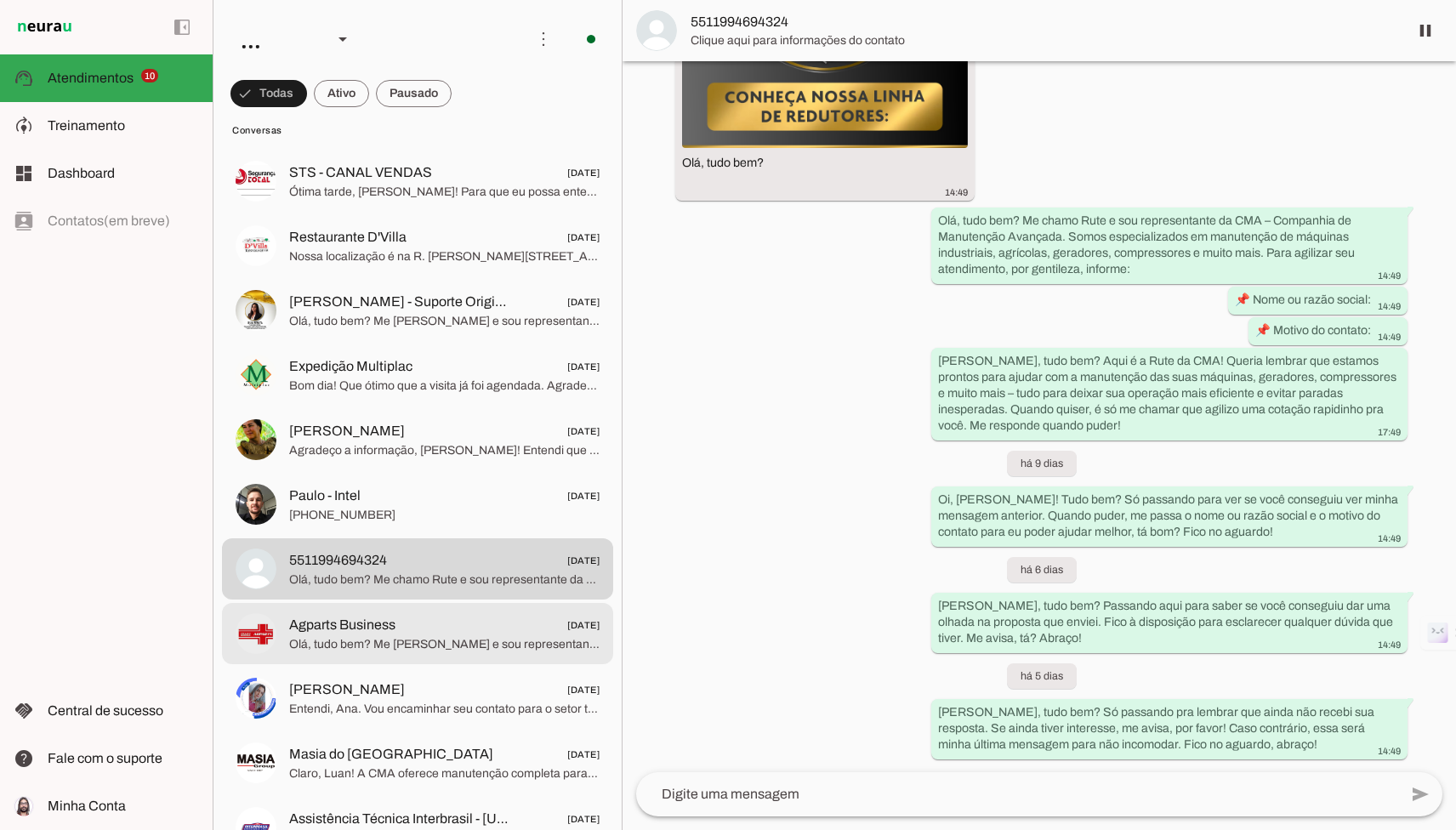
click at [486, 654] on div at bounding box center [444, 633] width 310 height 42
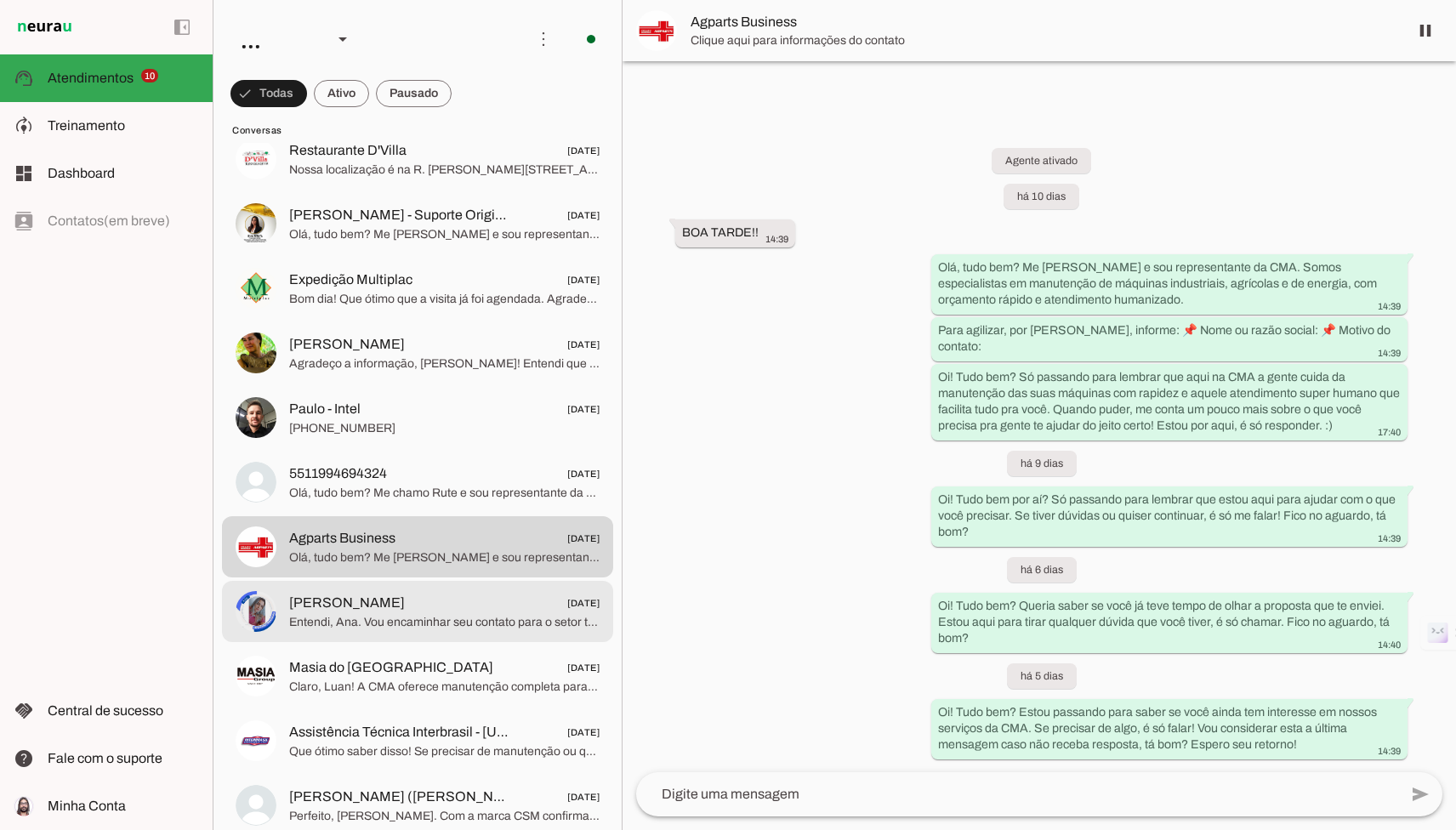
click at [490, 625] on span "Entendi, Ana. Vou encaminhar seu contato para o setor técnico avaliar a manuten…" at bounding box center [444, 622] width 310 height 17
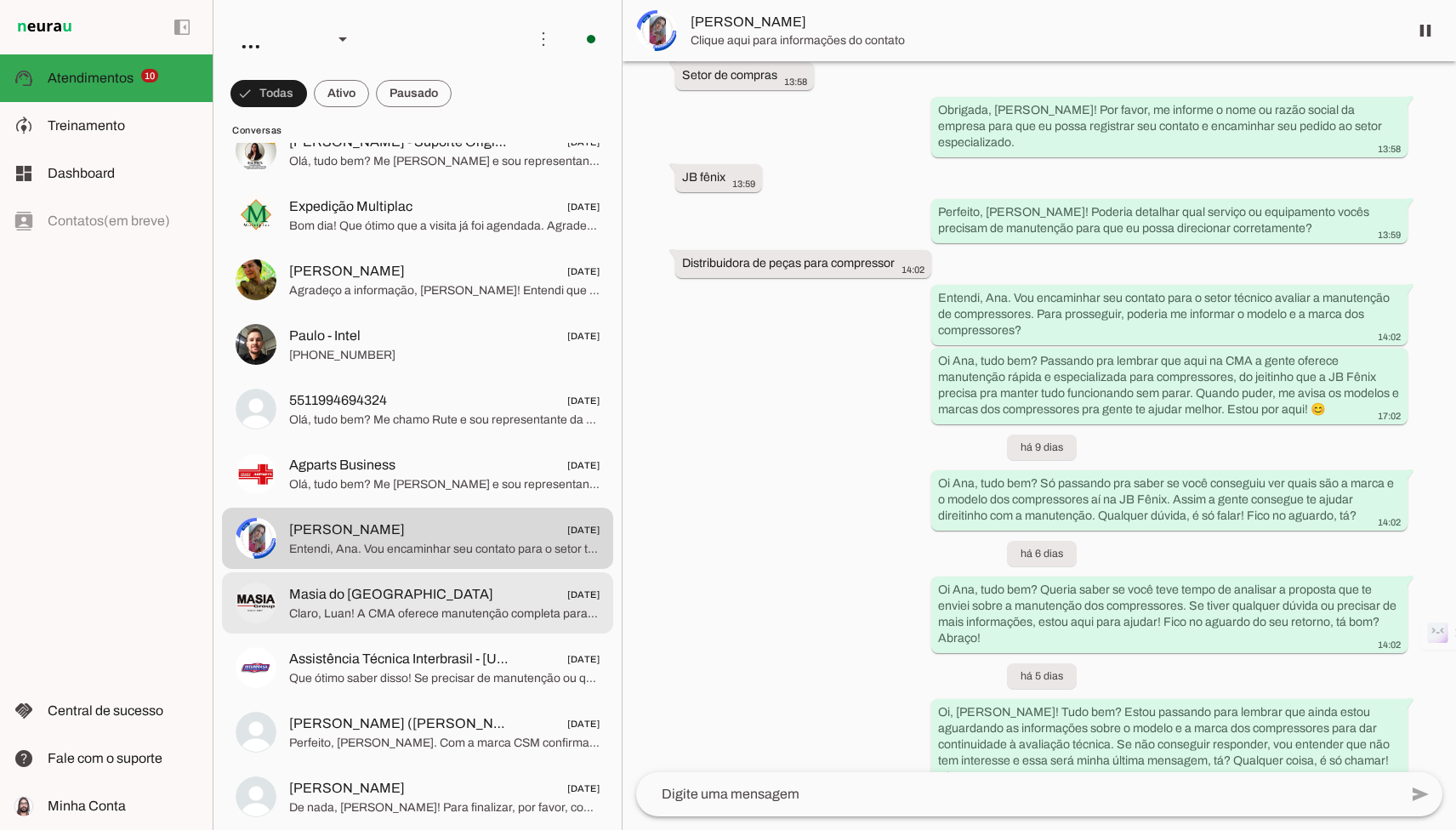
click at [514, 611] on span "Claro, Luan! A CMA oferece manutenção completa para compressores, incluindo tro…" at bounding box center [444, 614] width 310 height 17
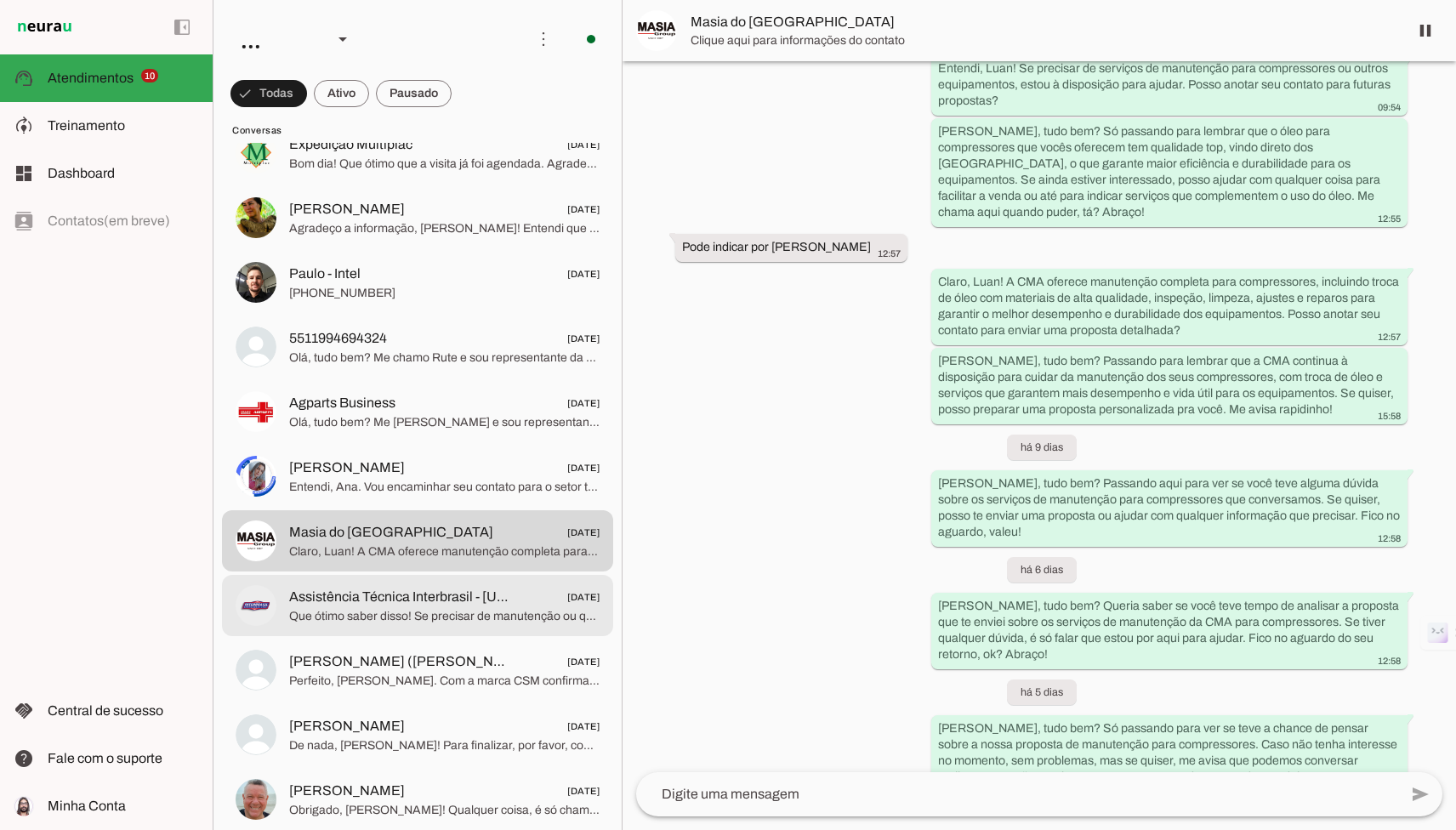
click at [507, 611] on span "Que ótimo saber disso! Se precisar de manutenção ou qualquer suporte futurament…" at bounding box center [444, 616] width 310 height 17
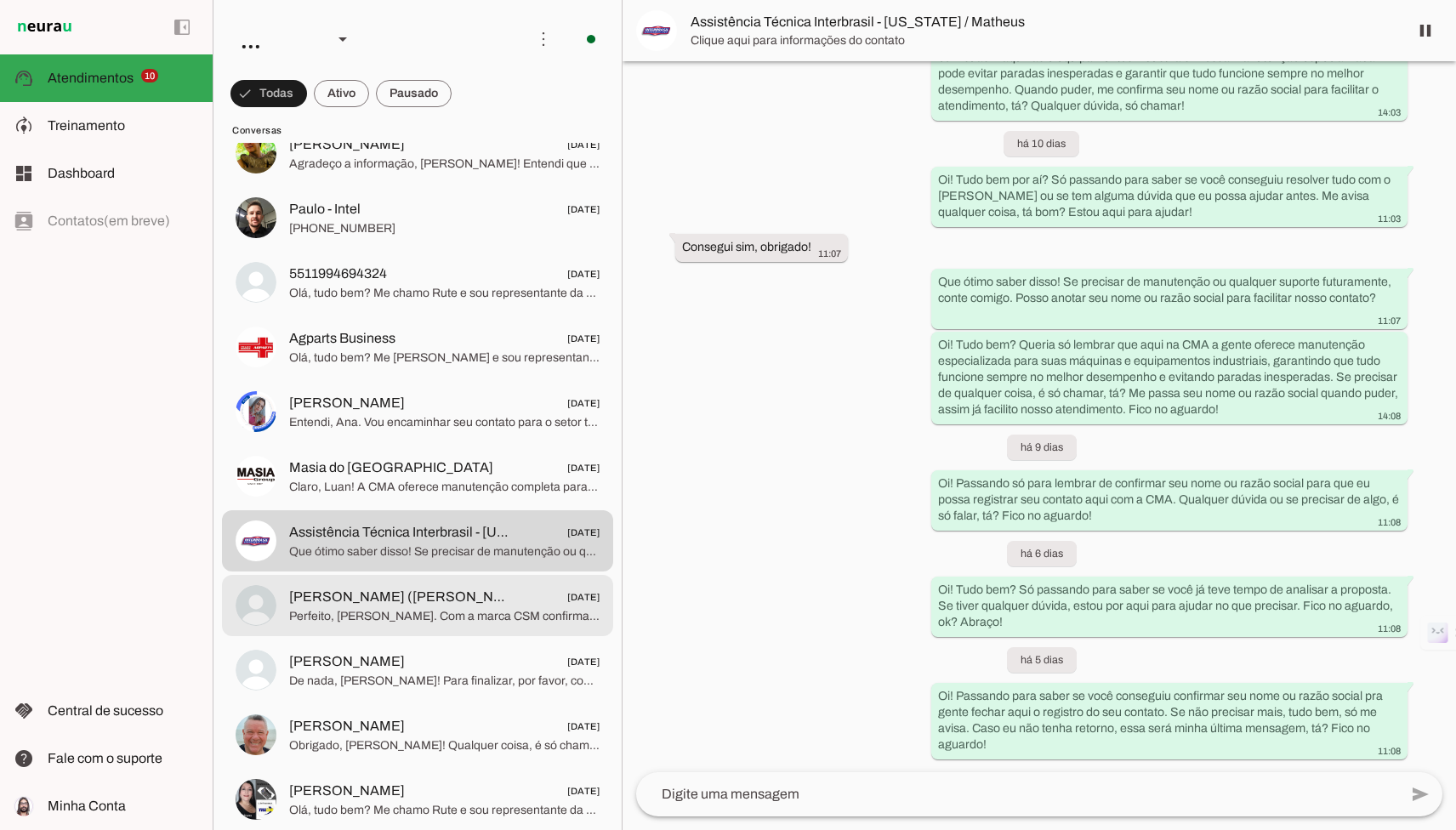
click at [506, 597] on span "[PERSON_NAME] ([PERSON_NAME]) [DATE]" at bounding box center [444, 598] width 310 height 21
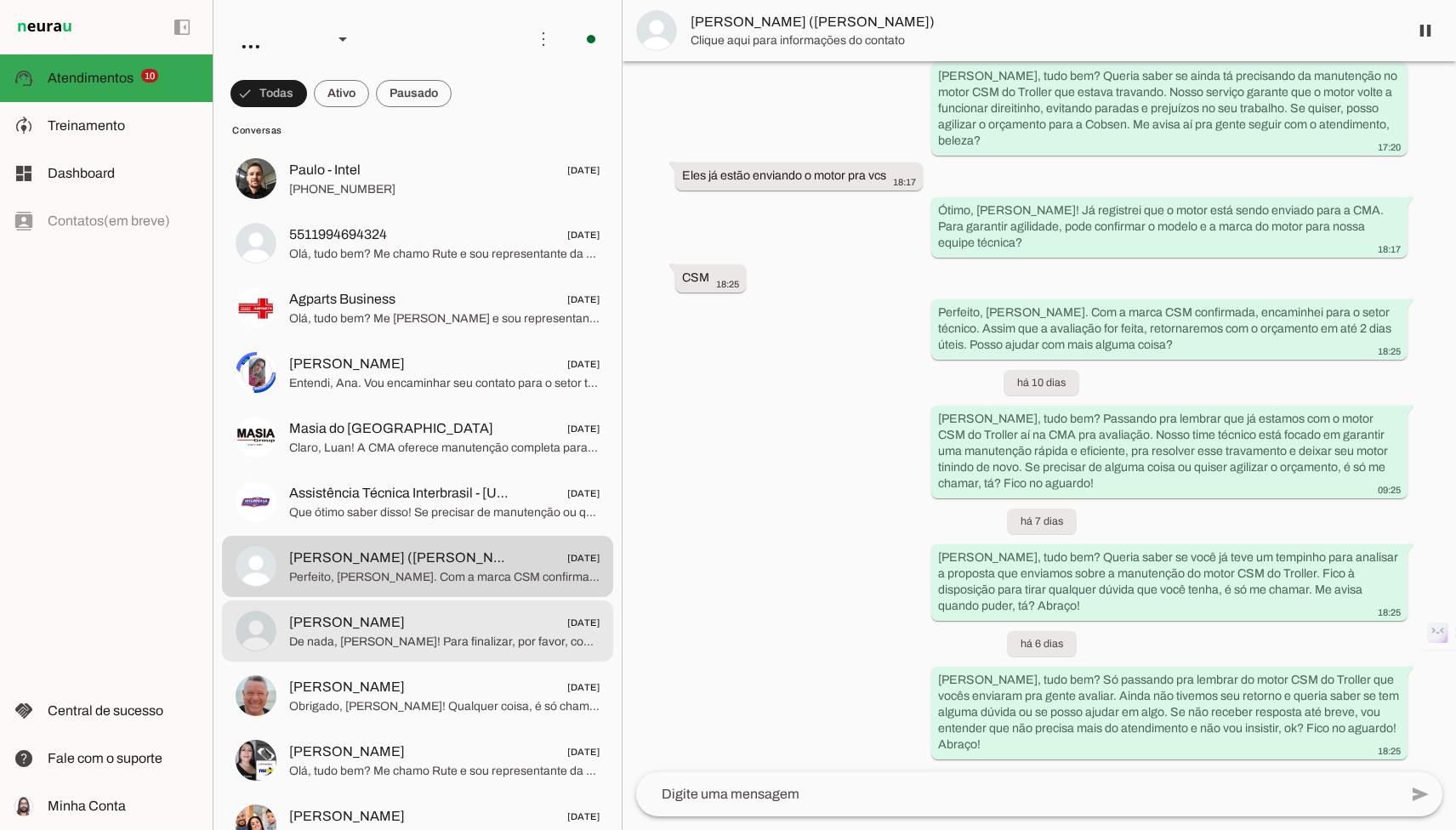
click at [486, 616] on span "[PERSON_NAME] [DATE]" at bounding box center [444, 623] width 310 height 21
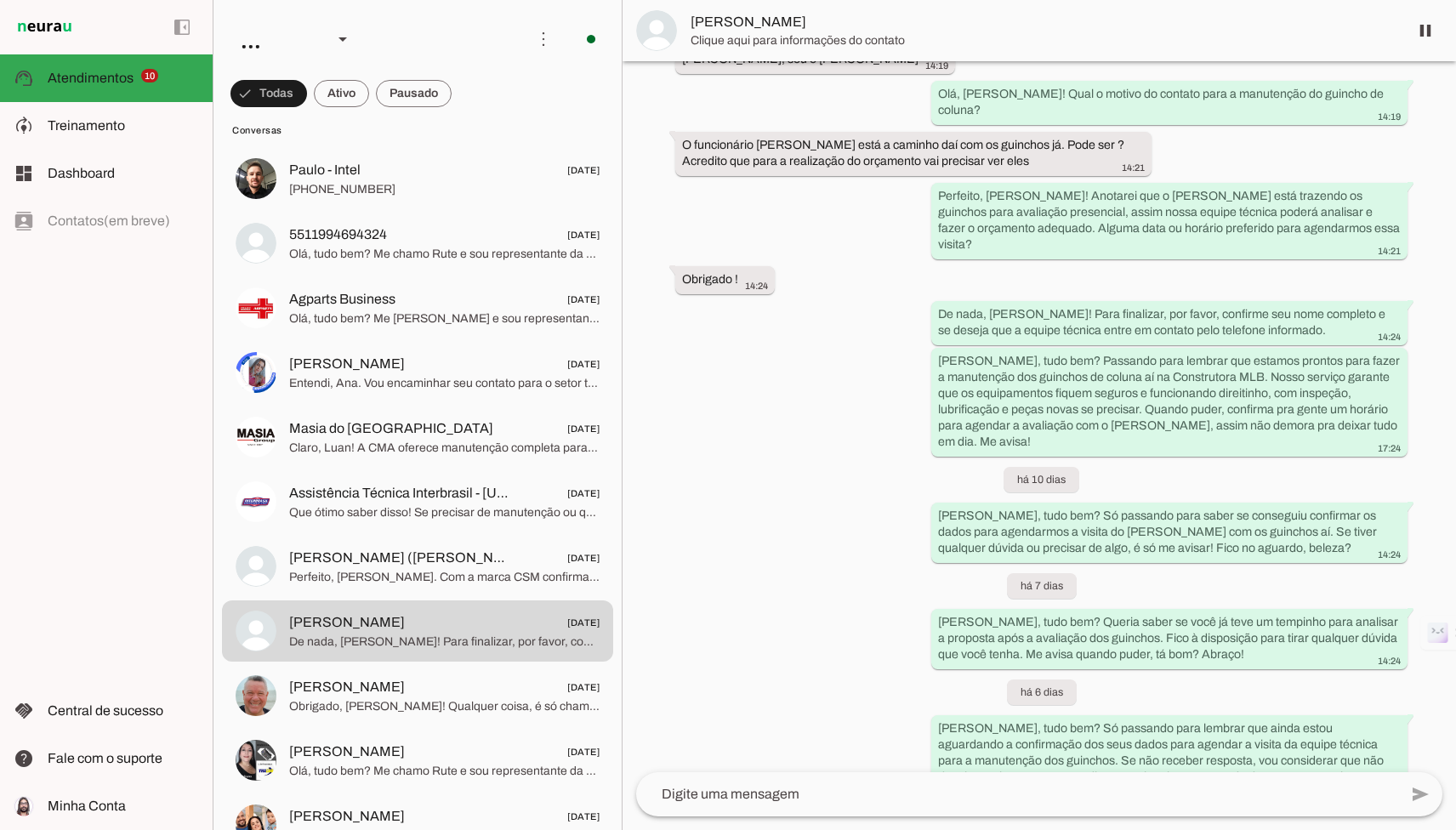
click at [840, 432] on div "Agente ativado há 11 dias Boa tarde 14:16 more_vert Olá, tudo bem? Me [PERSON_N…" at bounding box center [1039, 417] width 833 height 711
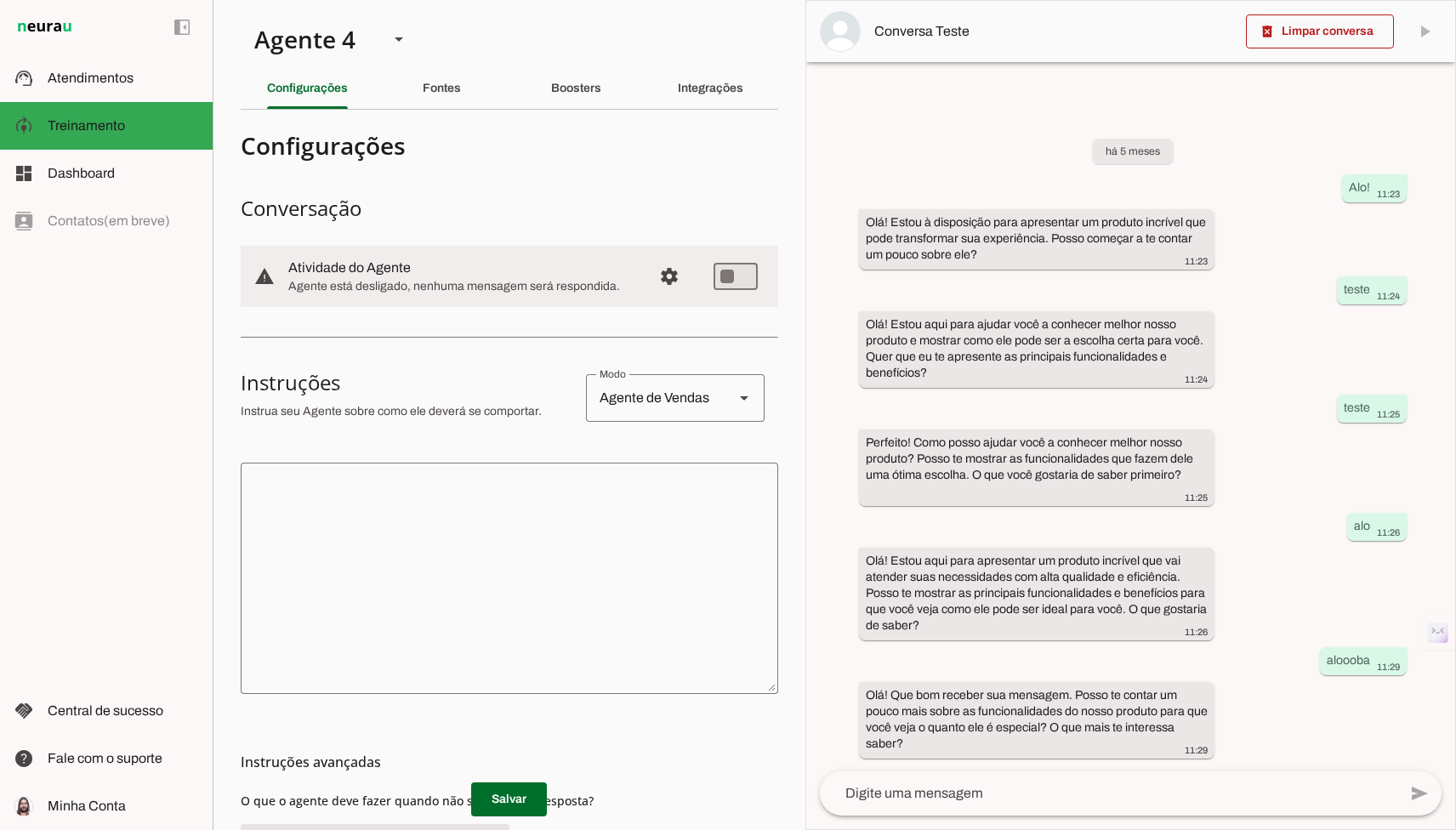
scroll to position [11, 0]
